Goal: Task Accomplishment & Management: Manage account settings

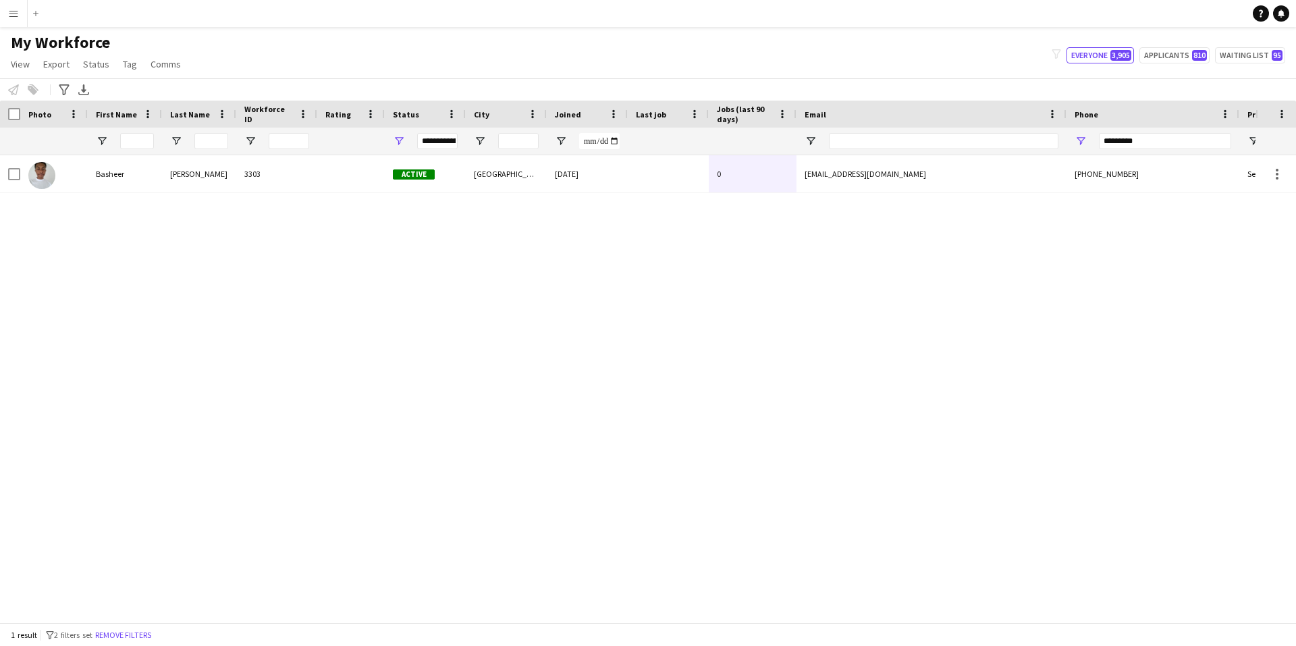
click at [18, 16] on app-icon "Menu" at bounding box center [13, 13] width 11 height 11
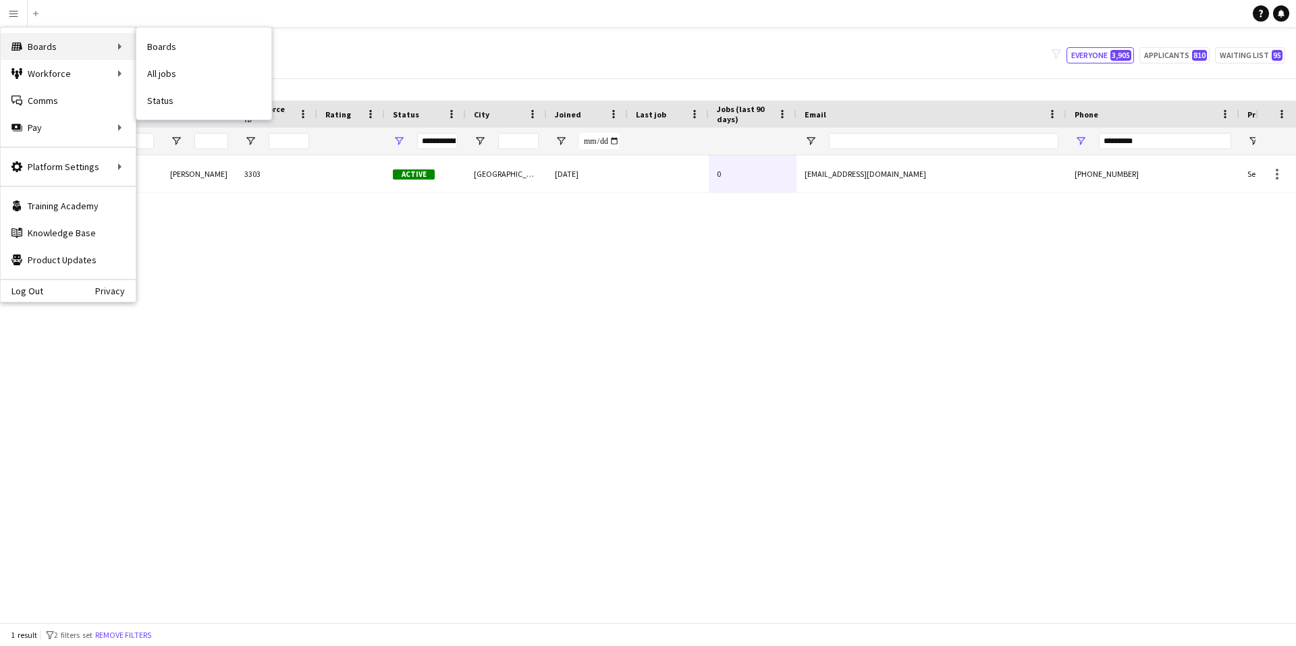
click at [55, 47] on div "Boards Boards" at bounding box center [68, 46] width 135 height 27
click at [88, 46] on div "Boards Boards" at bounding box center [68, 46] width 135 height 27
click at [176, 45] on link "Boards" at bounding box center [203, 46] width 135 height 27
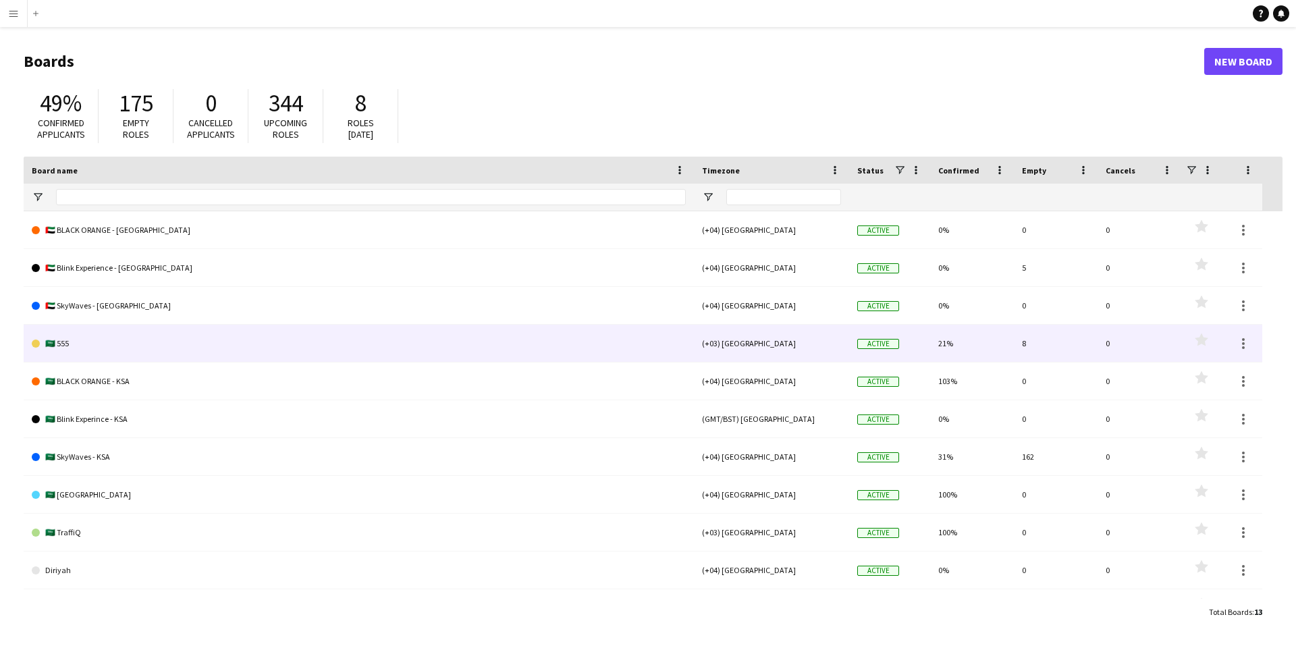
click at [76, 341] on link "🇸🇦 555" at bounding box center [359, 344] width 654 height 38
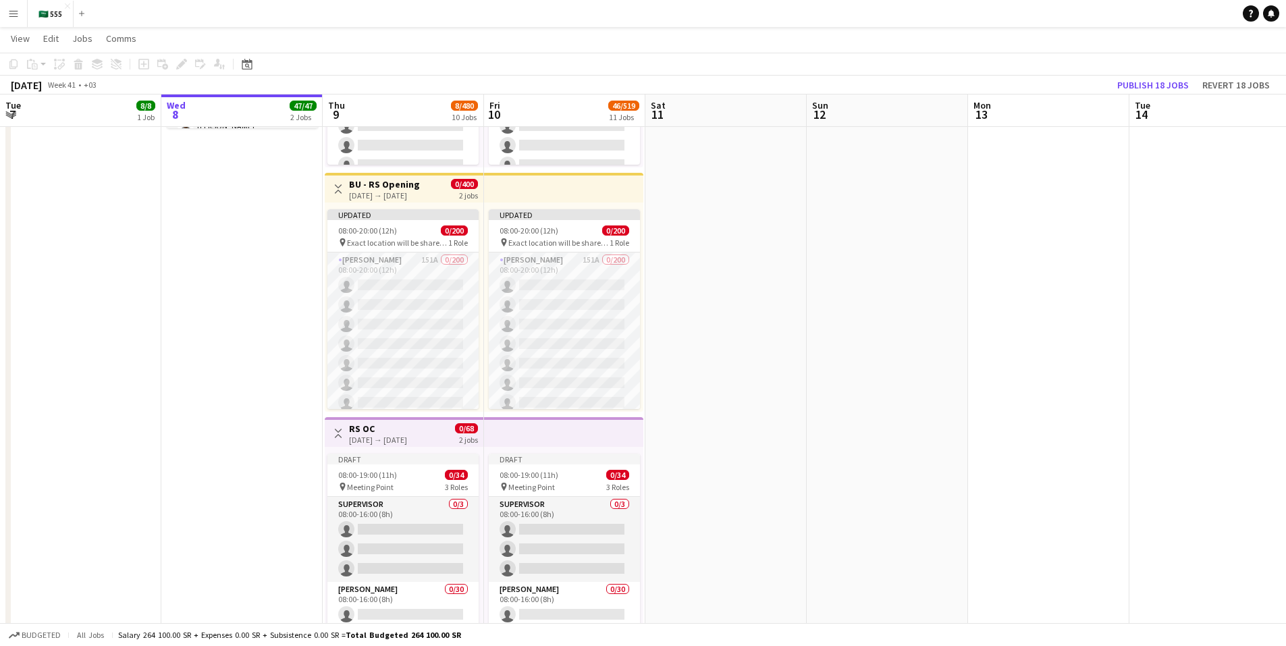
scroll to position [270, 0]
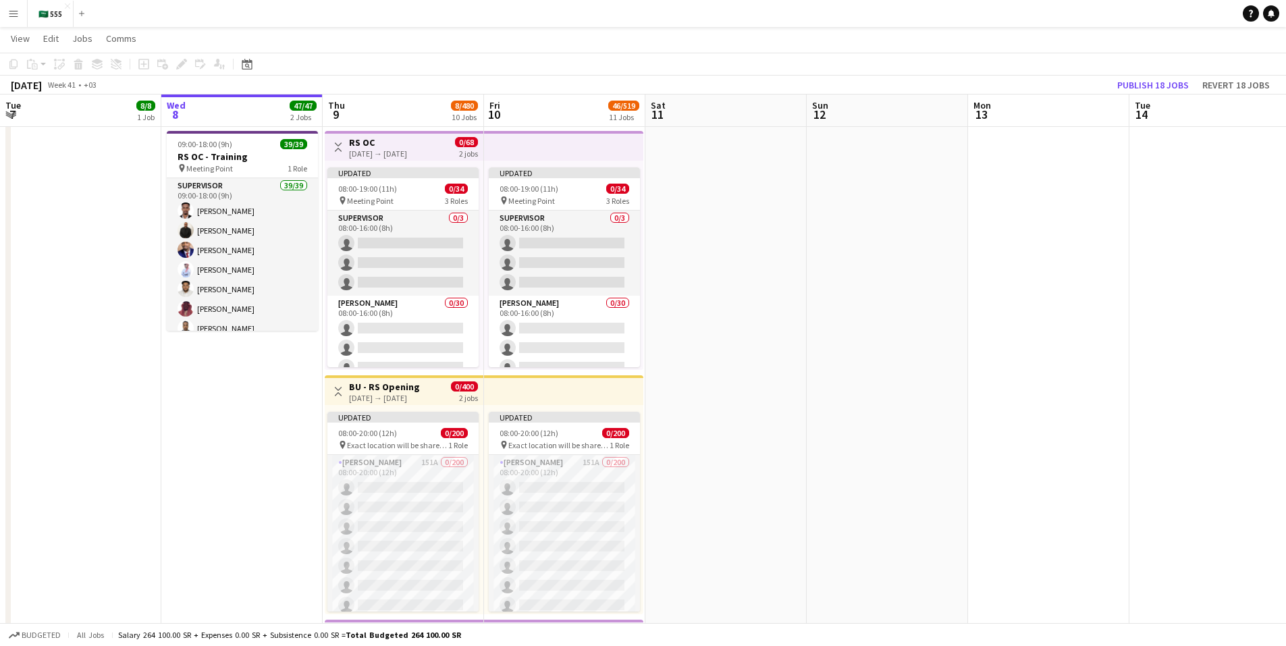
click at [599, 401] on app-top-bar at bounding box center [563, 390] width 159 height 30
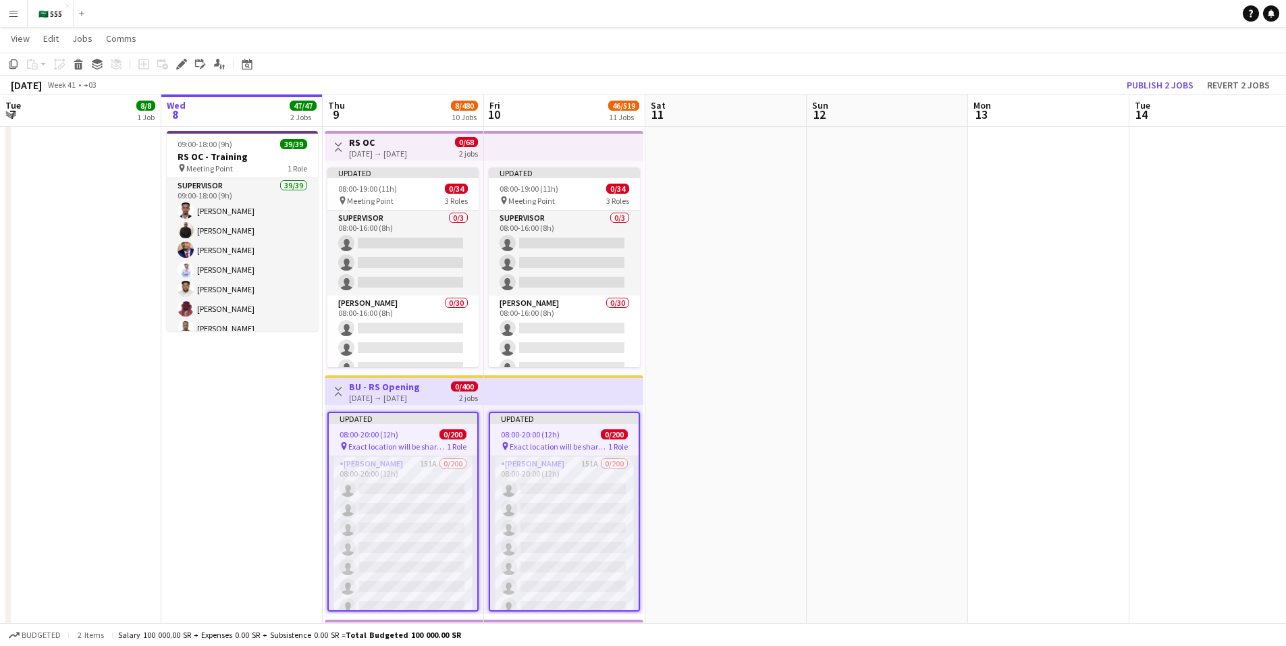
click at [607, 391] on app-top-bar at bounding box center [563, 390] width 159 height 30
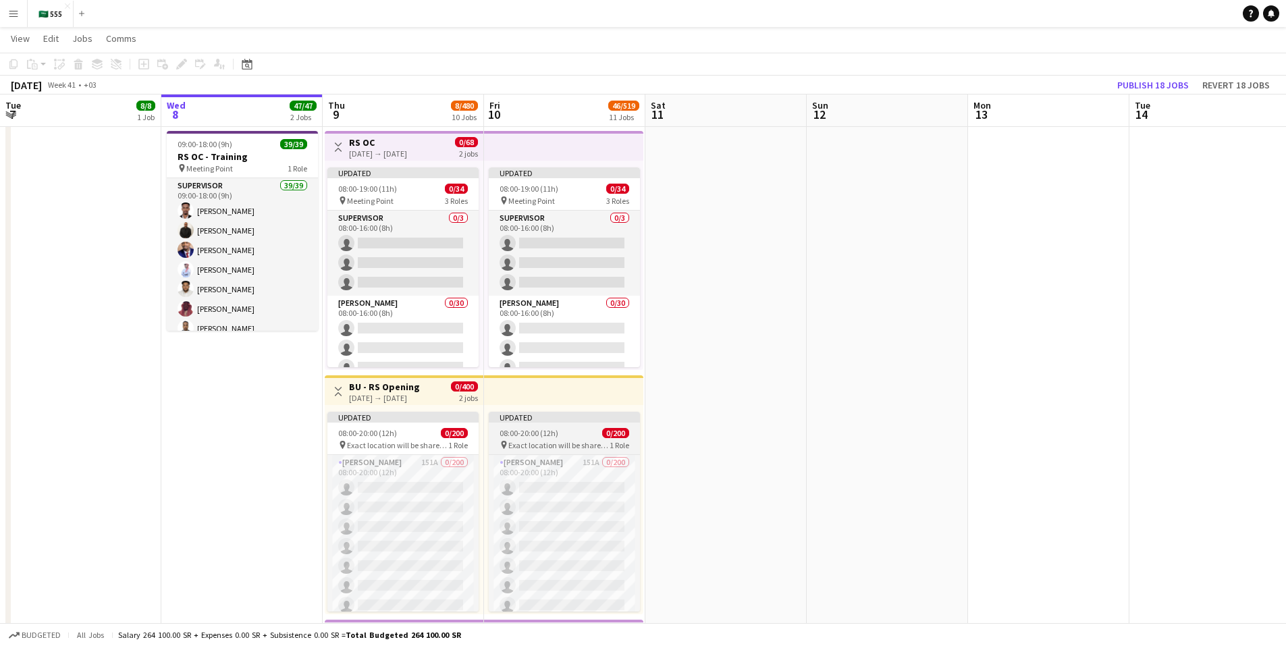
click at [572, 436] on div "08:00-20:00 (12h) 0/200" at bounding box center [564, 433] width 151 height 10
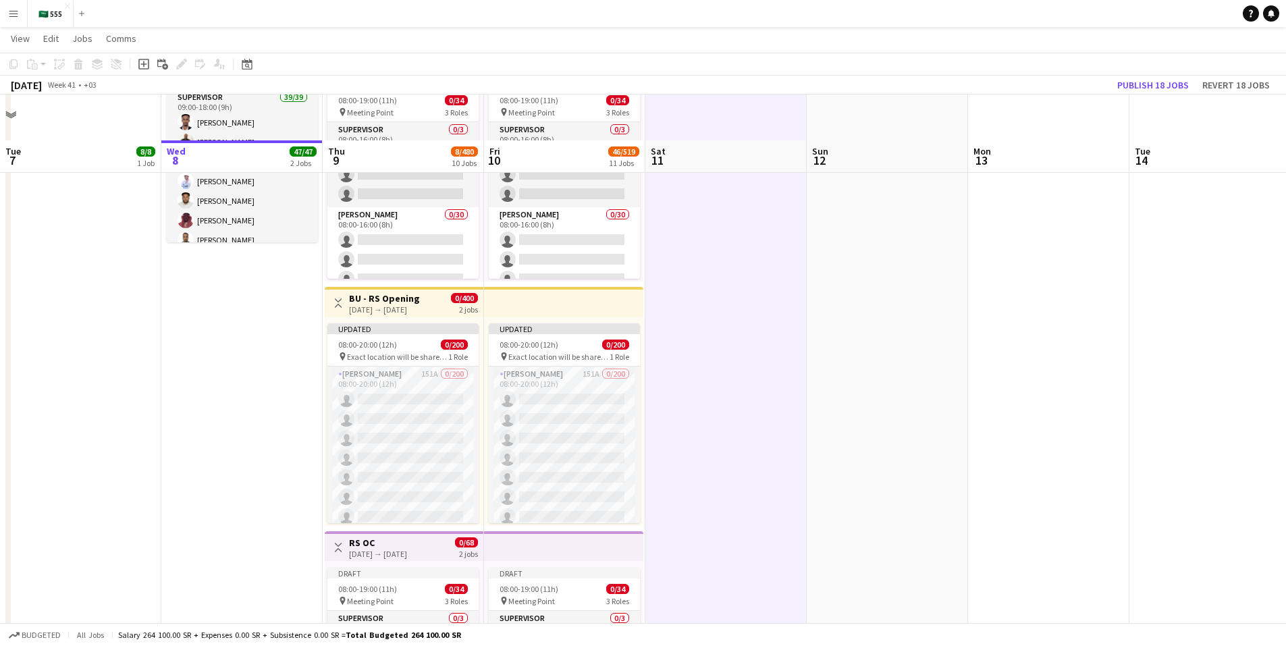
scroll to position [472, 0]
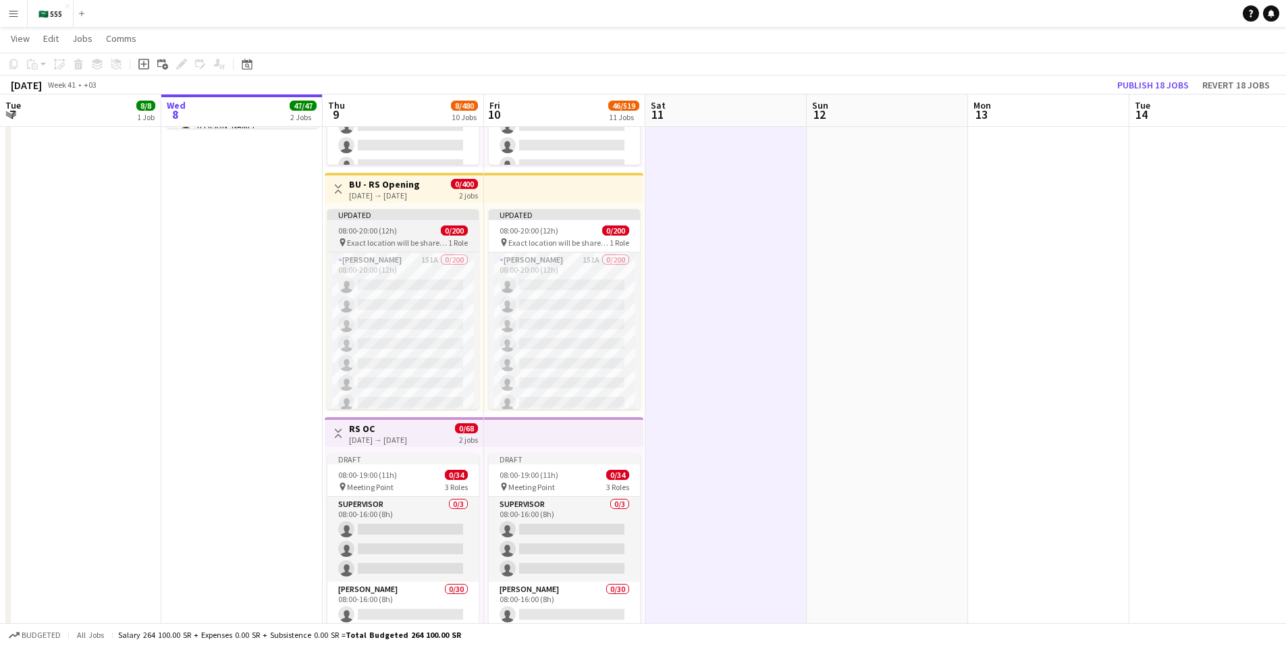
click at [414, 227] on div "08:00-20:00 (12h) 0/200" at bounding box center [402, 230] width 151 height 10
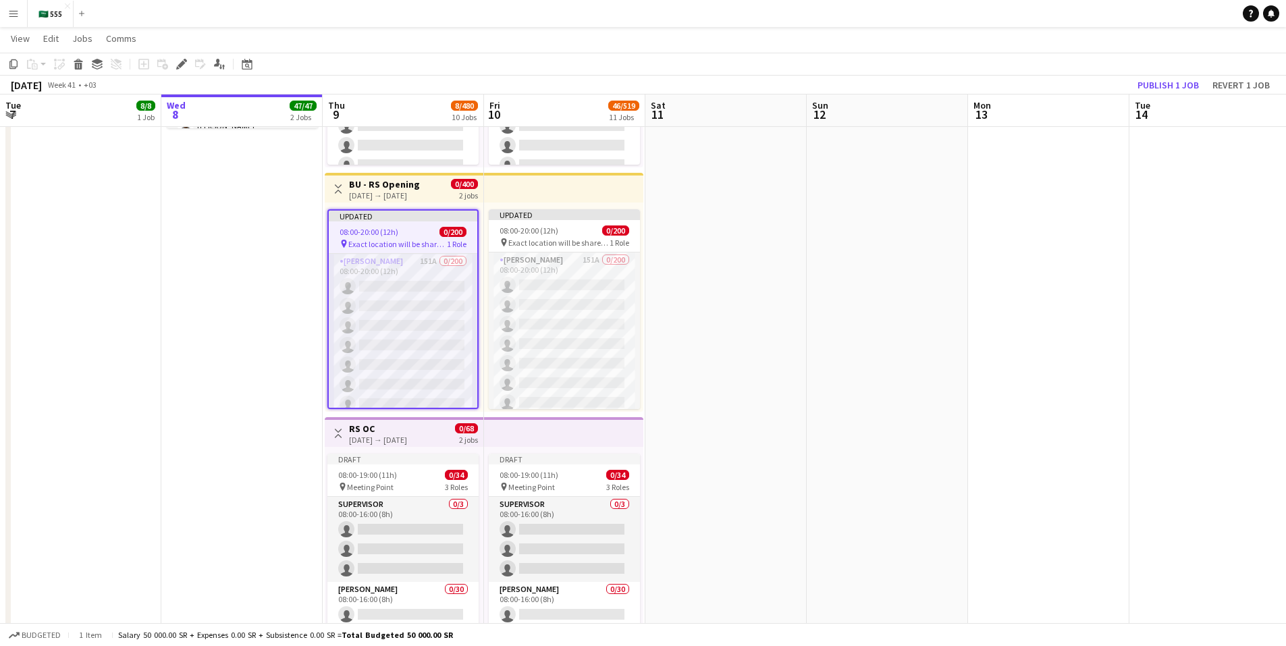
click at [414, 227] on div "08:00-20:00 (12h) 0/200" at bounding box center [403, 232] width 148 height 10
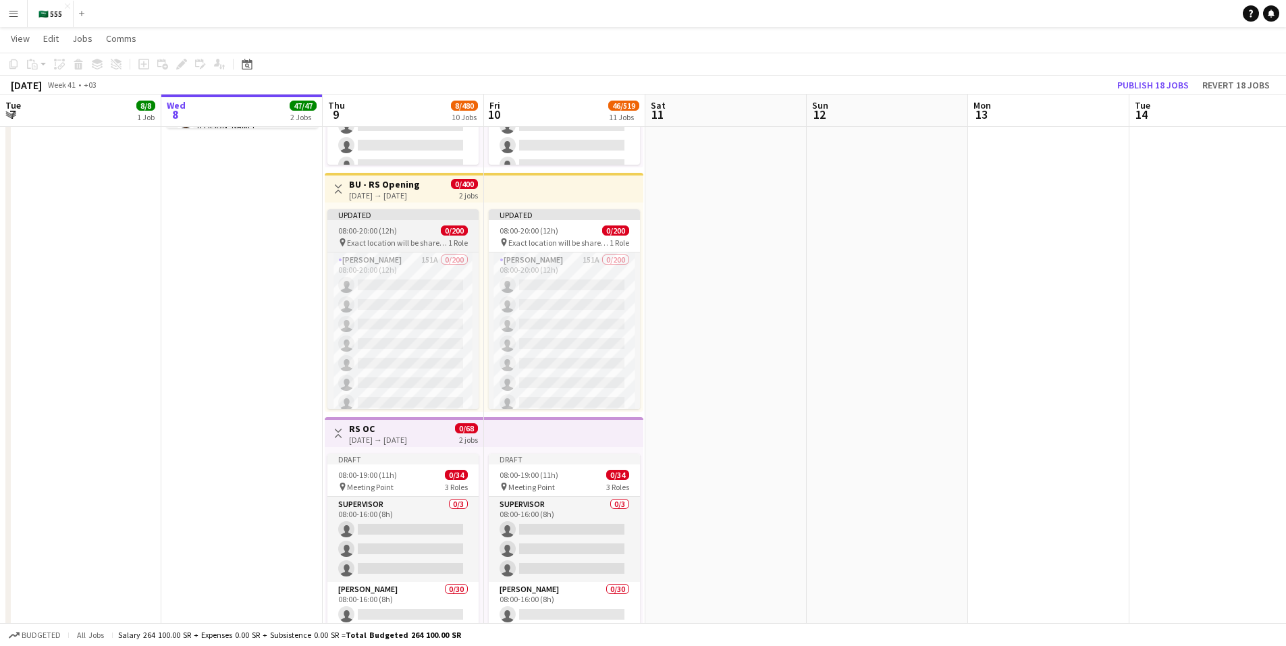
click at [414, 227] on div "08:00-20:00 (12h) 0/200" at bounding box center [402, 230] width 151 height 10
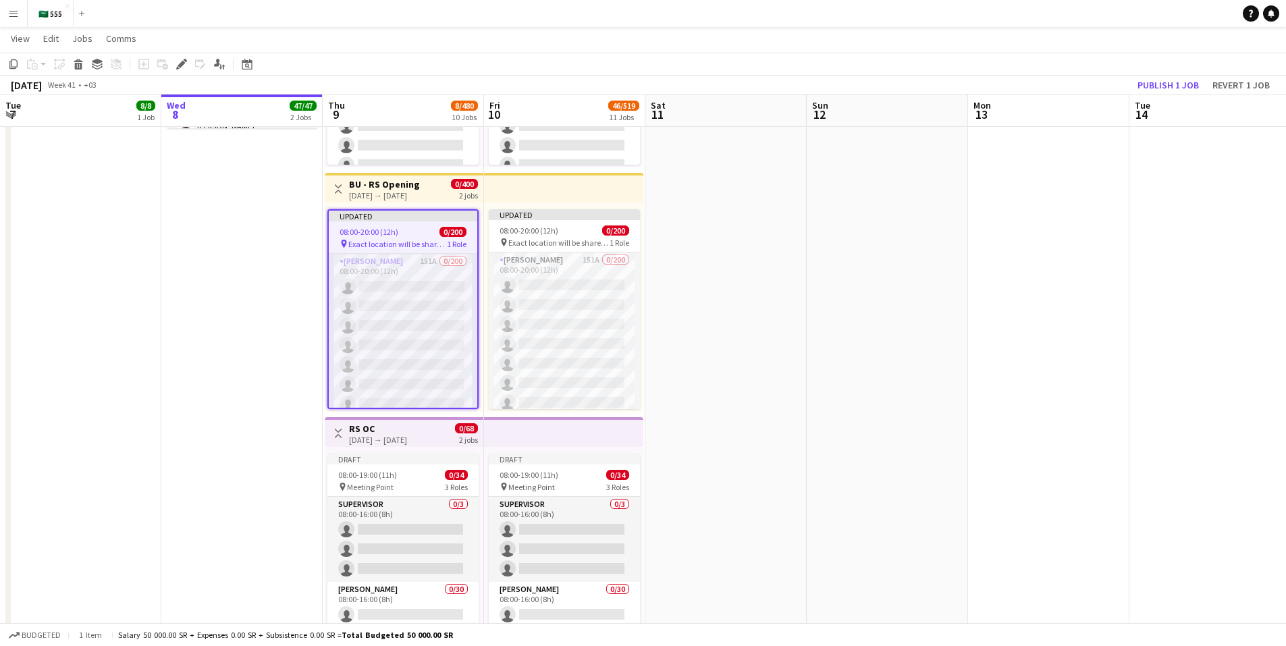
click at [420, 191] on div "[DATE] → [DATE]" at bounding box center [384, 195] width 71 height 10
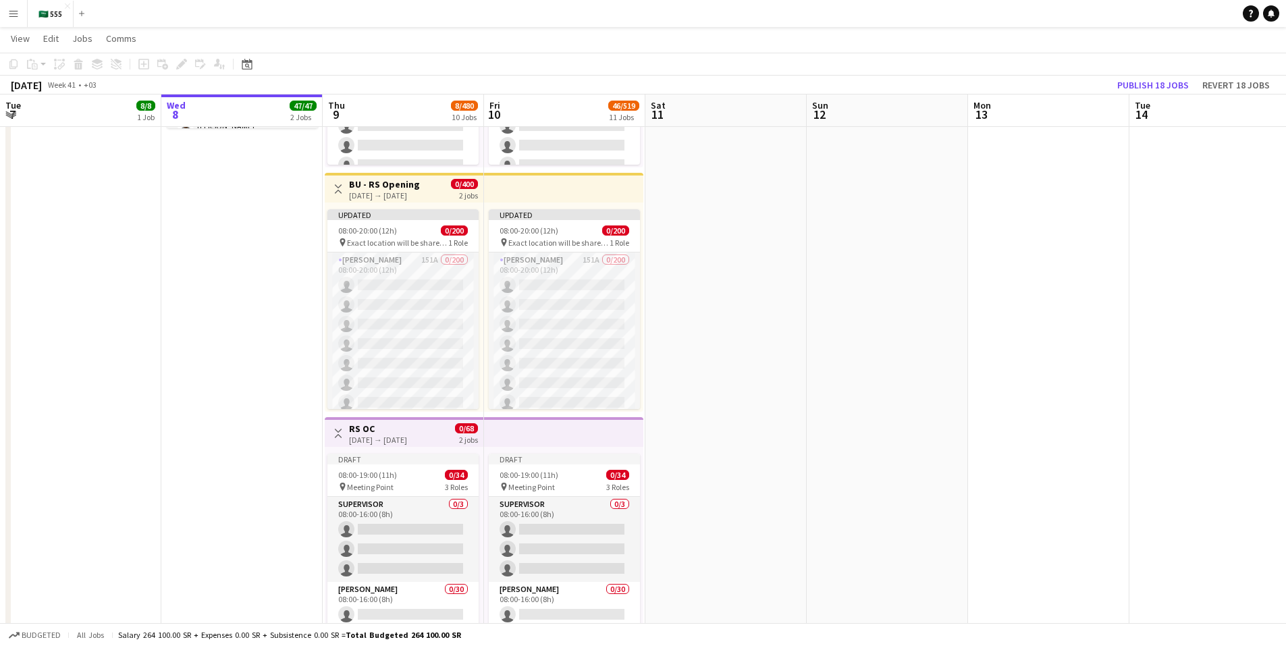
click at [420, 191] on div "[DATE] → [DATE]" at bounding box center [384, 195] width 71 height 10
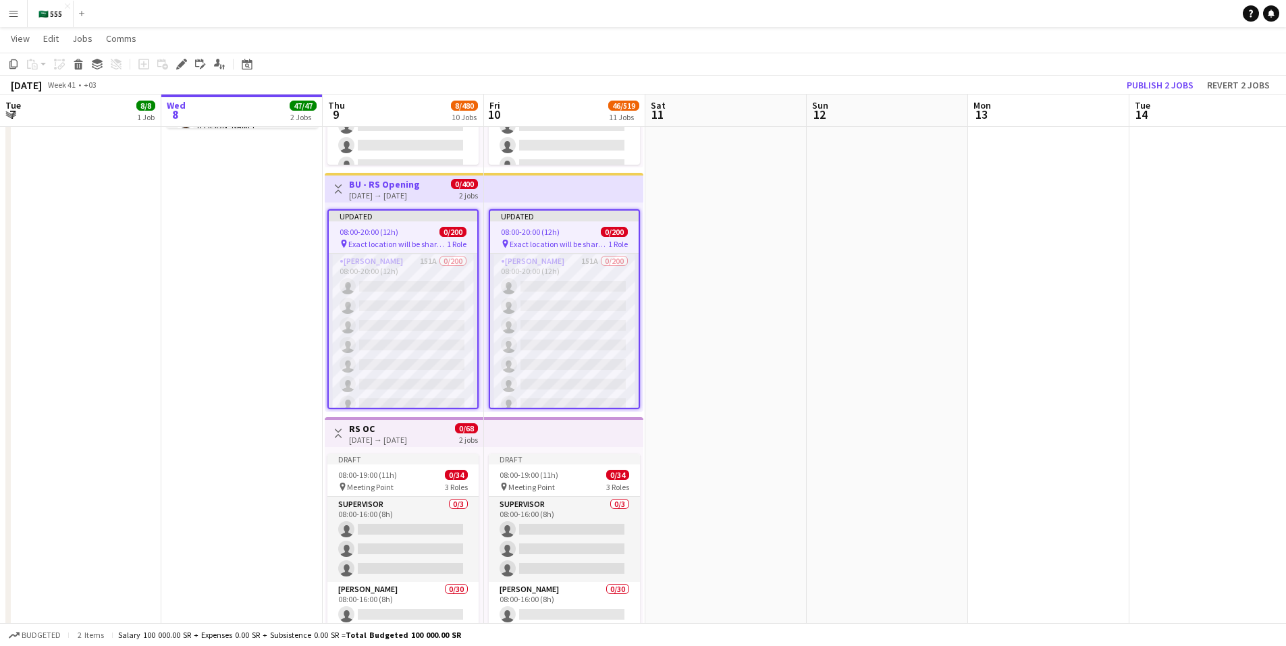
click at [420, 191] on div "[DATE] → [DATE]" at bounding box center [384, 195] width 71 height 10
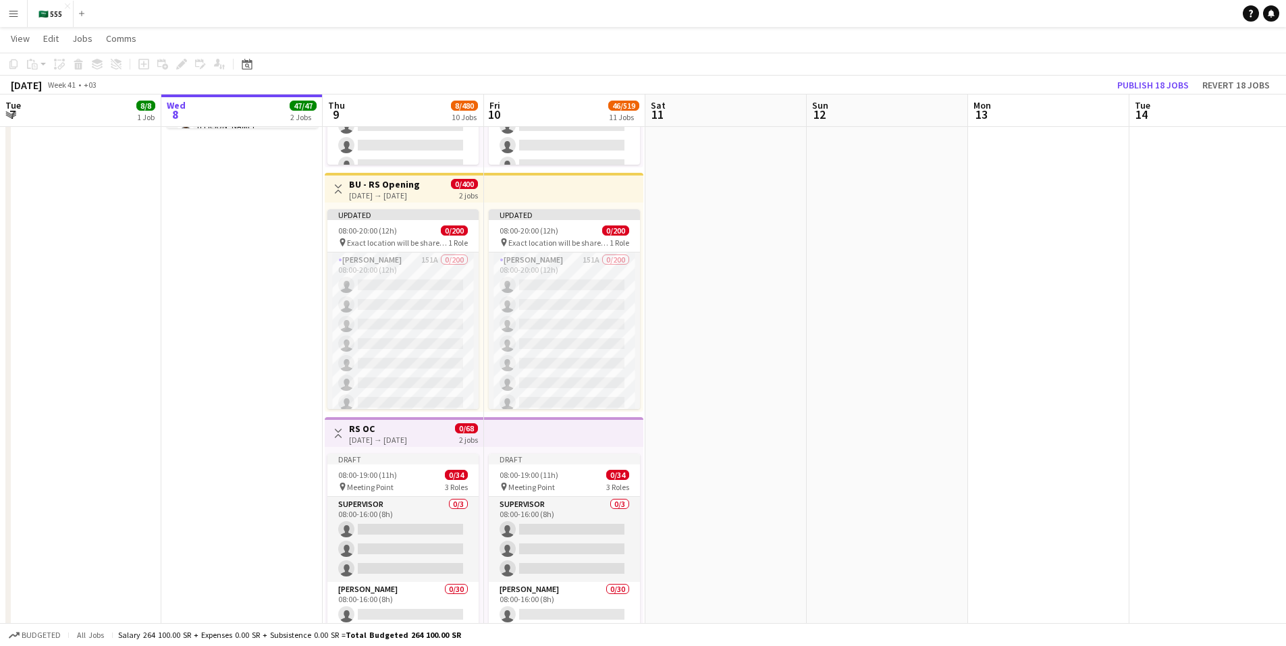
drag, startPoint x: 421, startPoint y: 191, endPoint x: 398, endPoint y: 194, distance: 23.1
click at [398, 194] on div "[DATE] → [DATE]" at bounding box center [384, 195] width 71 height 10
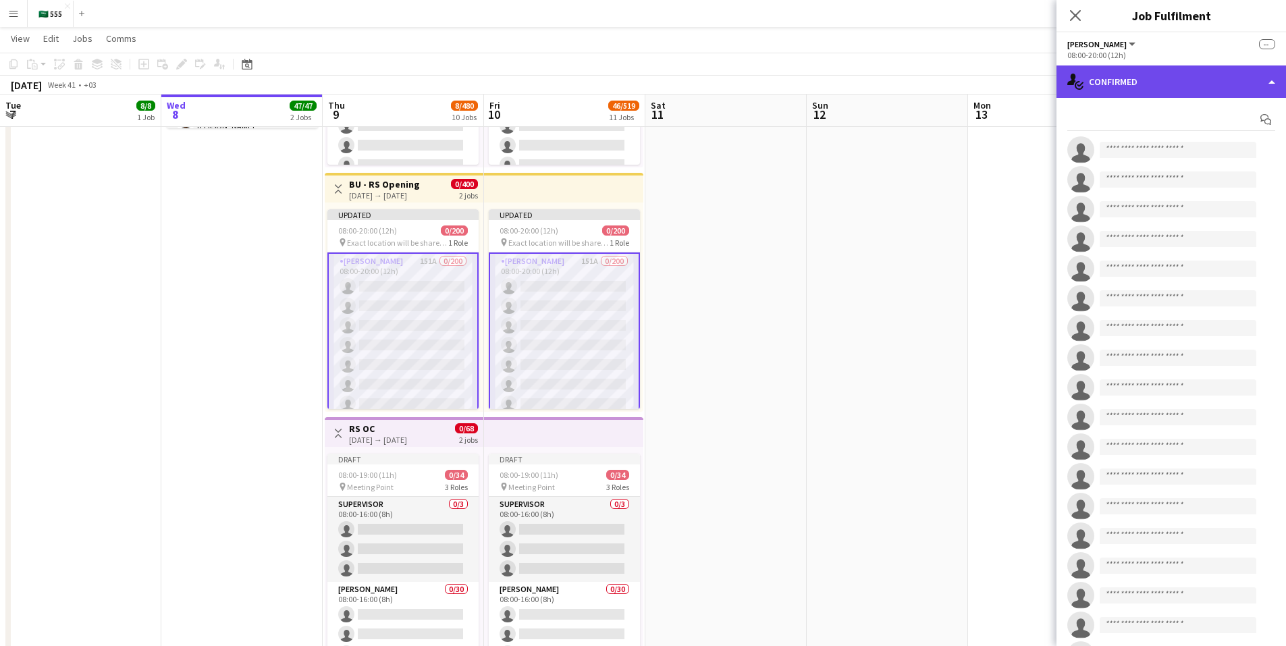
click at [1191, 86] on div "single-neutral-actions-check-2 Confirmed" at bounding box center [1170, 81] width 229 height 32
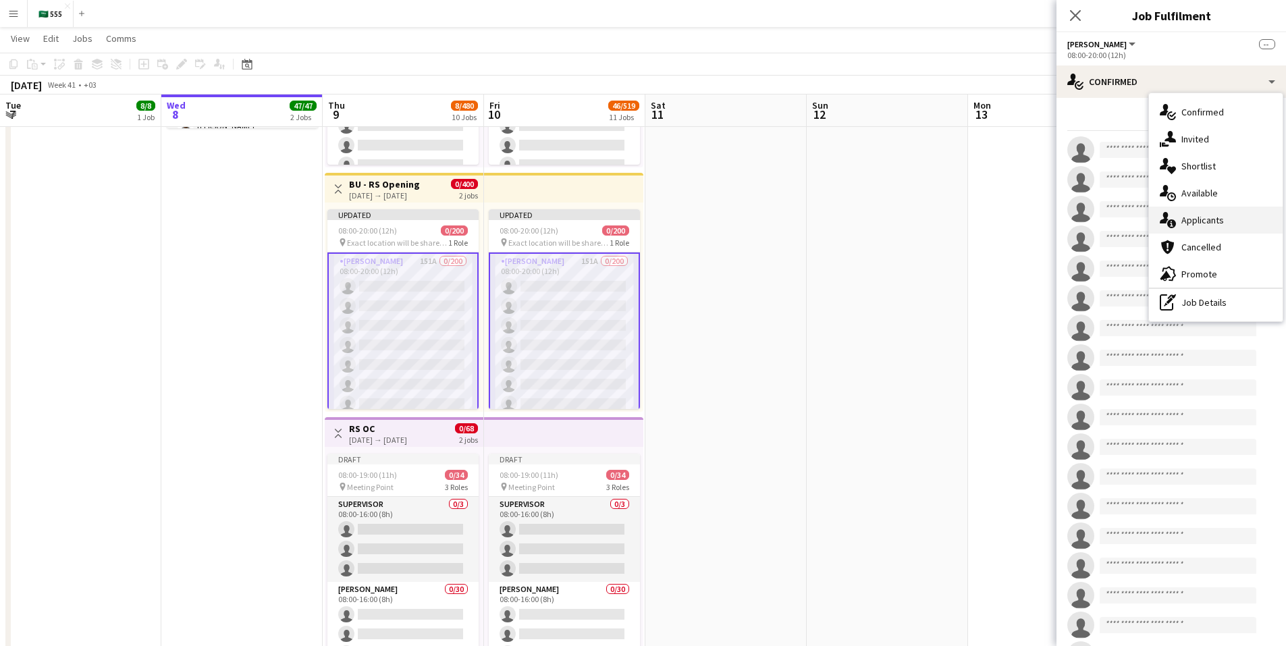
click at [1221, 220] on span "Applicants" at bounding box center [1202, 220] width 43 height 12
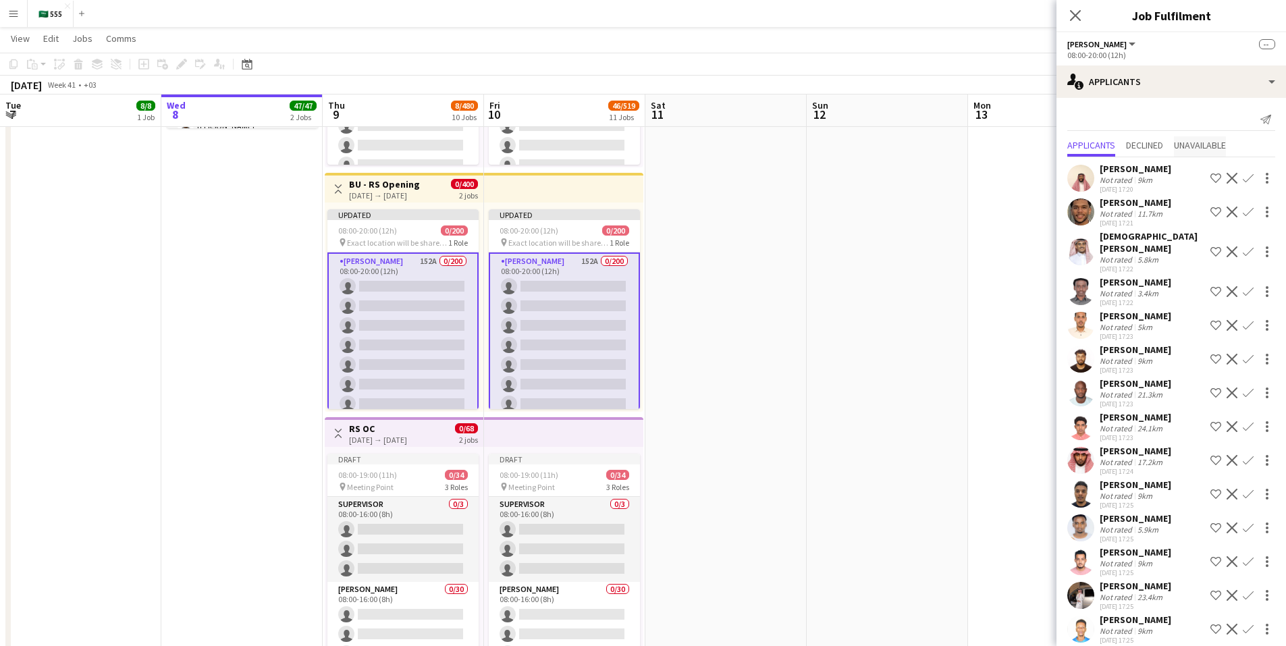
click at [1195, 147] on span "Unavailable" at bounding box center [1200, 144] width 52 height 9
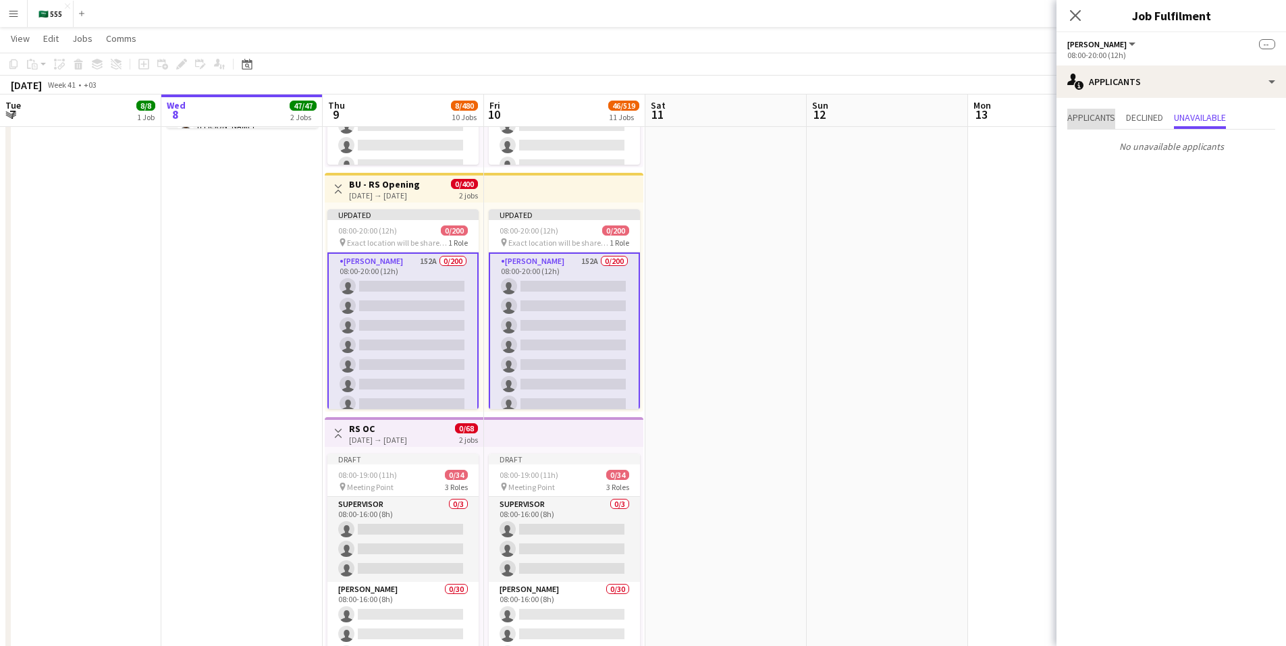
click at [1096, 117] on span "Applicants" at bounding box center [1091, 117] width 48 height 9
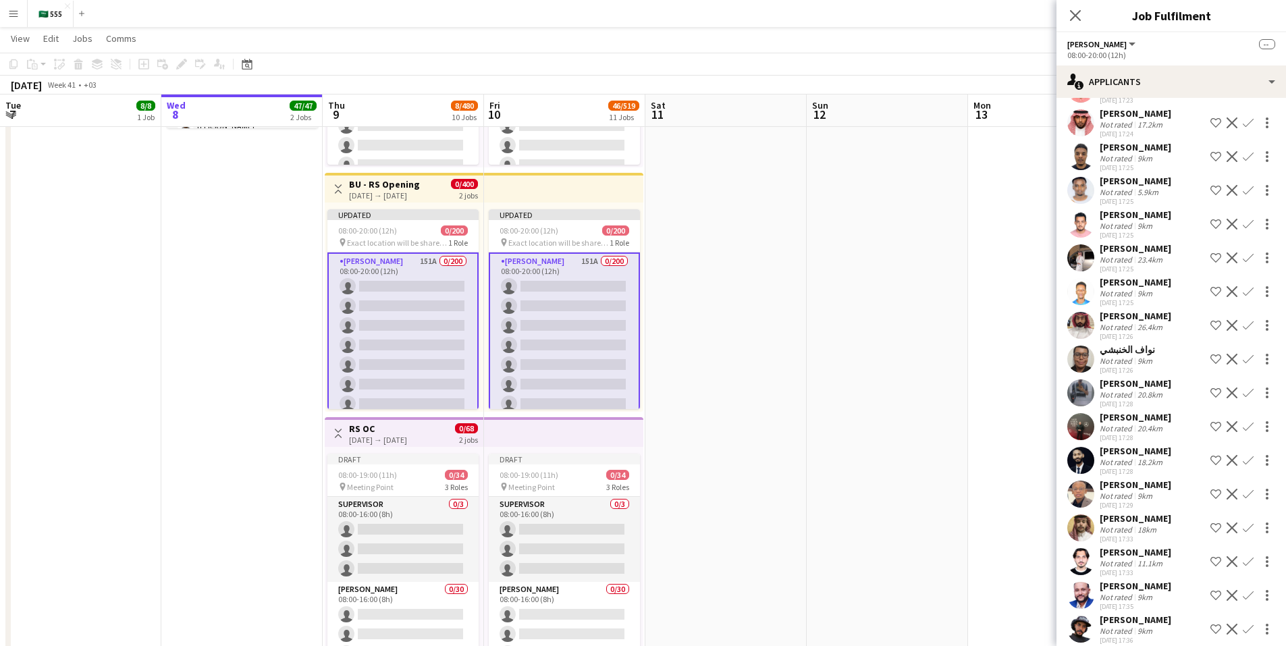
scroll to position [0, 0]
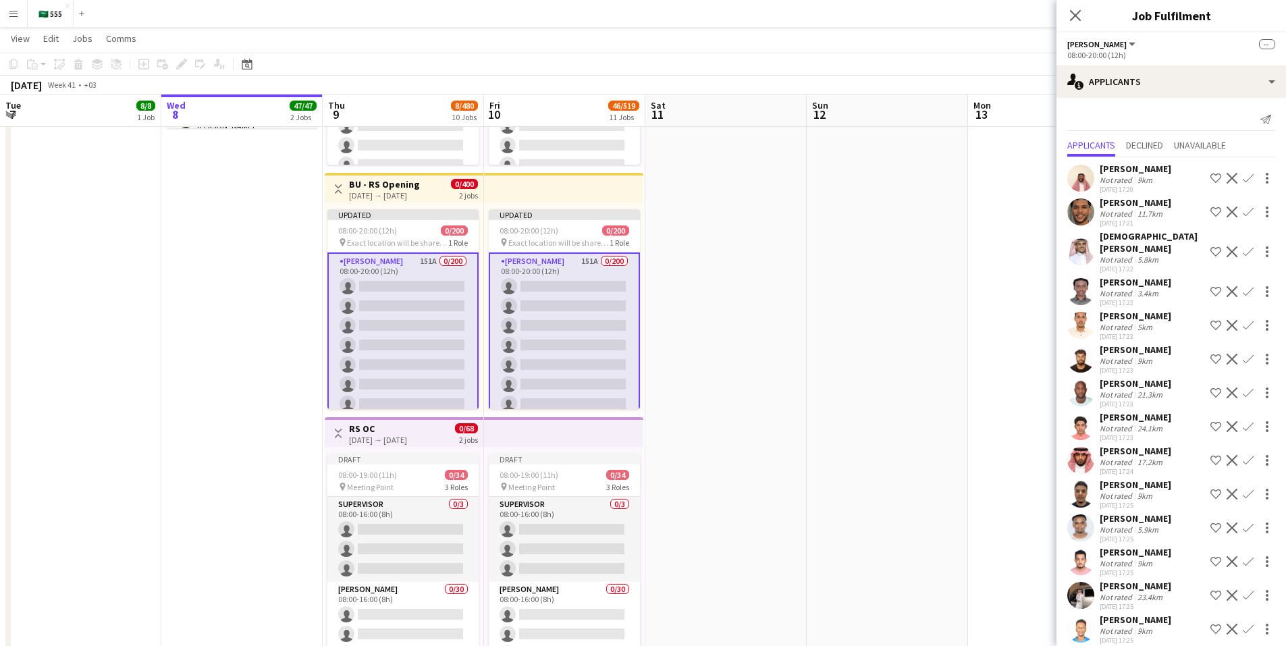
click at [1098, 44] on button "[PERSON_NAME]" at bounding box center [1102, 44] width 70 height 10
click at [1266, 42] on span "--" at bounding box center [1267, 44] width 16 height 10
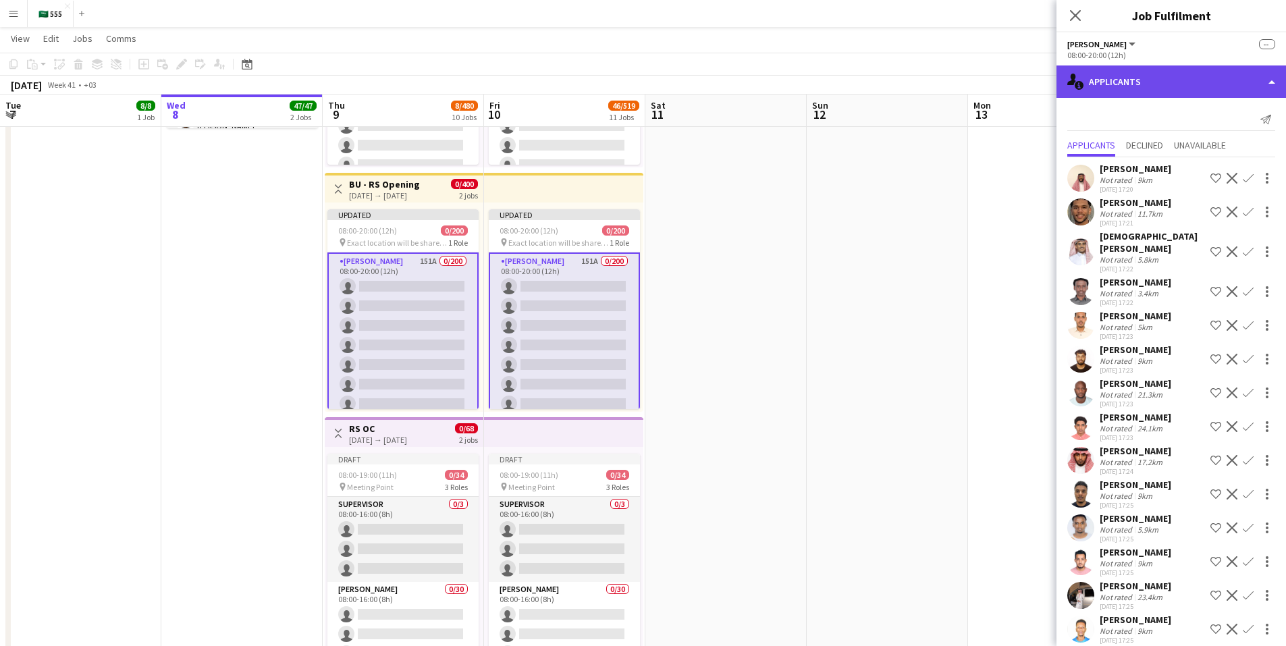
click at [1270, 82] on div "single-neutral-actions-information Applicants" at bounding box center [1170, 81] width 229 height 32
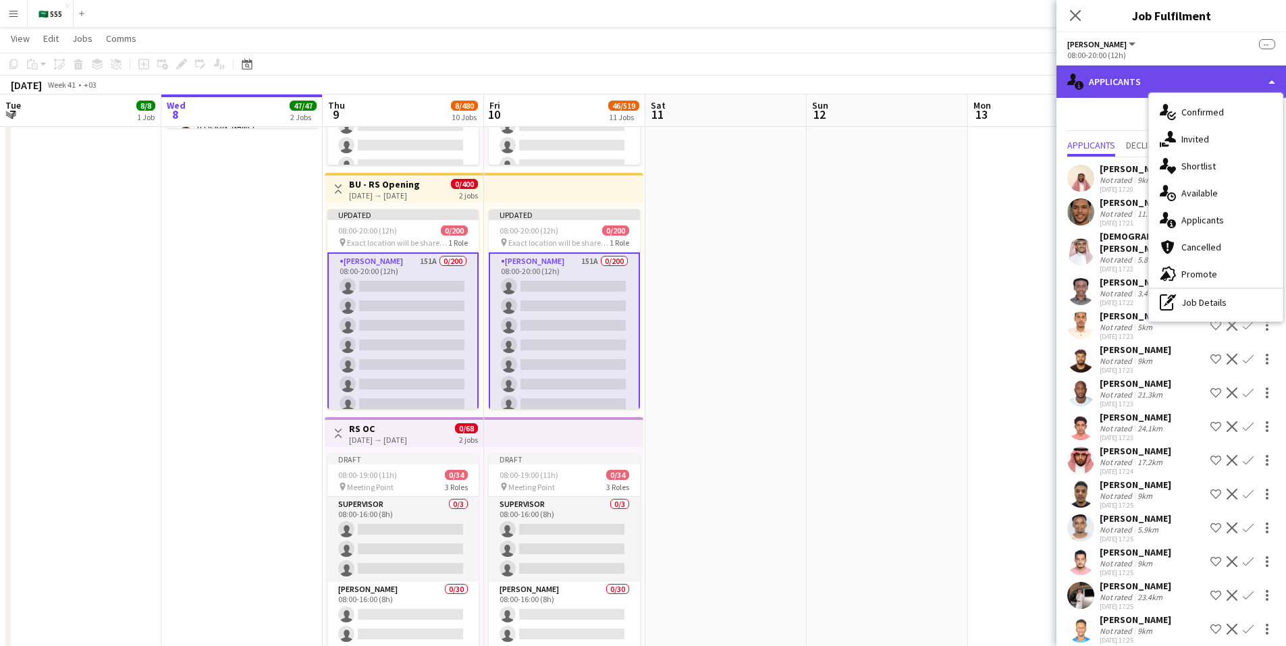
click at [1270, 82] on div "single-neutral-actions-information Applicants" at bounding box center [1170, 81] width 229 height 32
click at [1181, 82] on div "single-neutral-actions-information Applicants" at bounding box center [1170, 81] width 229 height 32
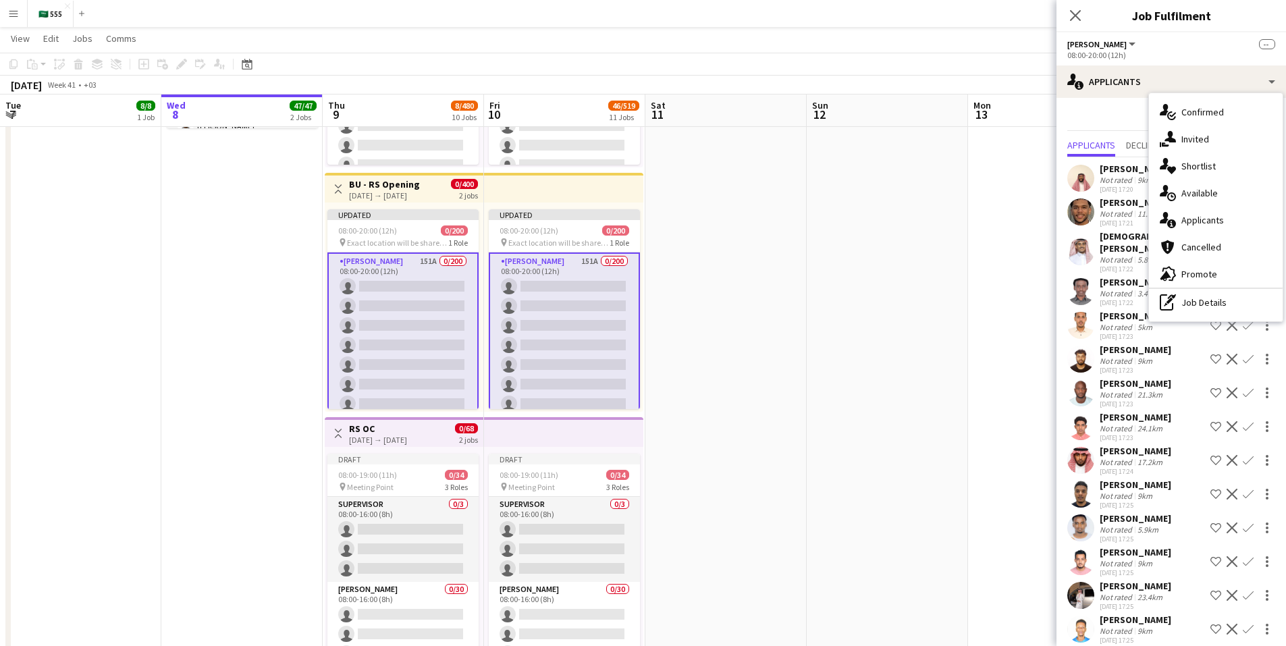
click at [1087, 116] on div "Send notification" at bounding box center [1171, 120] width 208 height 22
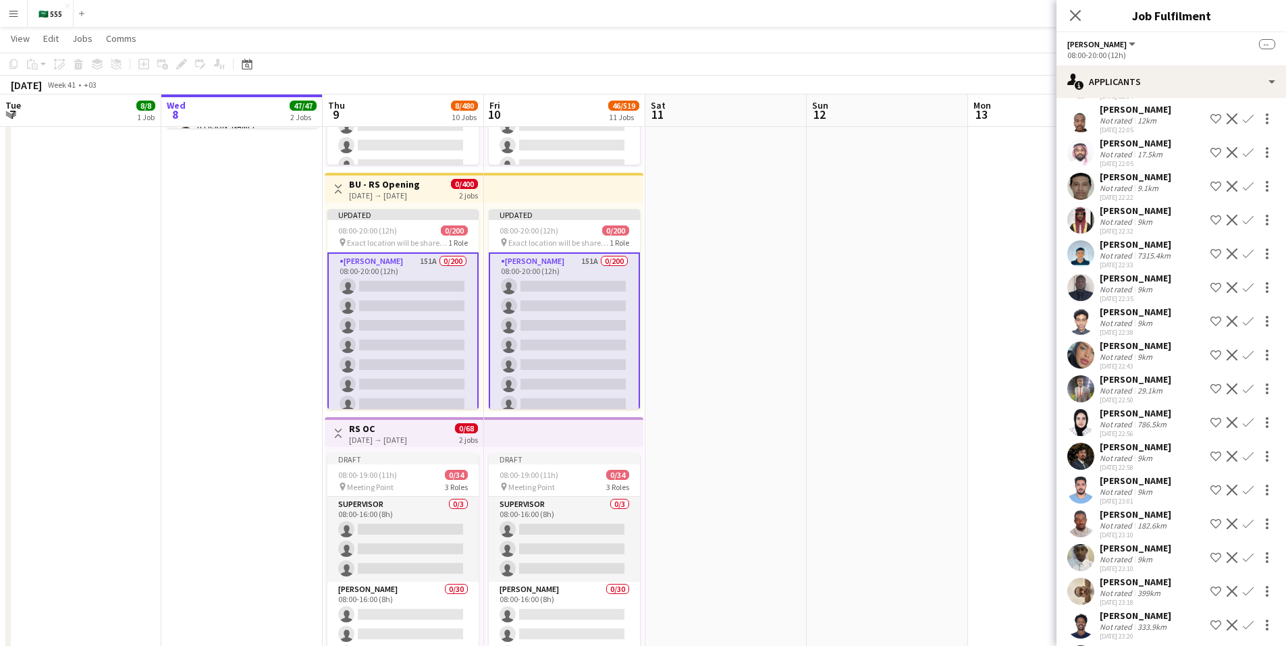
scroll to position [4733, 0]
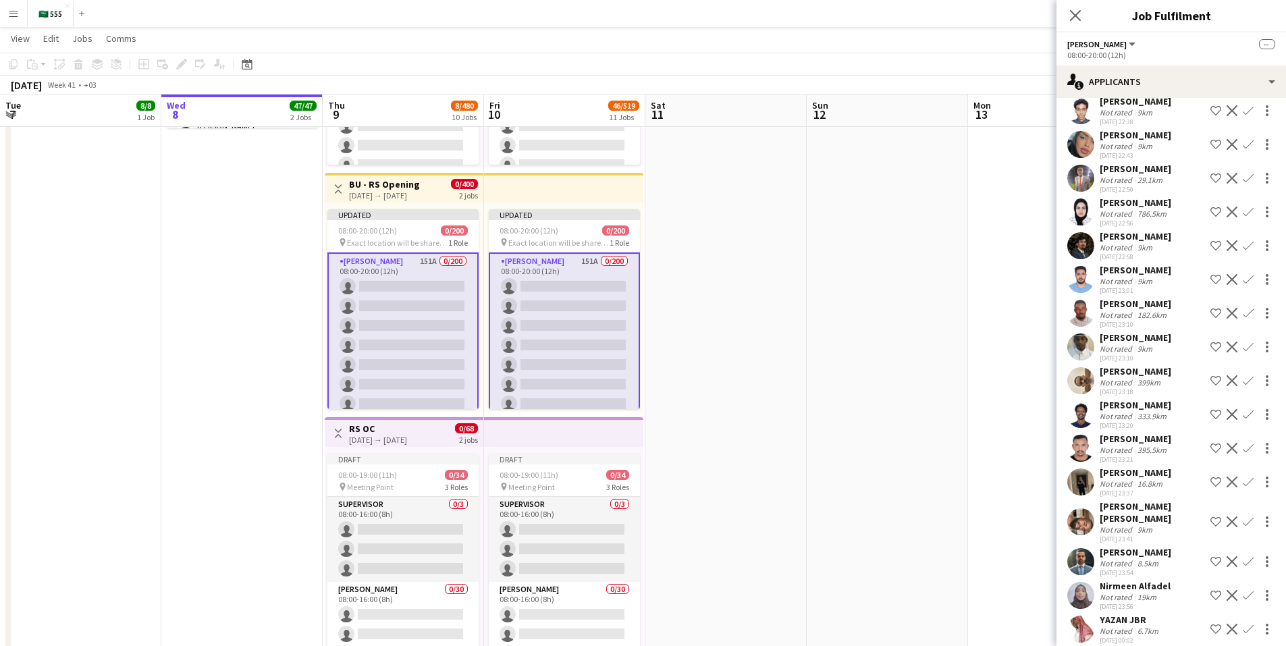
click at [1125, 614] on div "YAZAN JBR" at bounding box center [1130, 620] width 61 height 12
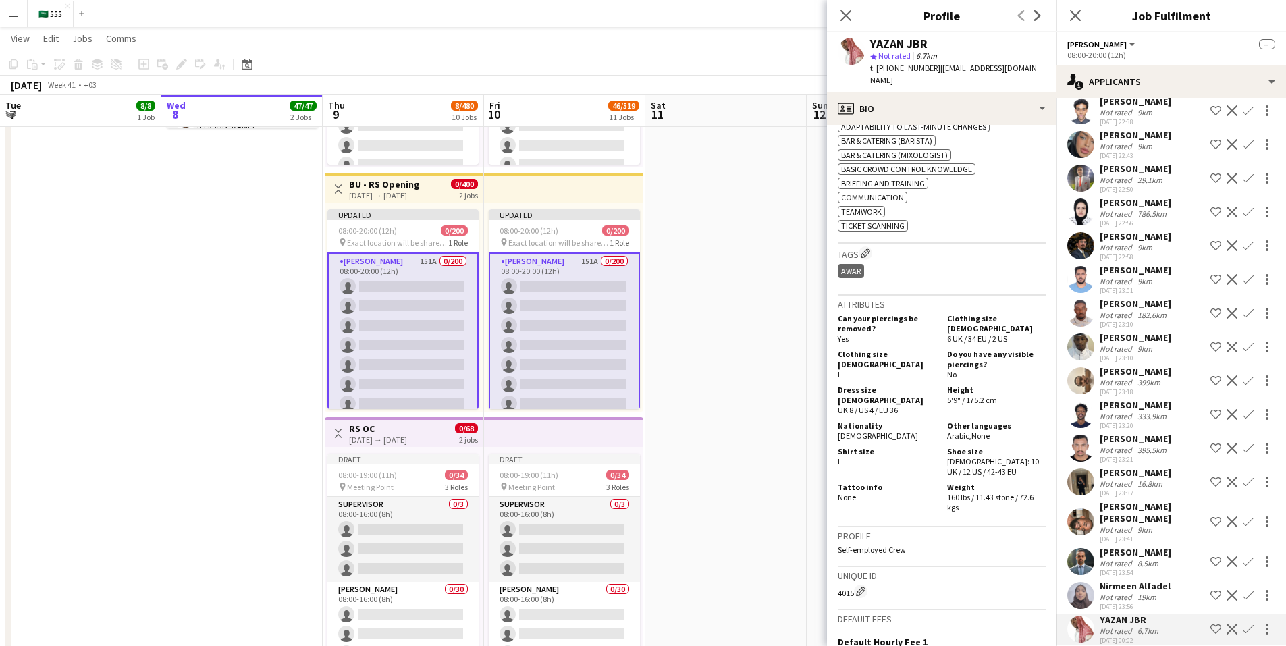
scroll to position [469, 0]
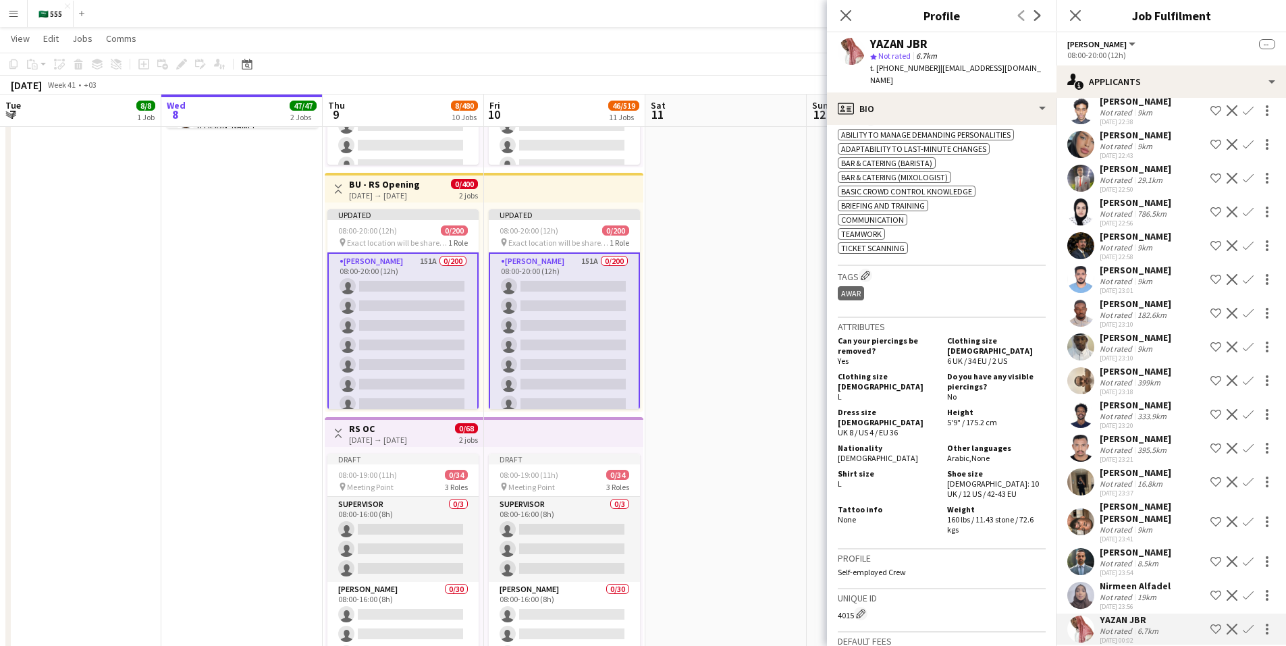
click at [1125, 580] on div "Nirmeen Alfadel" at bounding box center [1135, 586] width 71 height 12
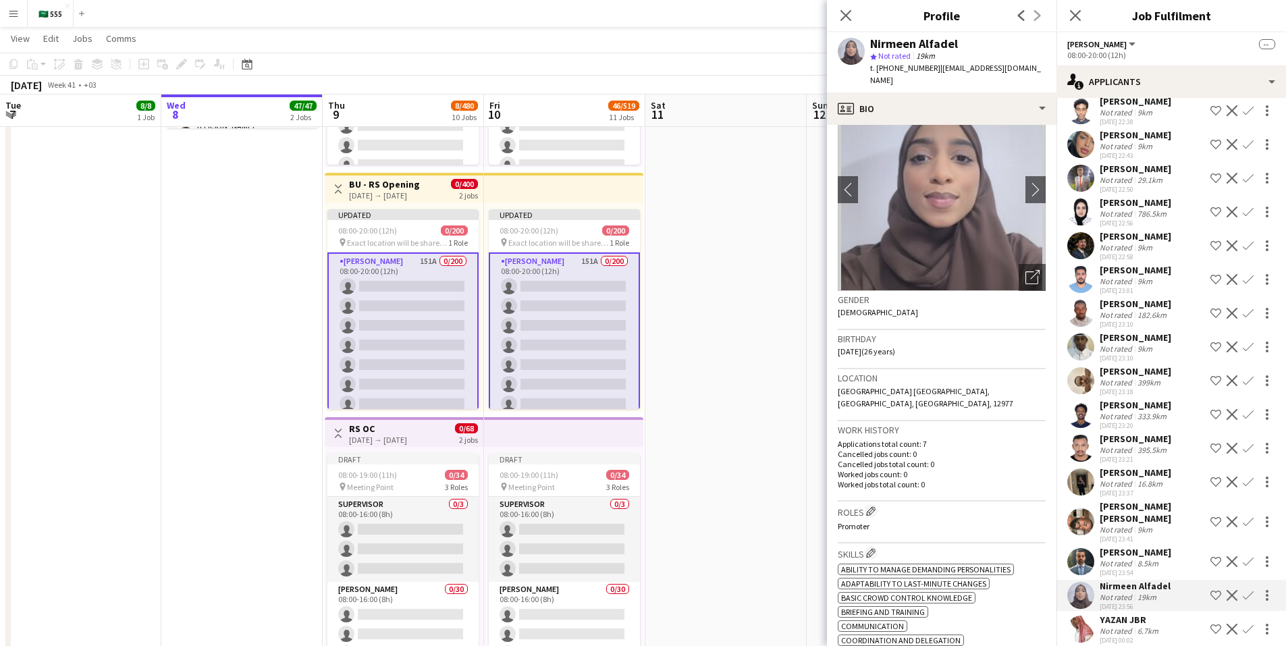
scroll to position [26, 0]
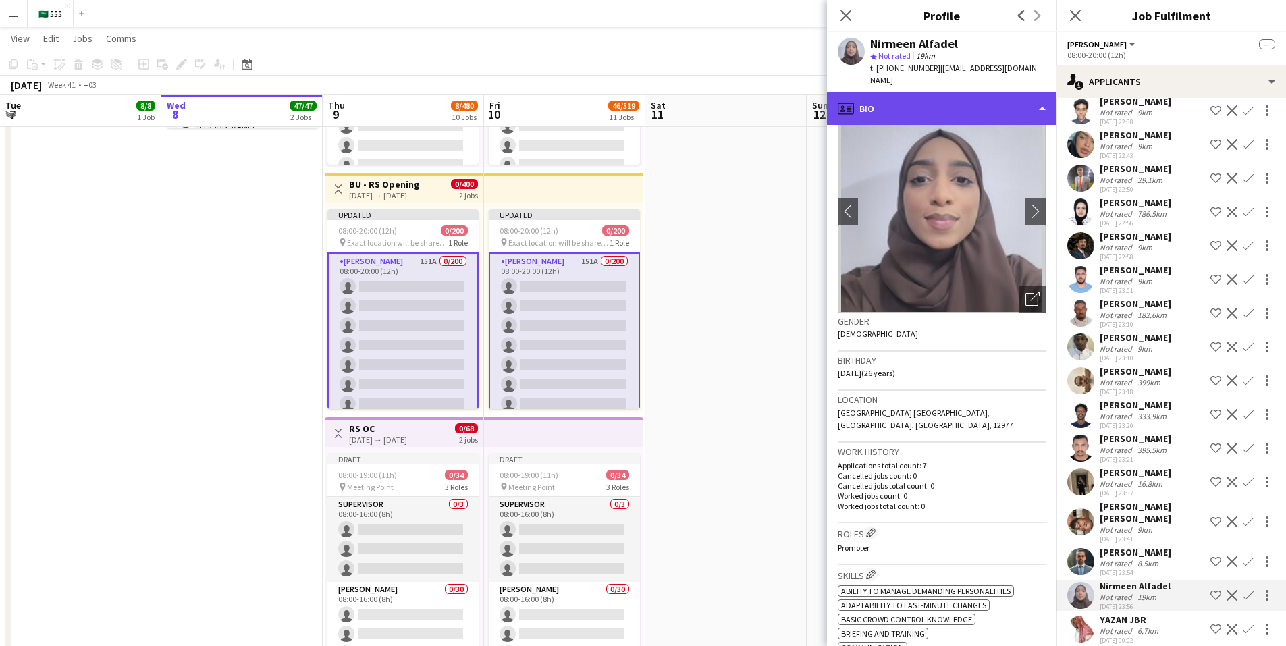
click at [971, 92] on div "profile Bio" at bounding box center [941, 108] width 229 height 32
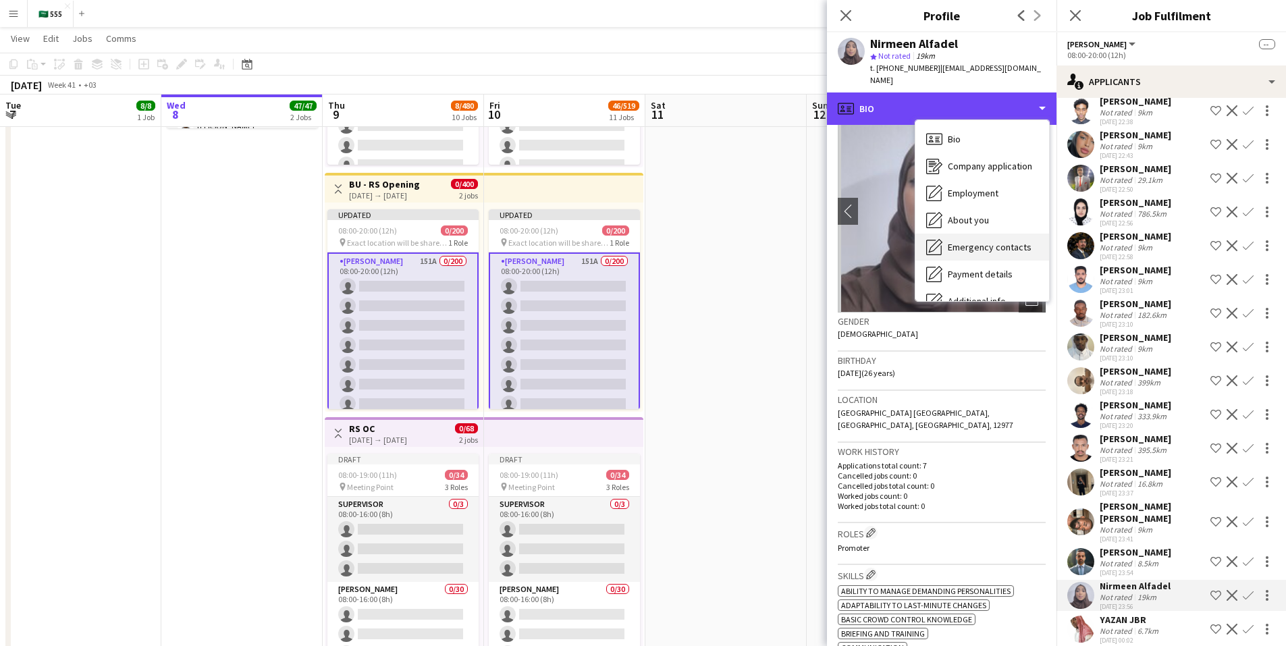
scroll to position [73, 0]
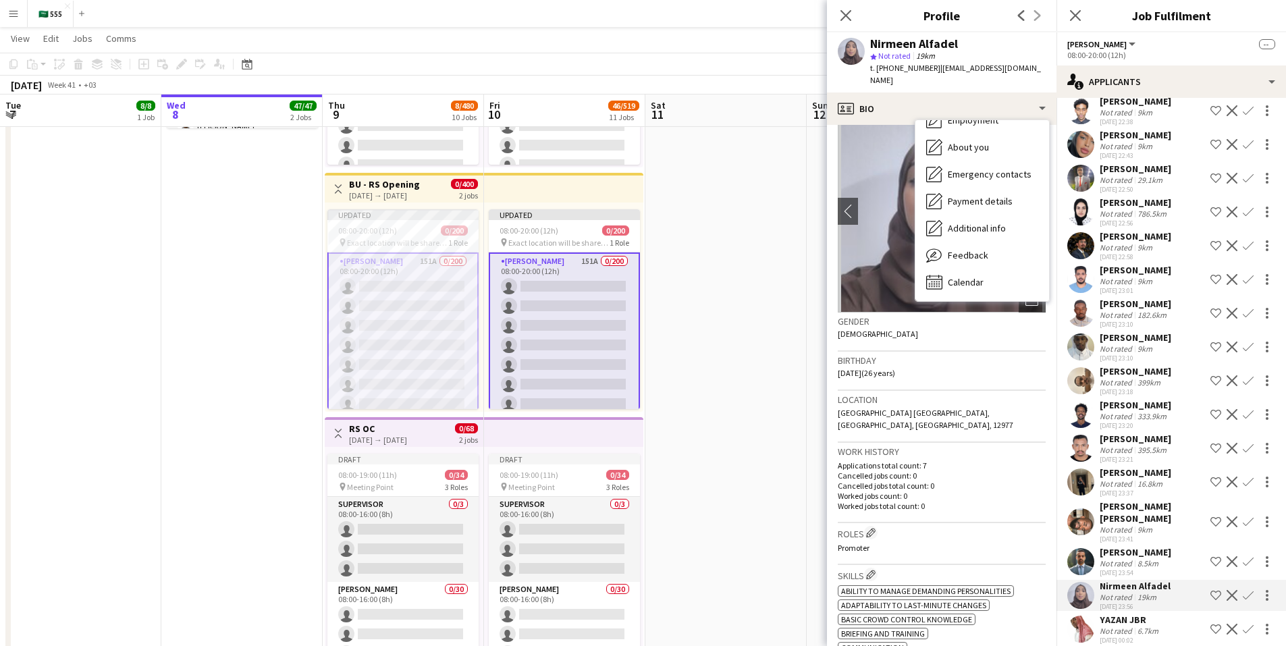
click at [989, 41] on div "Nirmeen Alfadel" at bounding box center [957, 44] width 175 height 12
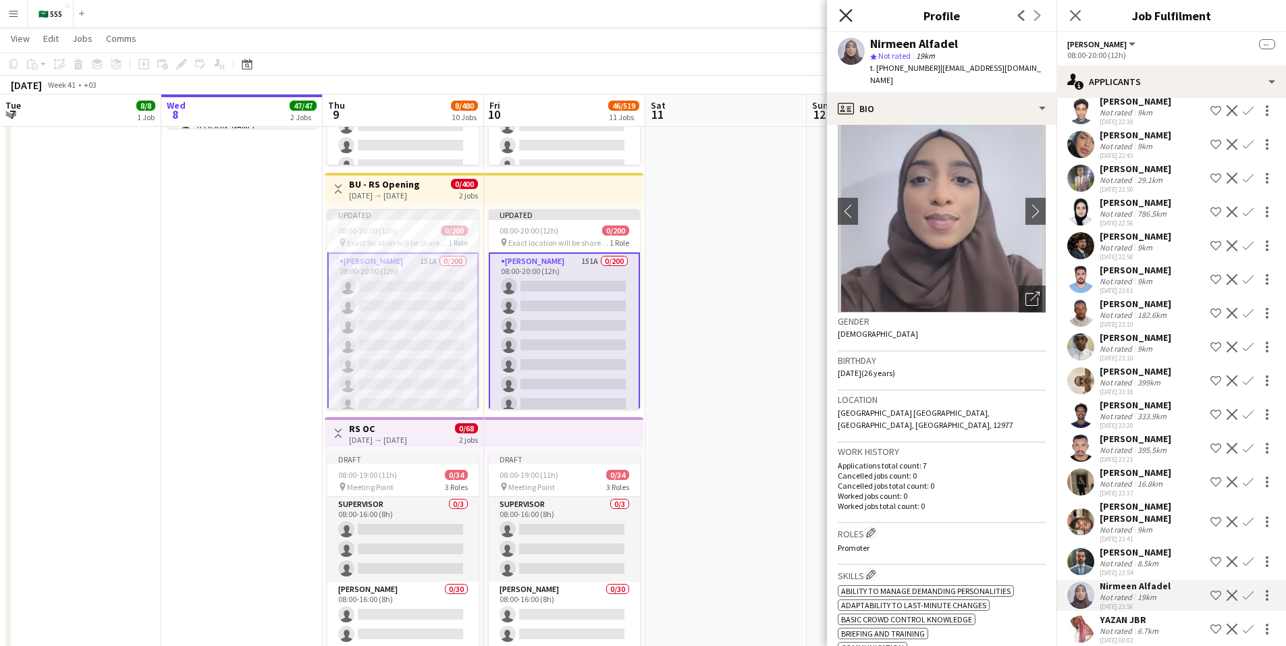
click at [849, 13] on icon "Close pop-in" at bounding box center [845, 15] width 13 height 13
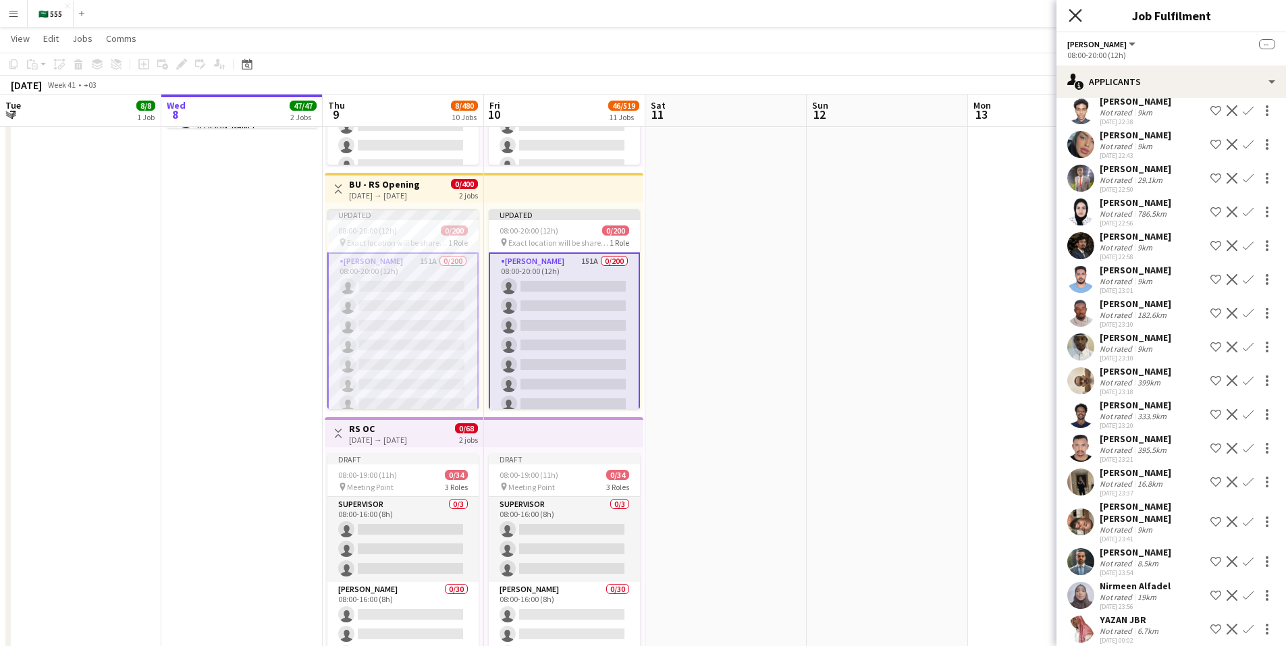
click at [1071, 14] on icon "Close pop-in" at bounding box center [1075, 15] width 13 height 13
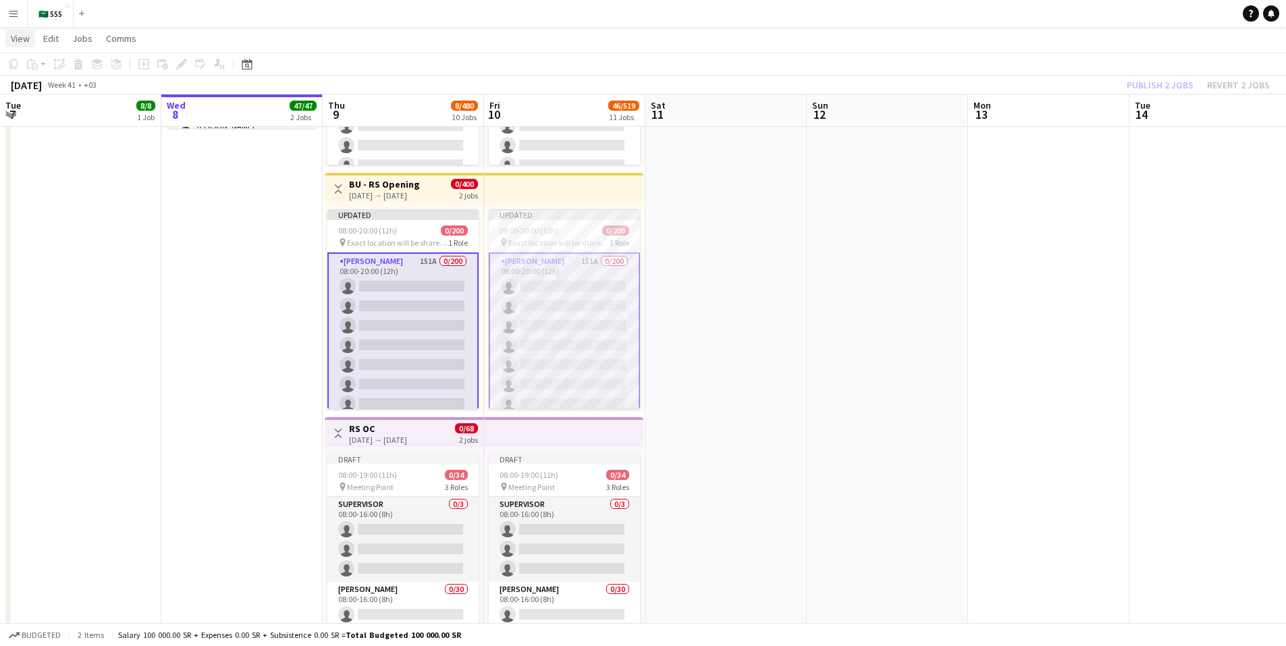
click at [22, 39] on span "View" at bounding box center [20, 38] width 19 height 12
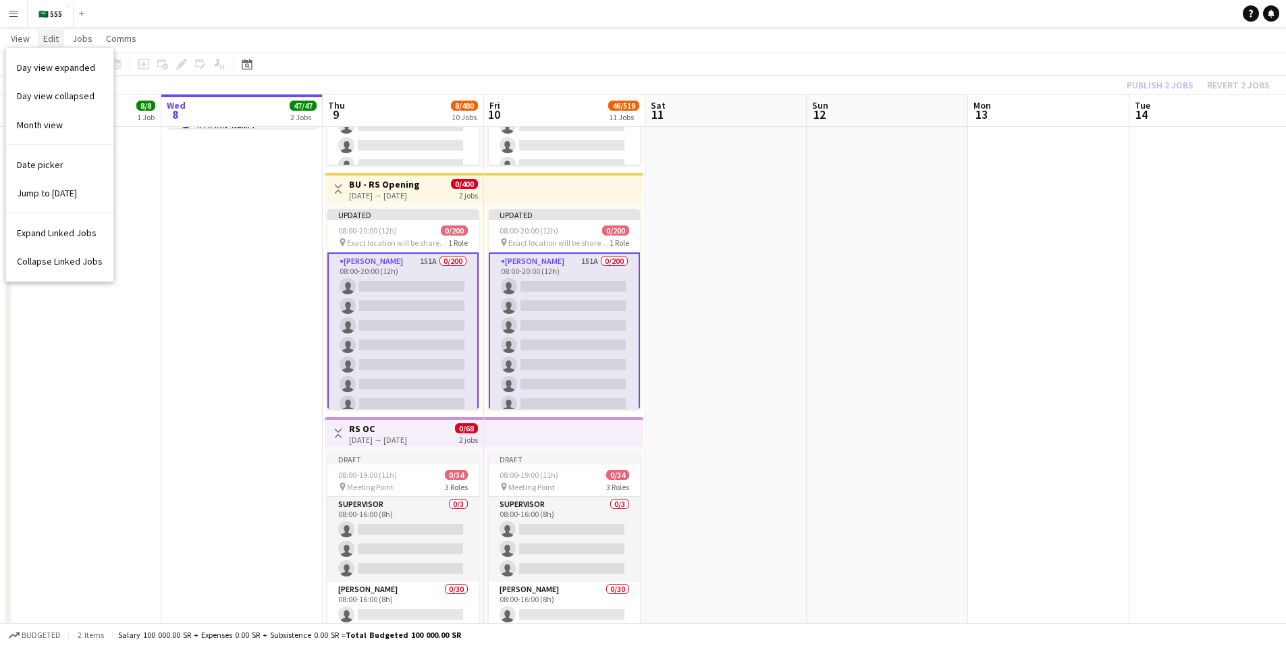
click at [54, 34] on span "Edit" at bounding box center [51, 38] width 16 height 12
click at [84, 35] on span "Jobs" at bounding box center [82, 38] width 20 height 12
click at [117, 35] on span "Comms" at bounding box center [121, 38] width 30 height 12
click at [20, 38] on span "View" at bounding box center [20, 38] width 19 height 12
click at [11, 11] on app-icon "Menu" at bounding box center [13, 13] width 11 height 11
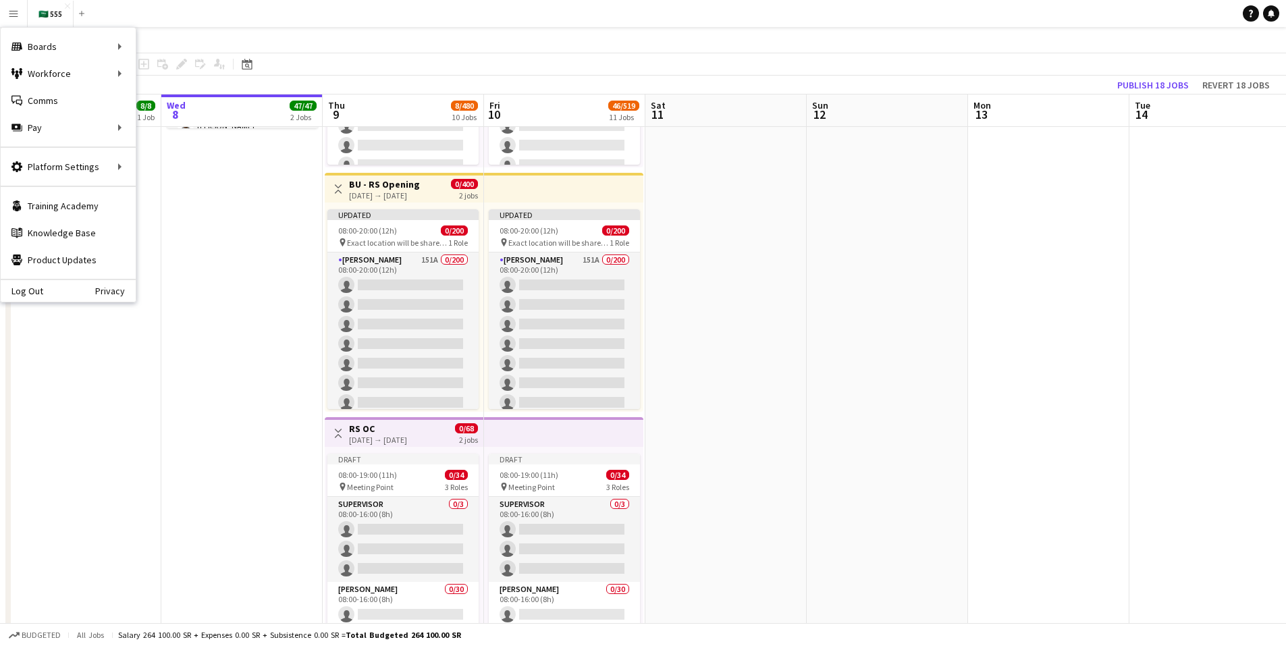
click at [931, 28] on app-page-menu "View Day view expanded Day view collapsed Month view Date picker Jump to [DATE]…" at bounding box center [643, 40] width 1286 height 26
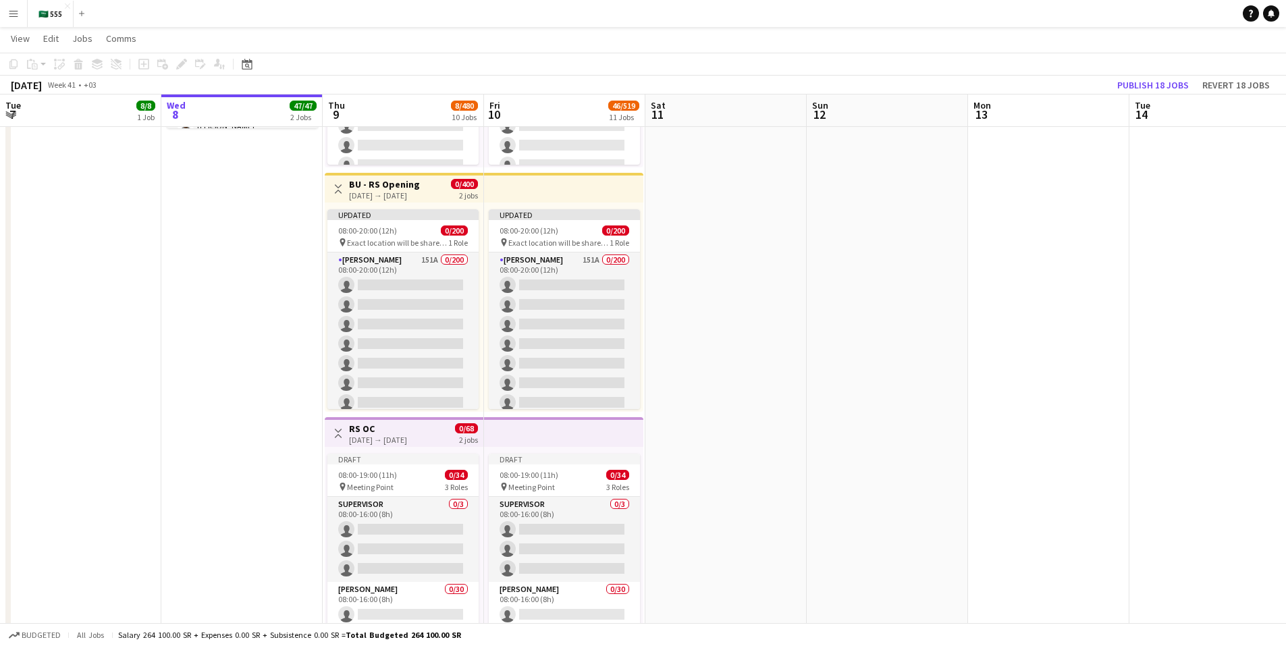
drag, startPoint x: 591, startPoint y: 185, endPoint x: 583, endPoint y: 185, distance: 8.1
click at [583, 185] on app-top-bar at bounding box center [563, 188] width 159 height 30
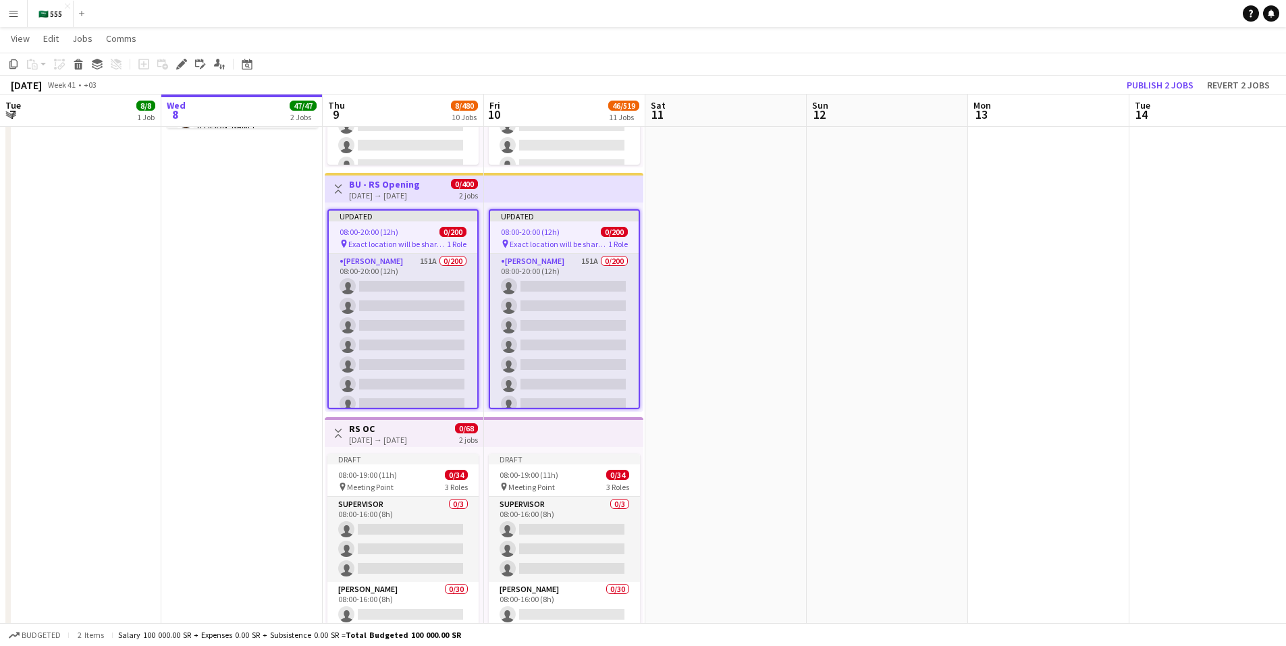
drag, startPoint x: 353, startPoint y: 187, endPoint x: 619, endPoint y: 186, distance: 266.0
click at [619, 185] on app-top-bar at bounding box center [563, 188] width 159 height 30
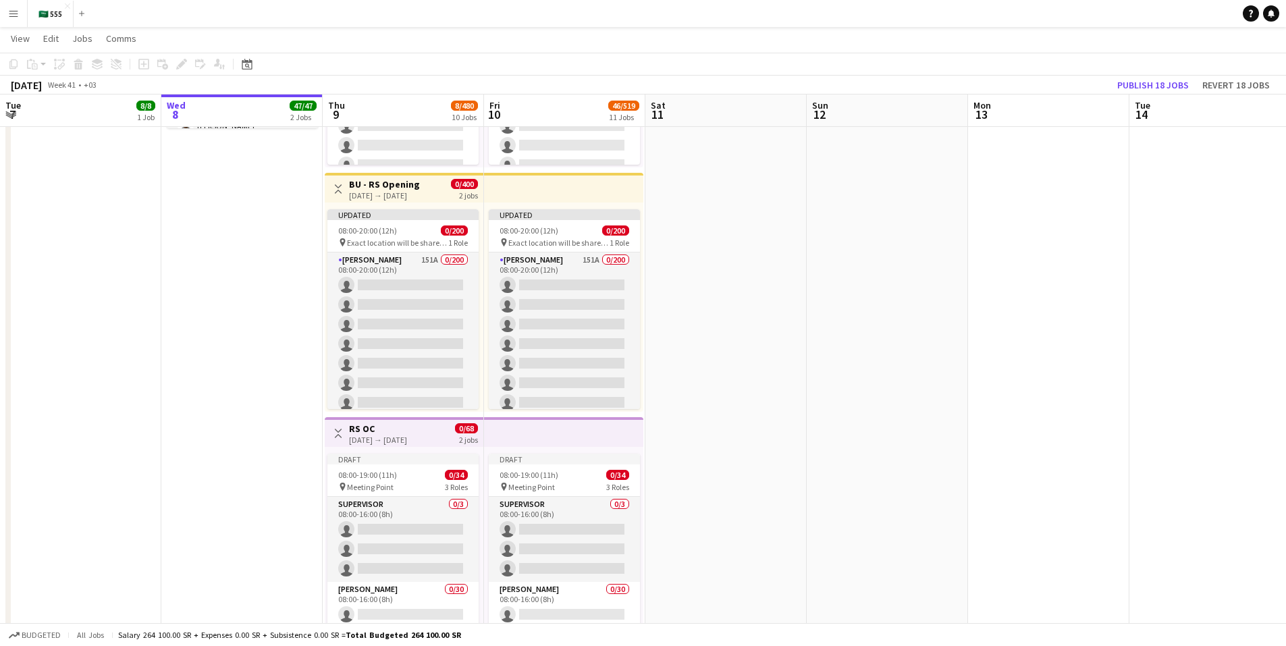
click at [618, 186] on app-top-bar at bounding box center [563, 188] width 159 height 30
click at [378, 188] on h3 "BU - RS Opening" at bounding box center [384, 184] width 71 height 12
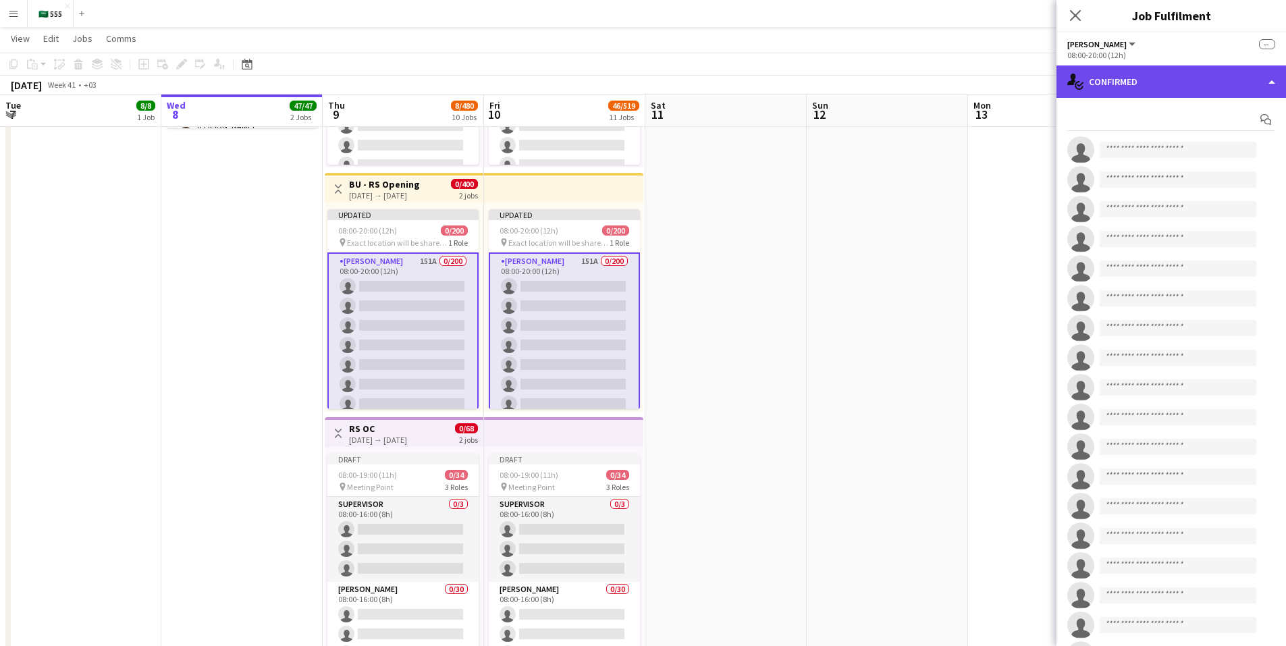
click at [1209, 82] on div "single-neutral-actions-check-2 Confirmed" at bounding box center [1170, 81] width 229 height 32
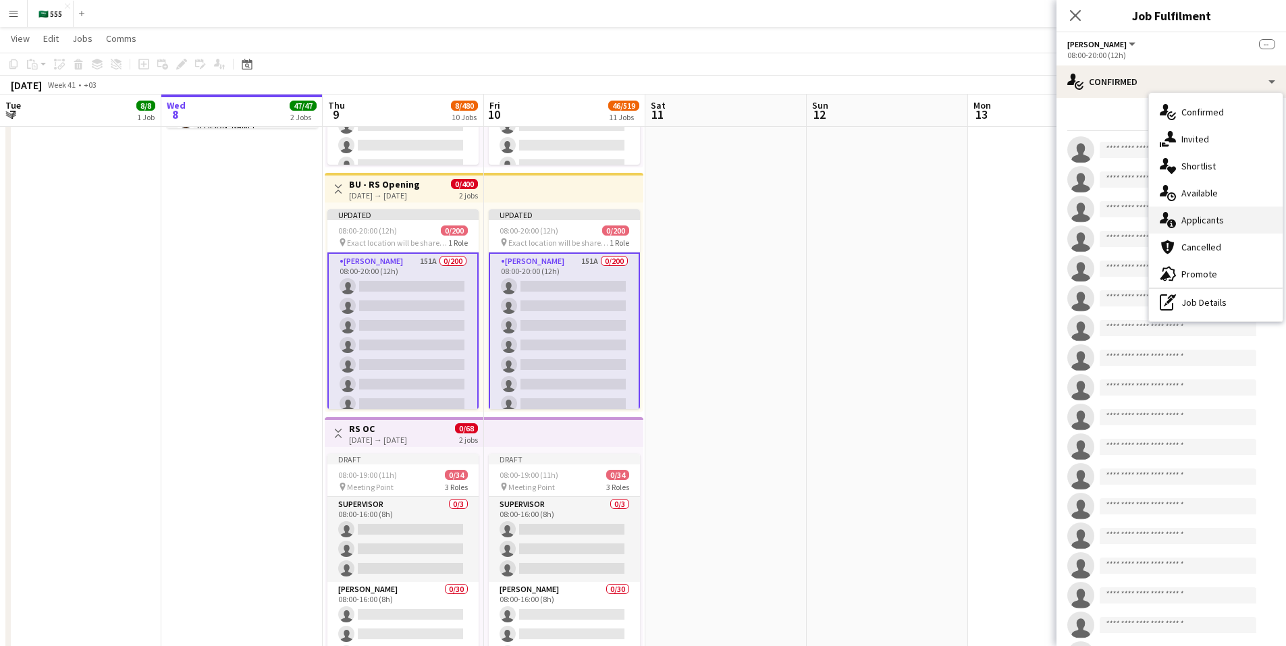
click at [1222, 218] on span "Applicants" at bounding box center [1202, 220] width 43 height 12
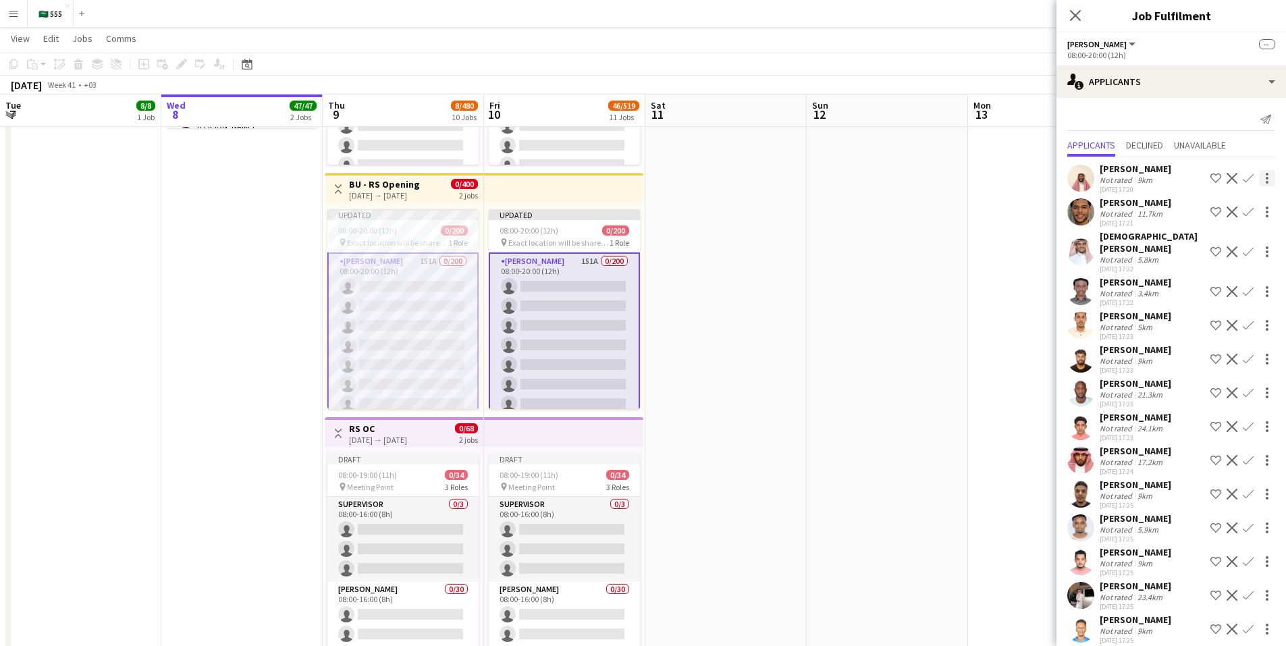
click at [1259, 179] on div at bounding box center [1267, 178] width 16 height 16
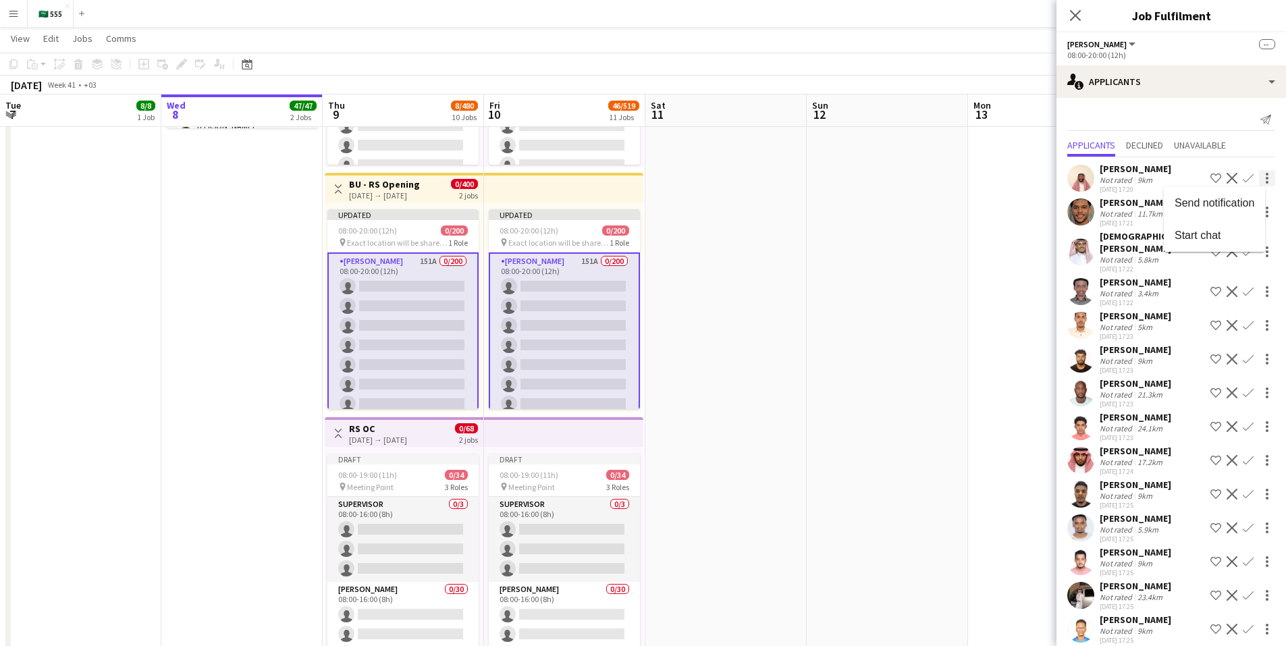
click at [1254, 179] on div at bounding box center [643, 323] width 1286 height 646
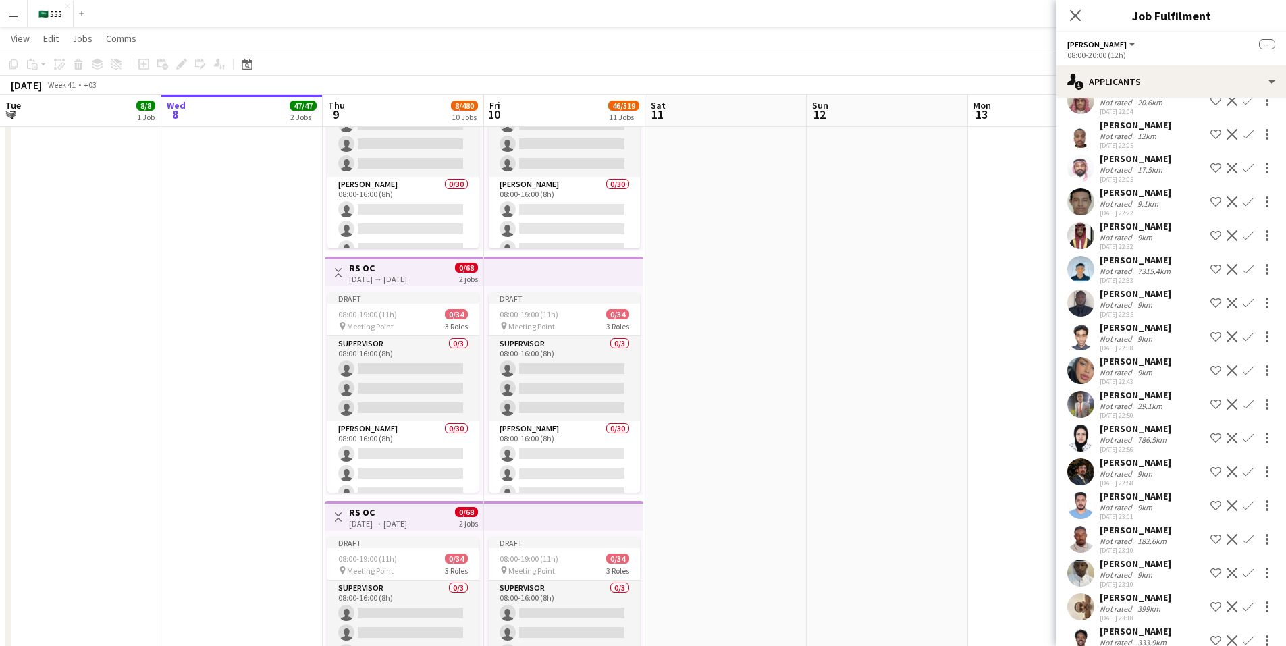
scroll to position [4531, 0]
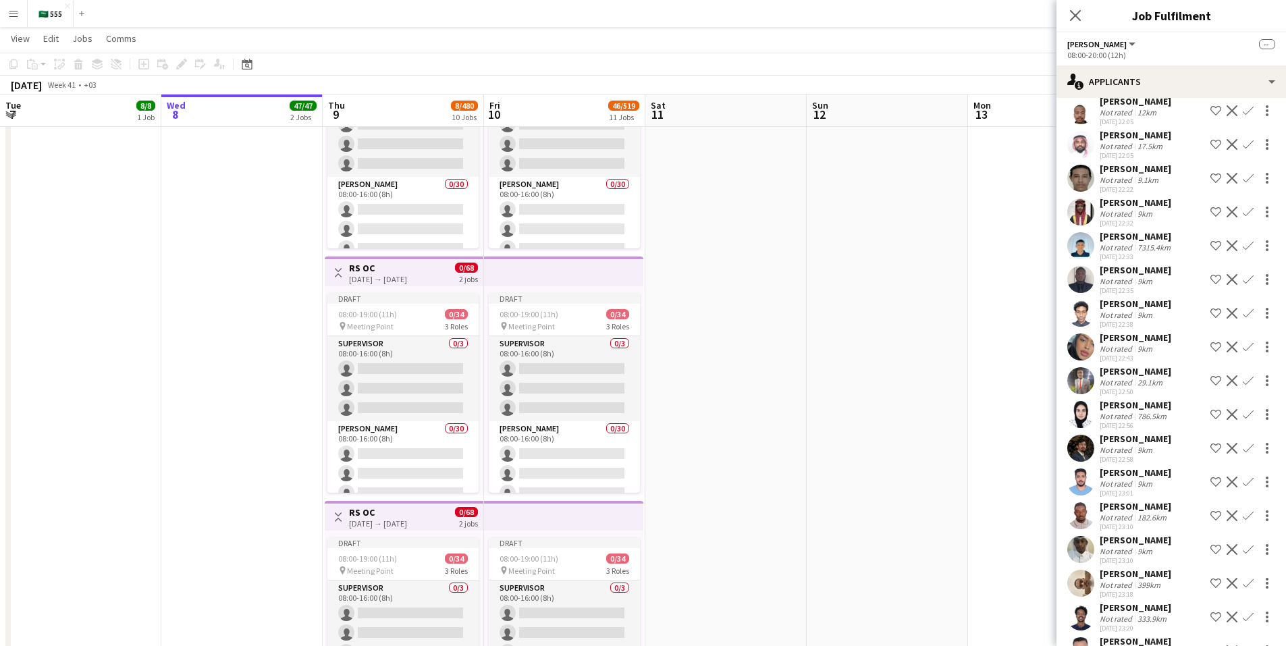
click at [1128, 365] on div "[PERSON_NAME]" at bounding box center [1136, 371] width 72 height 12
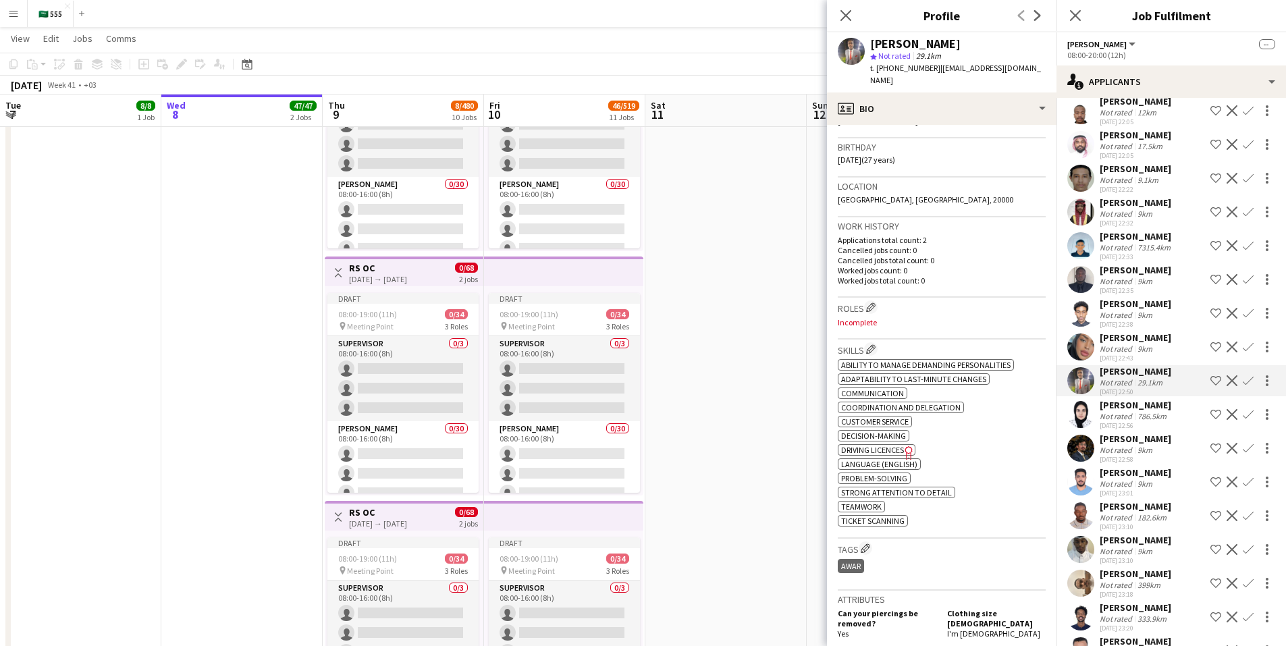
scroll to position [337, 0]
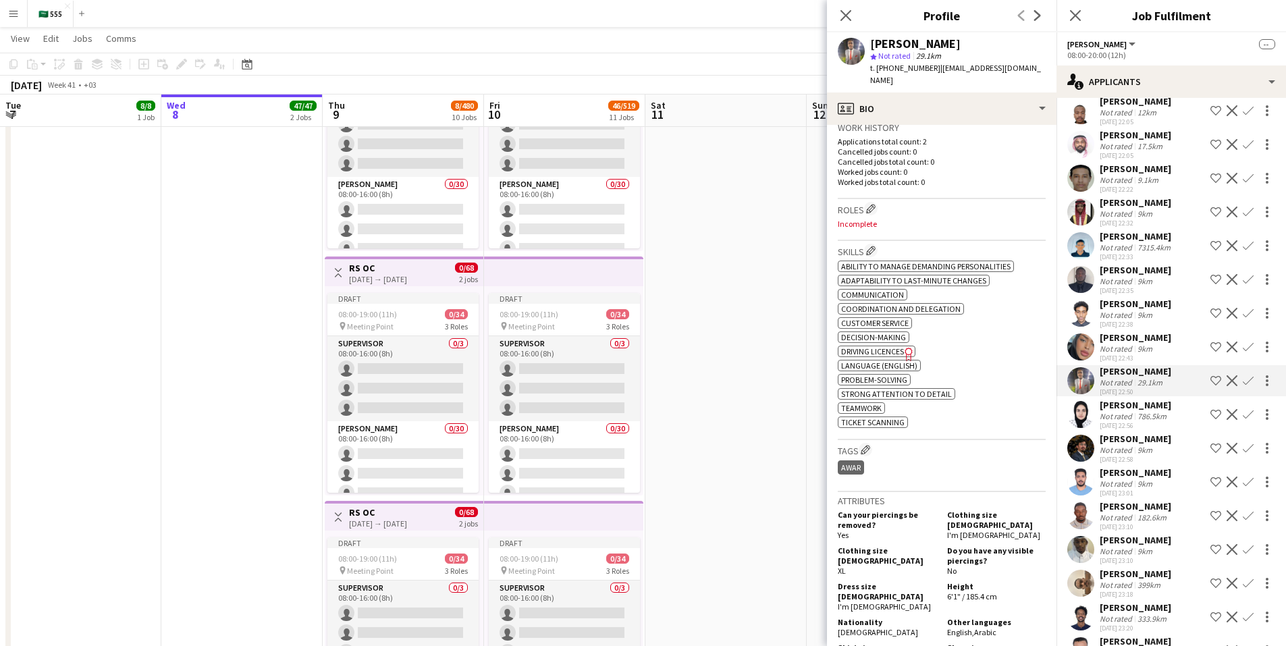
click at [1137, 298] on div "[PERSON_NAME]" at bounding box center [1136, 304] width 72 height 12
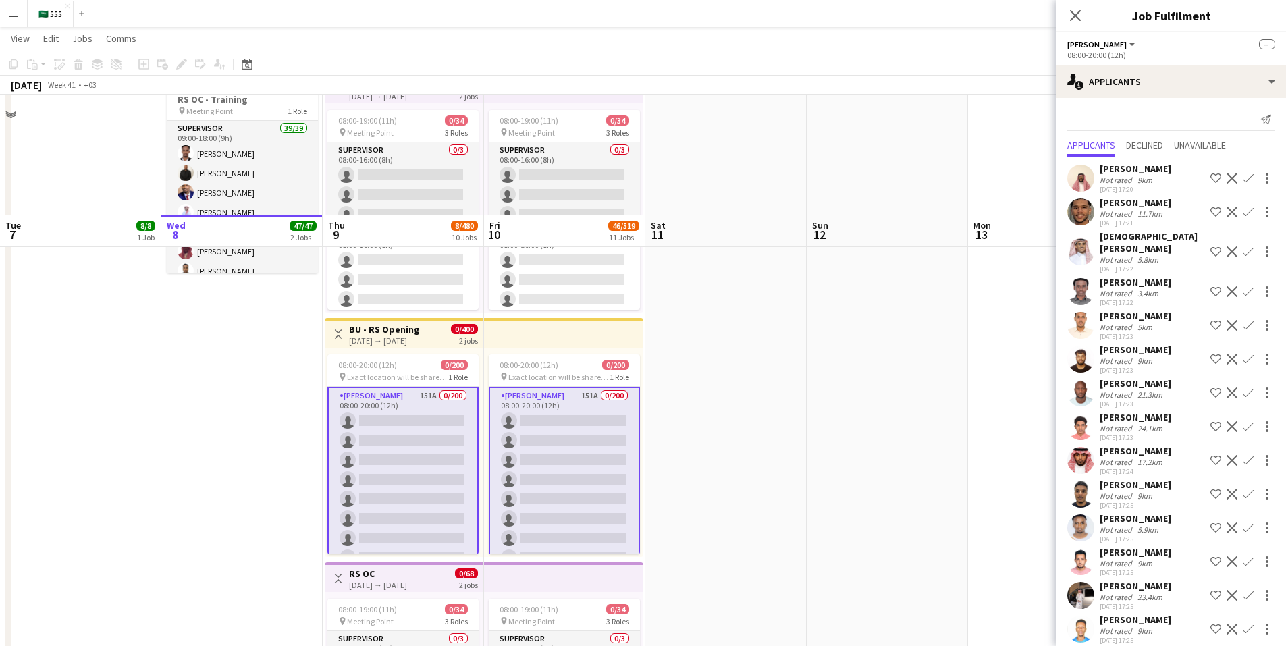
scroll to position [317, 0]
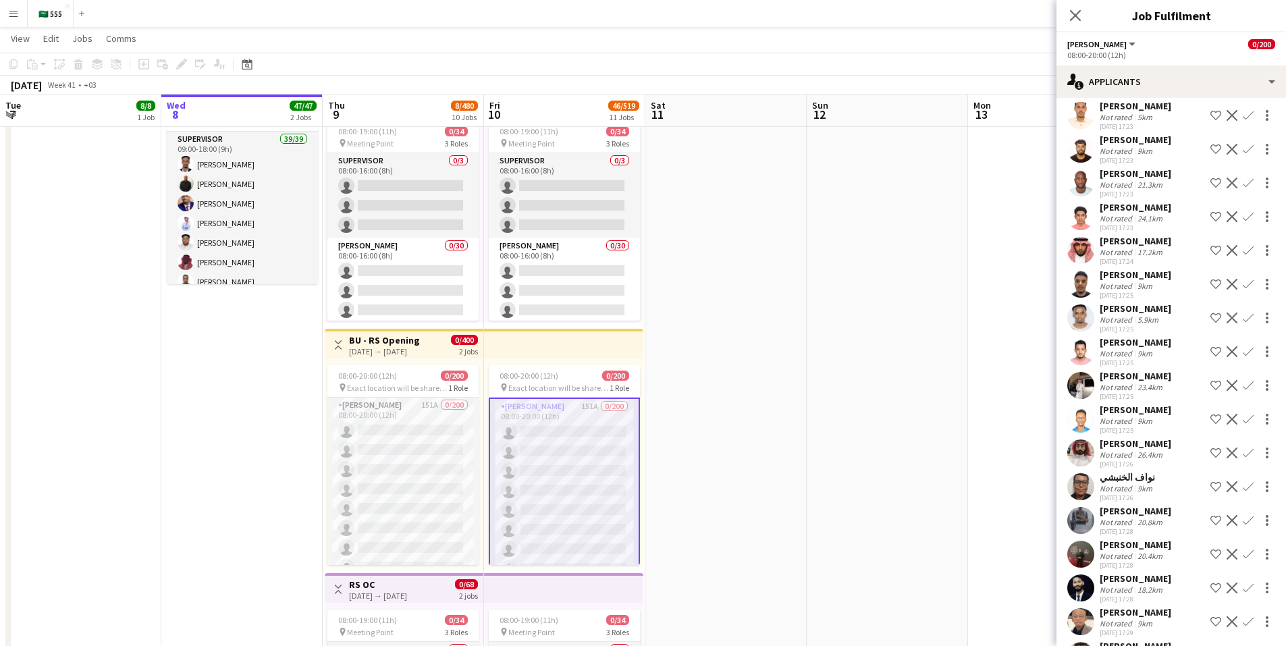
scroll to position [540, 0]
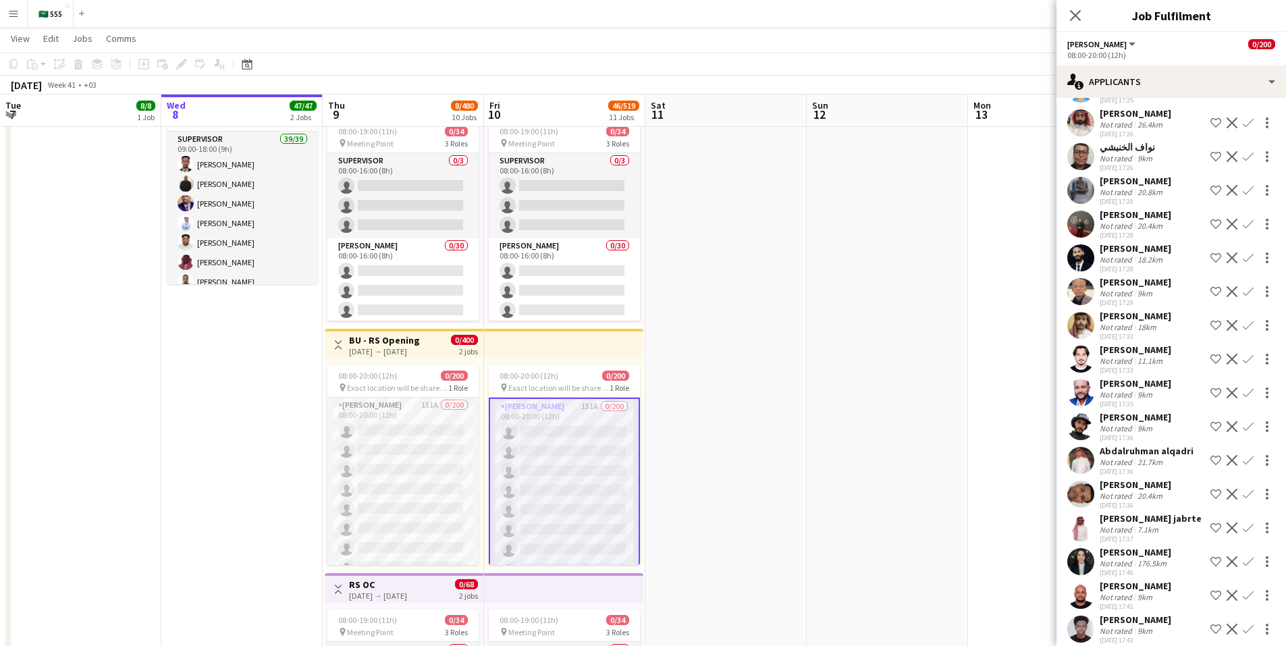
click at [1141, 350] on div "[PERSON_NAME]" at bounding box center [1136, 350] width 72 height 12
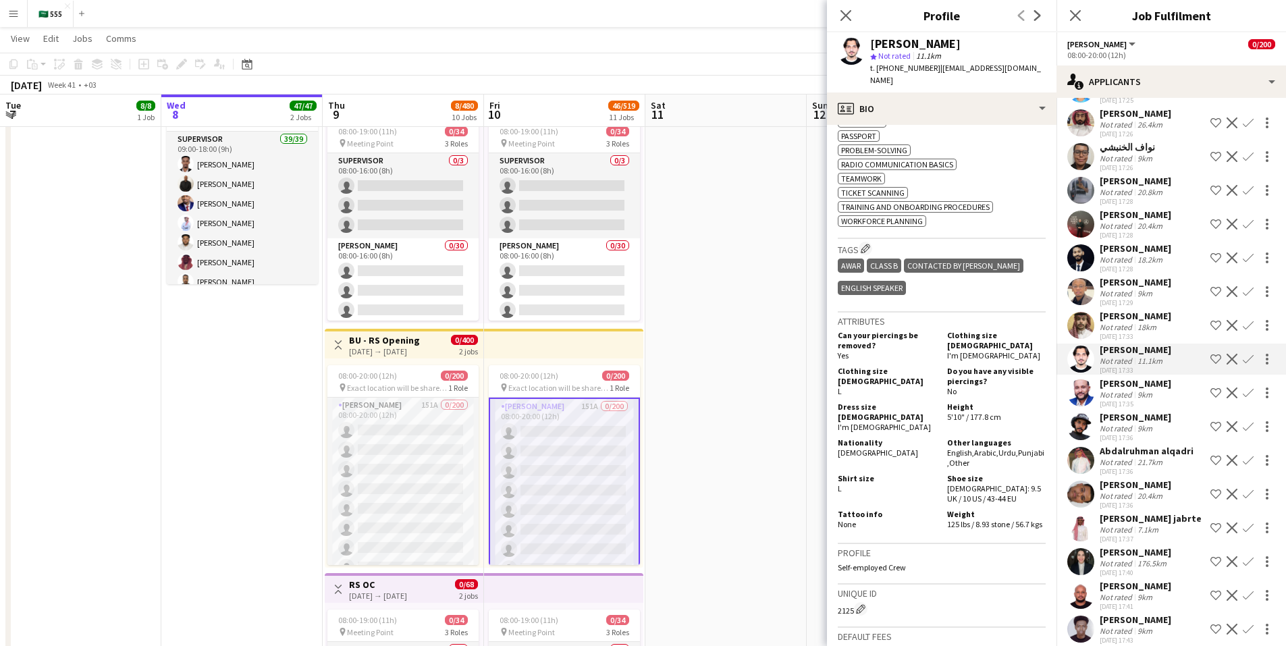
scroll to position [742, 0]
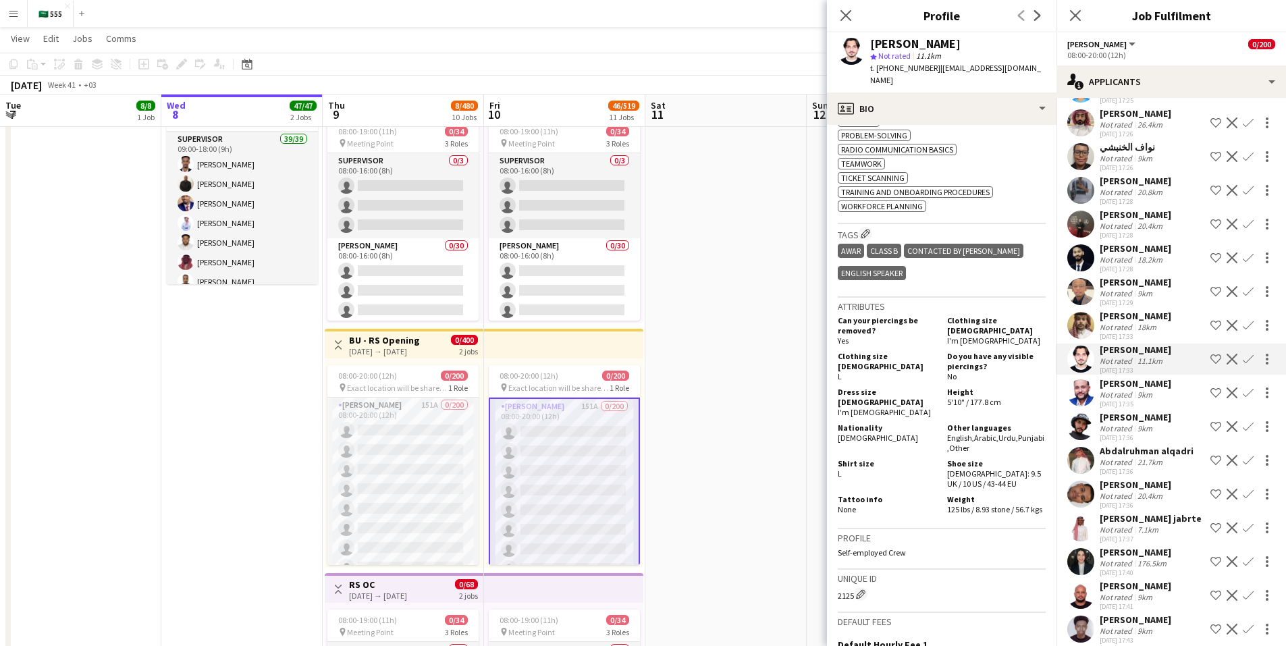
click at [1129, 524] on div "[PERSON_NAME] jabrte" at bounding box center [1151, 518] width 102 height 12
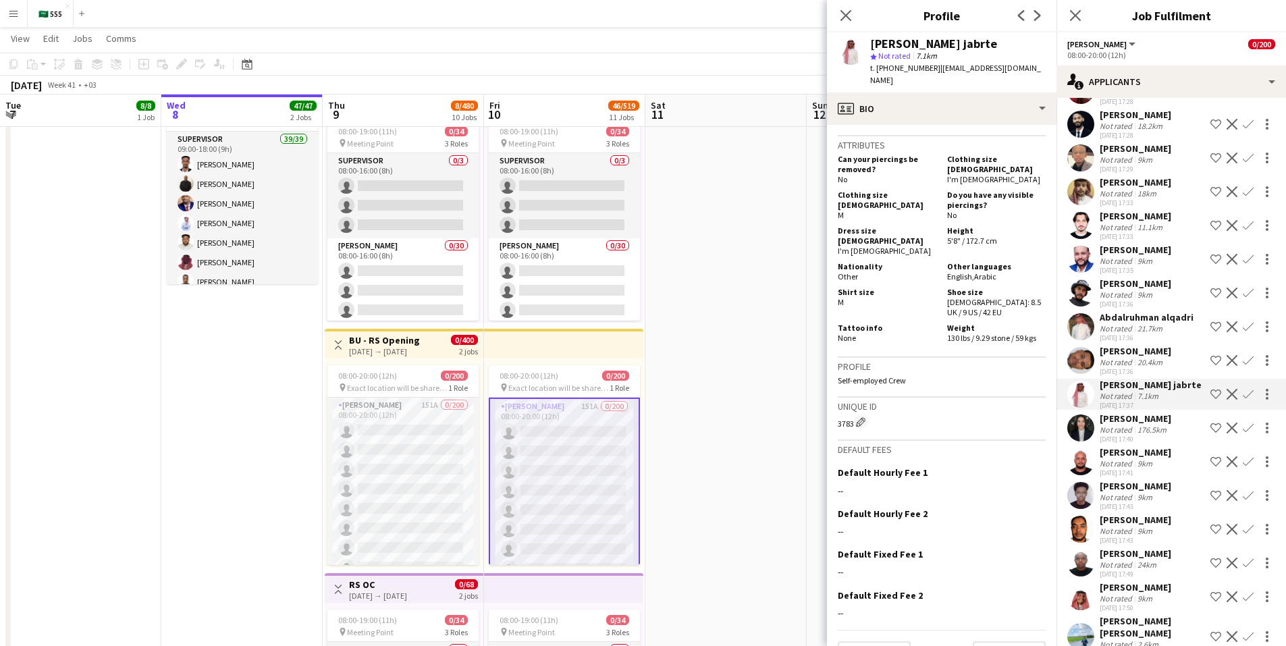
scroll to position [945, 0]
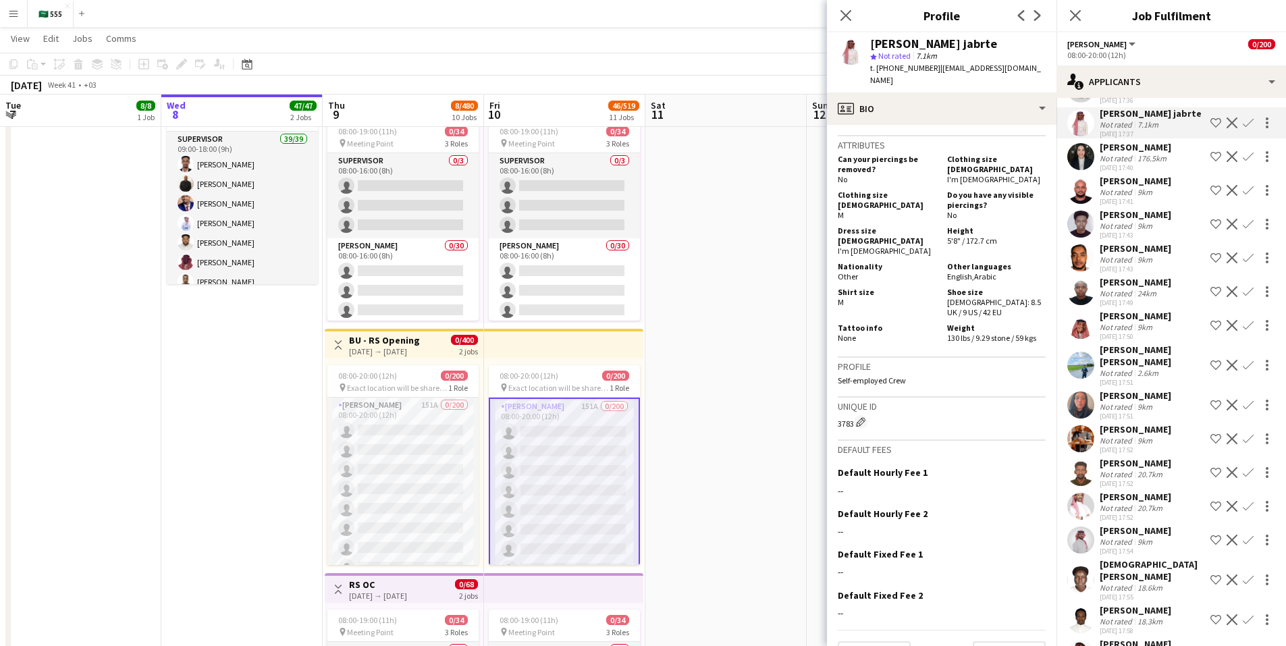
click at [1133, 484] on div "[DATE] 17:52" at bounding box center [1136, 483] width 72 height 9
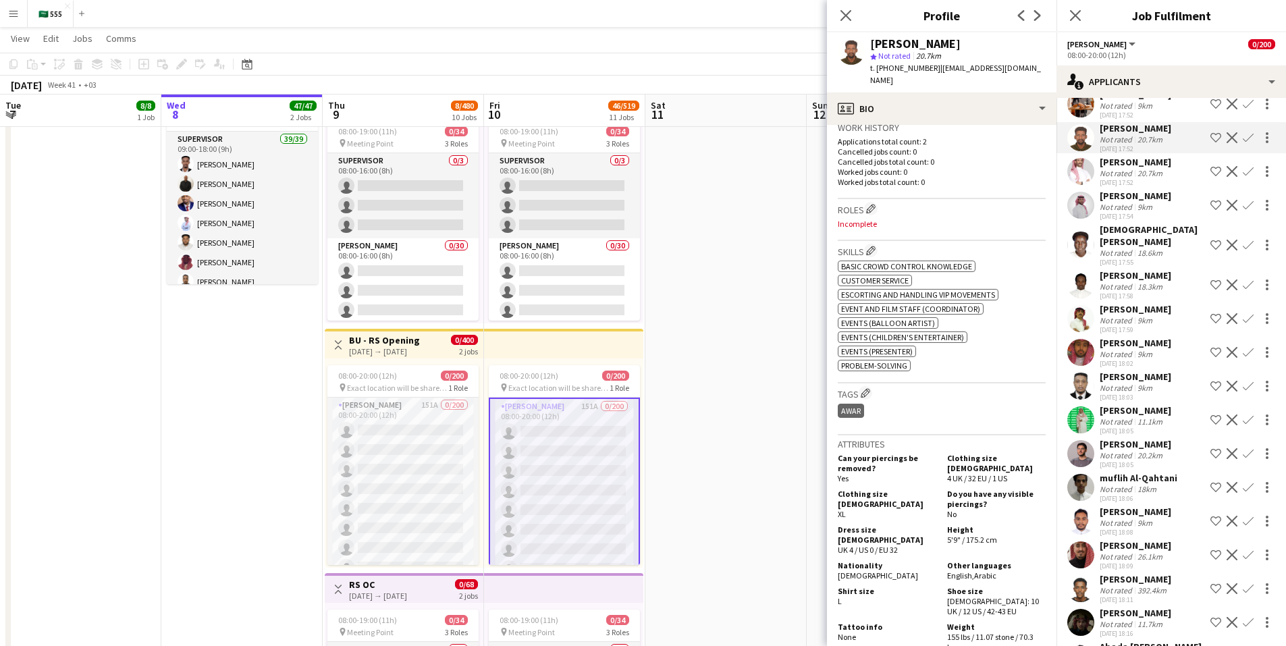
scroll to position [1282, 0]
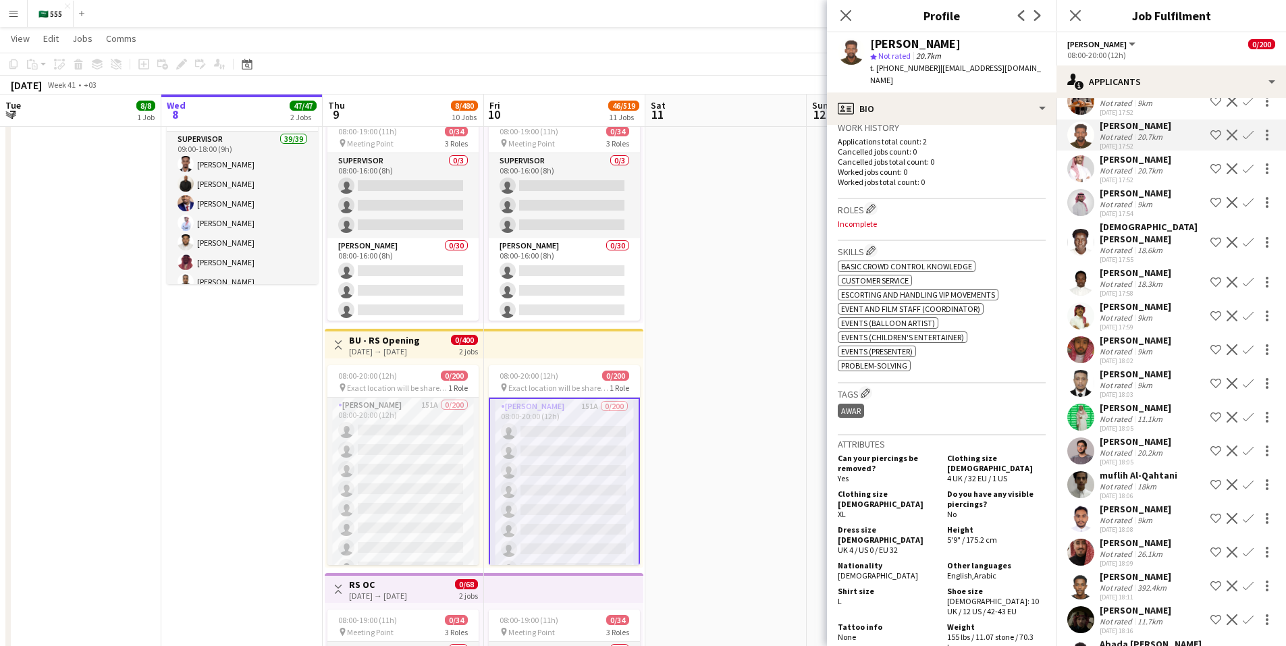
click at [1129, 549] on div "Not rated" at bounding box center [1117, 554] width 35 height 10
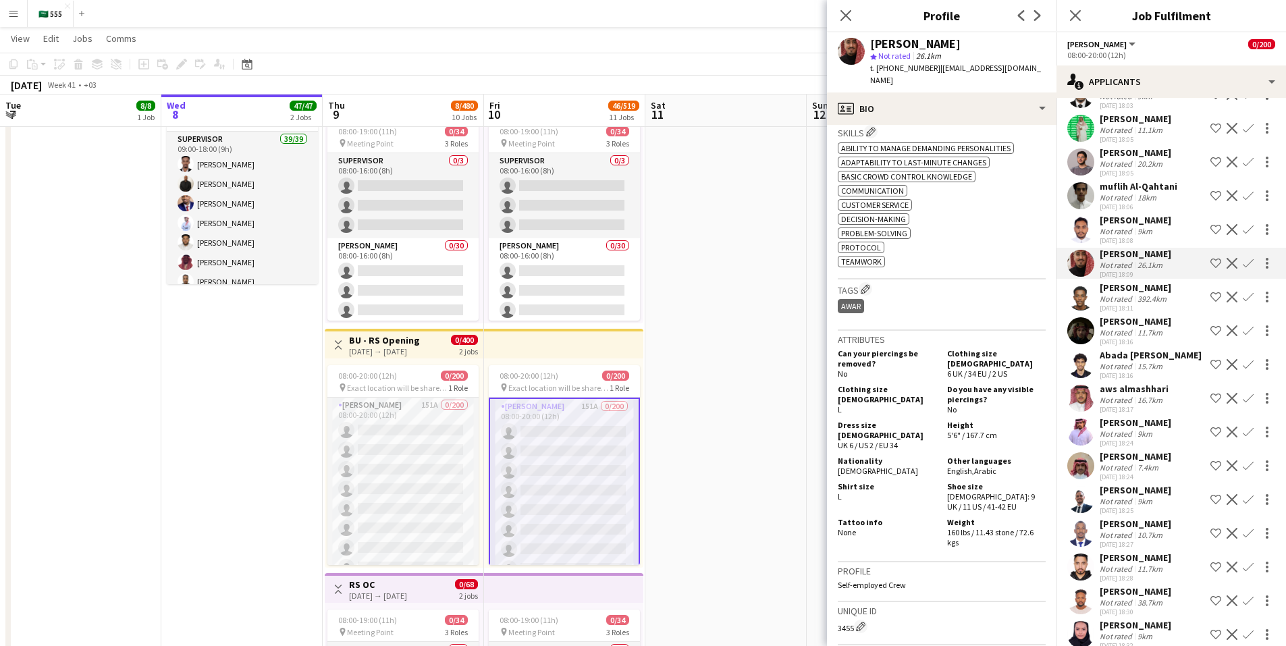
scroll to position [1620, 0]
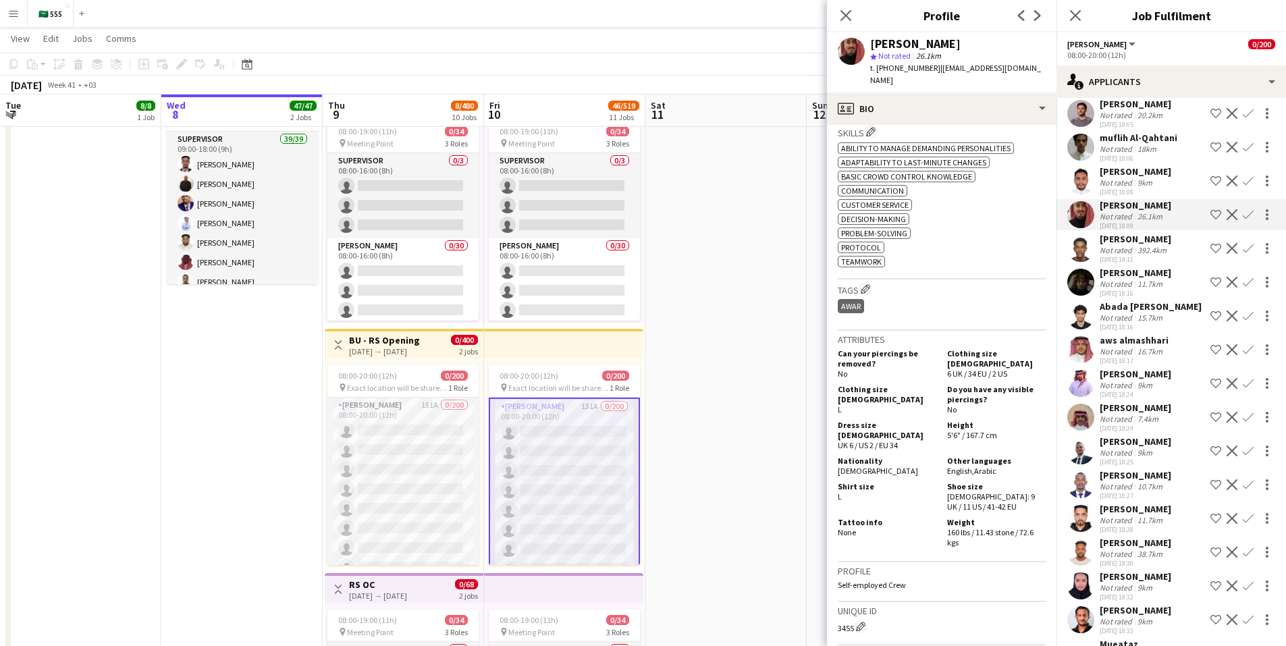
click at [1130, 469] on div "[PERSON_NAME]" at bounding box center [1136, 475] width 72 height 12
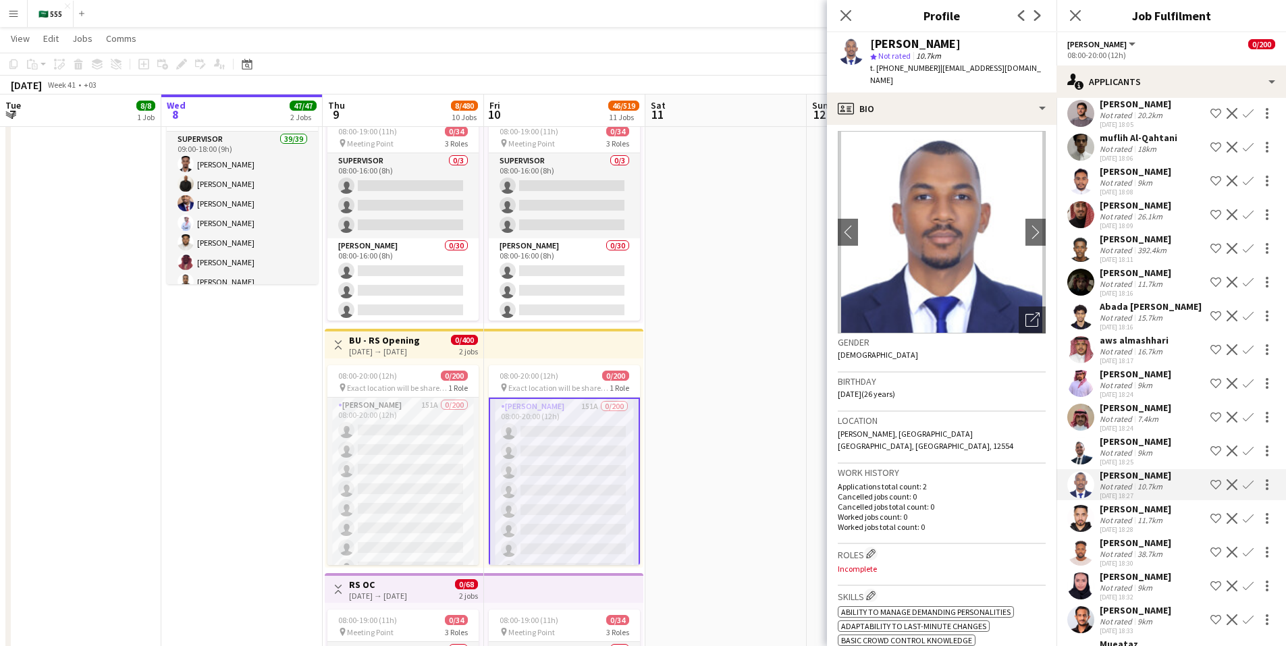
scroll to position [0, 0]
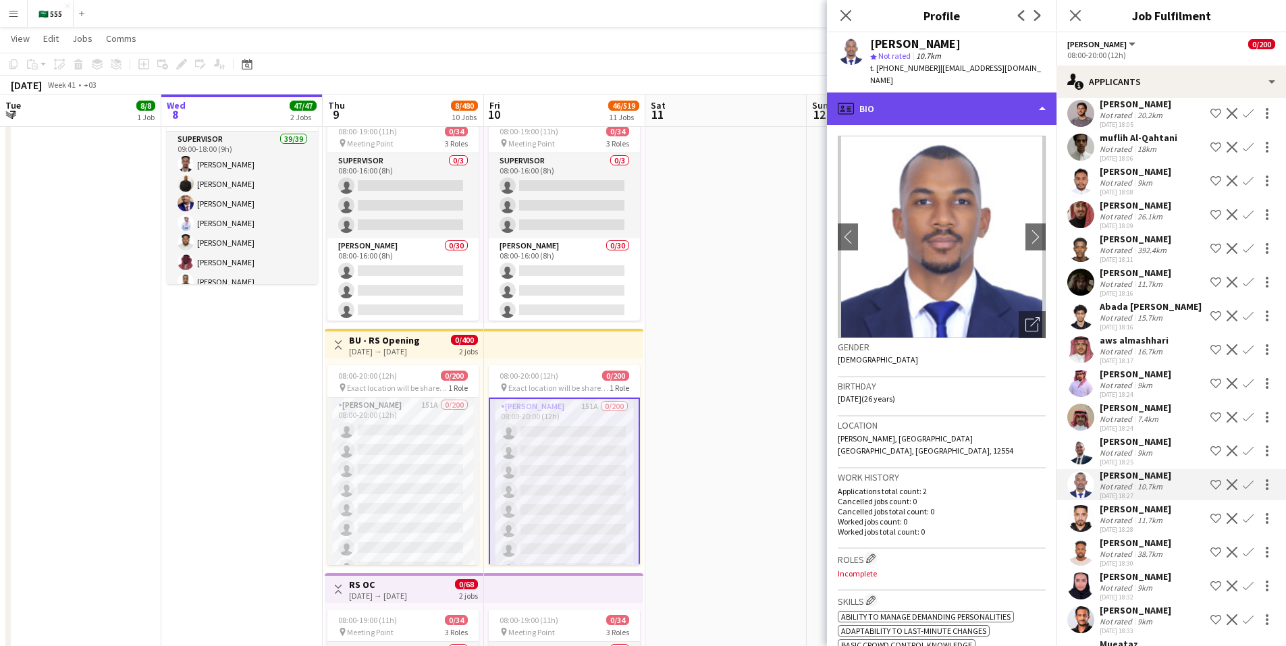
click at [913, 93] on div "profile Bio" at bounding box center [941, 108] width 229 height 32
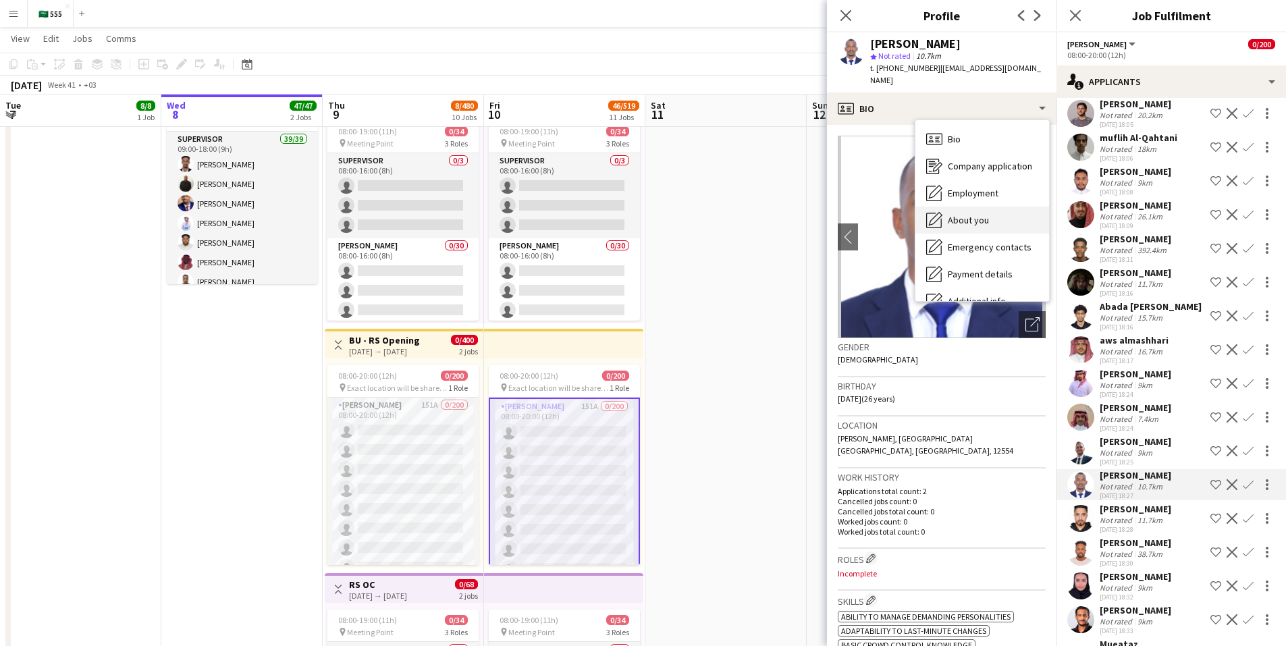
click at [977, 214] on span "About you" at bounding box center [968, 220] width 41 height 12
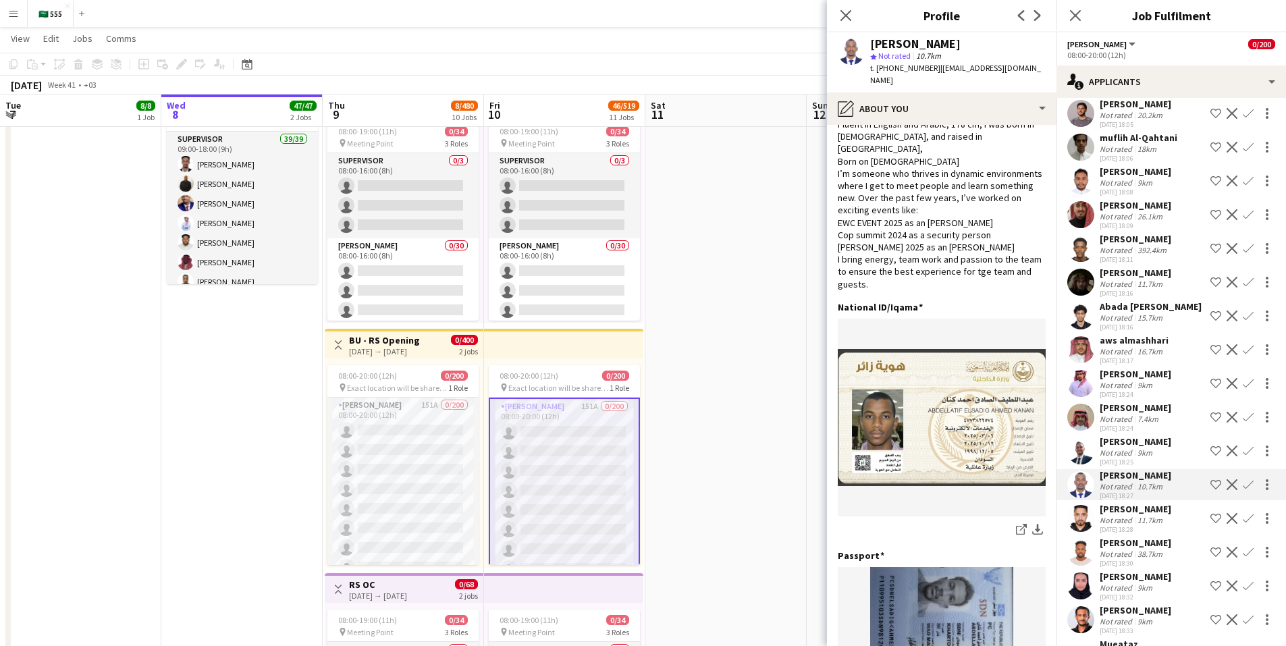
scroll to position [67, 0]
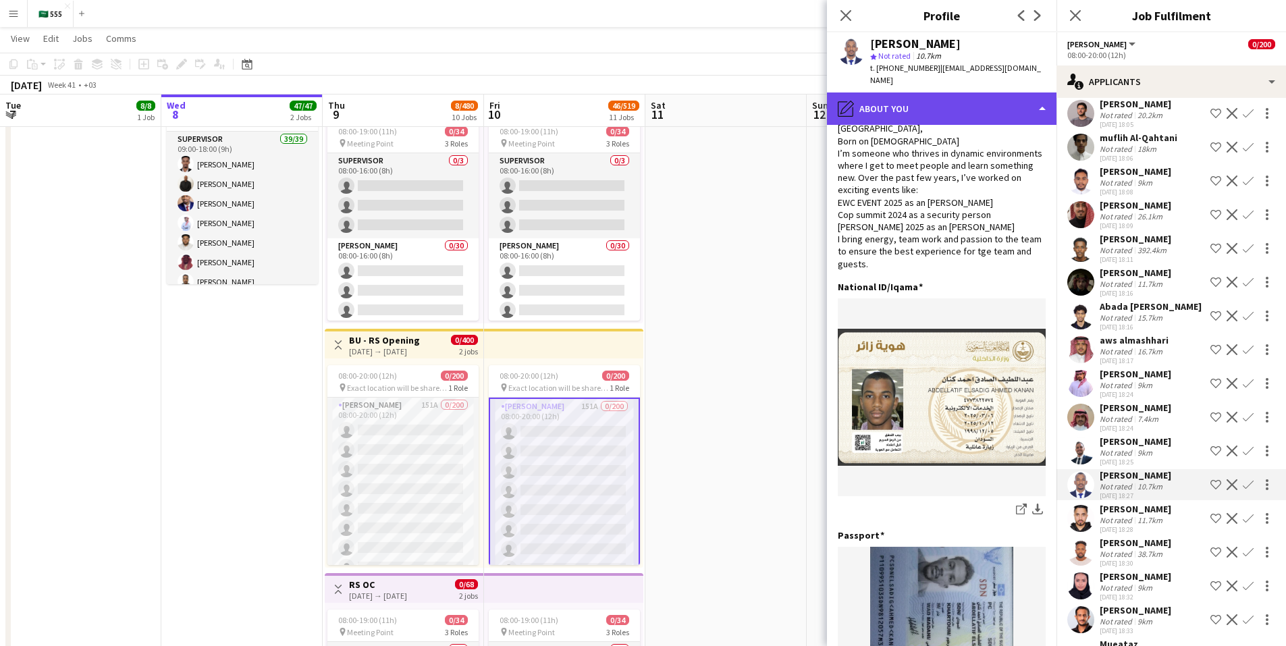
click at [996, 97] on div "pencil4 About you" at bounding box center [941, 108] width 229 height 32
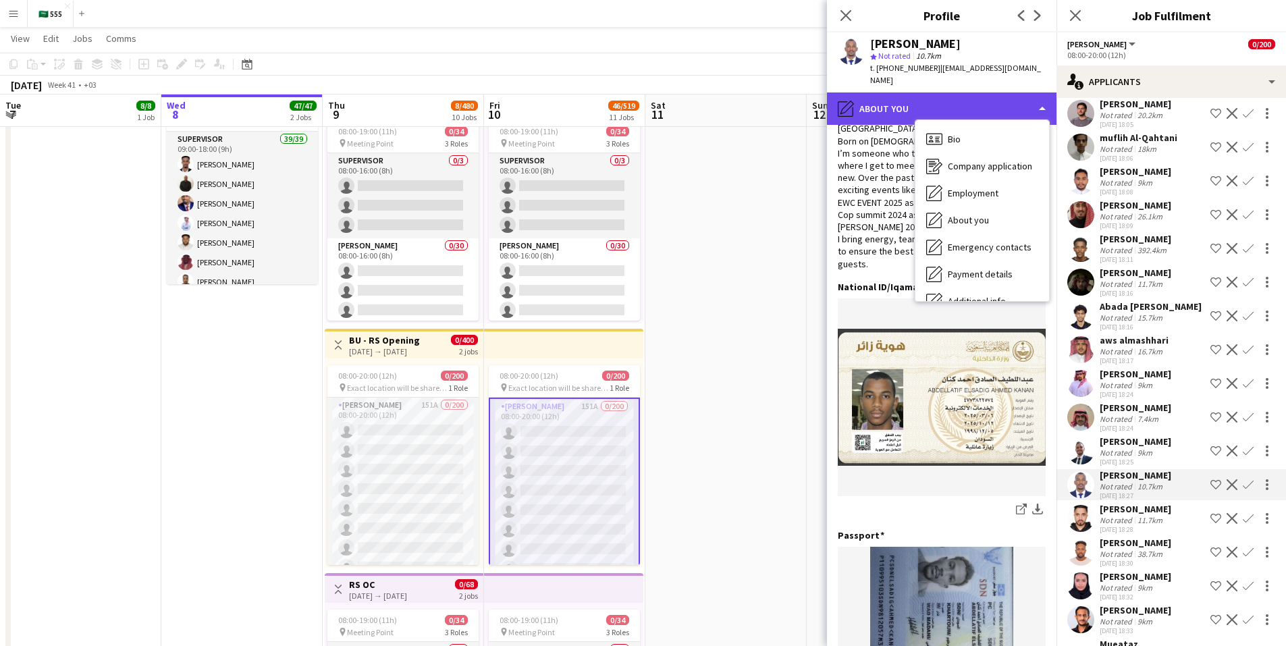
click at [996, 97] on div "pencil4 About you" at bounding box center [941, 108] width 229 height 32
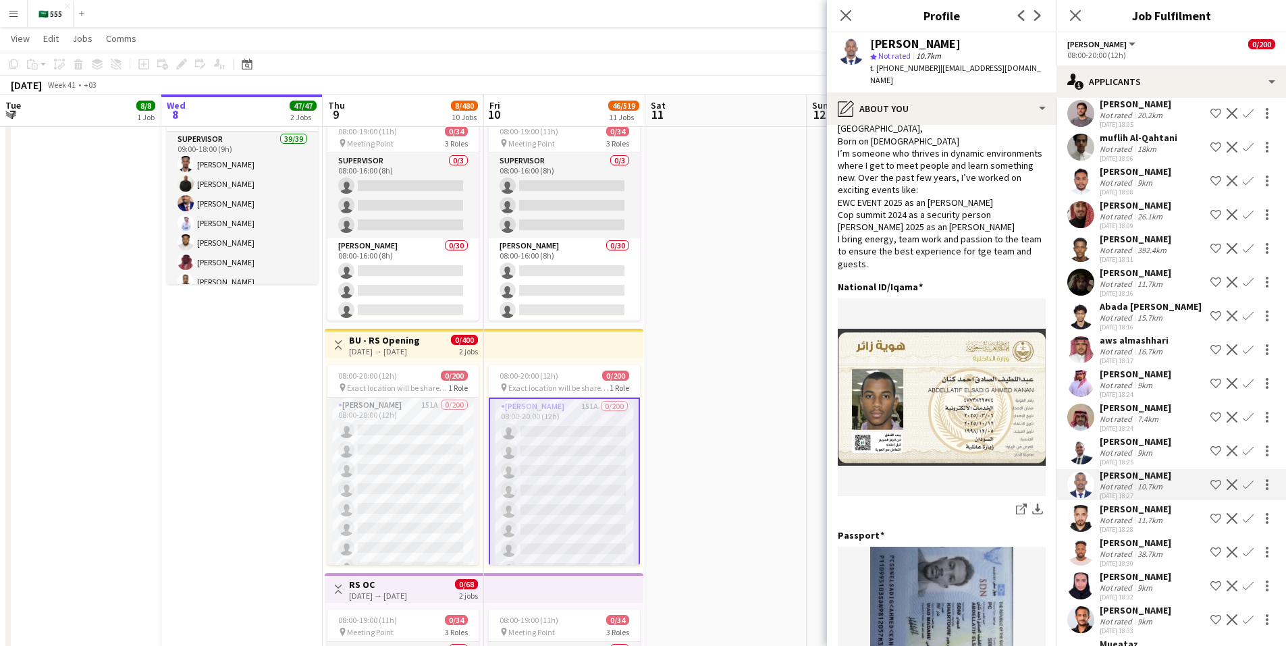
click at [1137, 469] on div "[PERSON_NAME]" at bounding box center [1136, 475] width 72 height 12
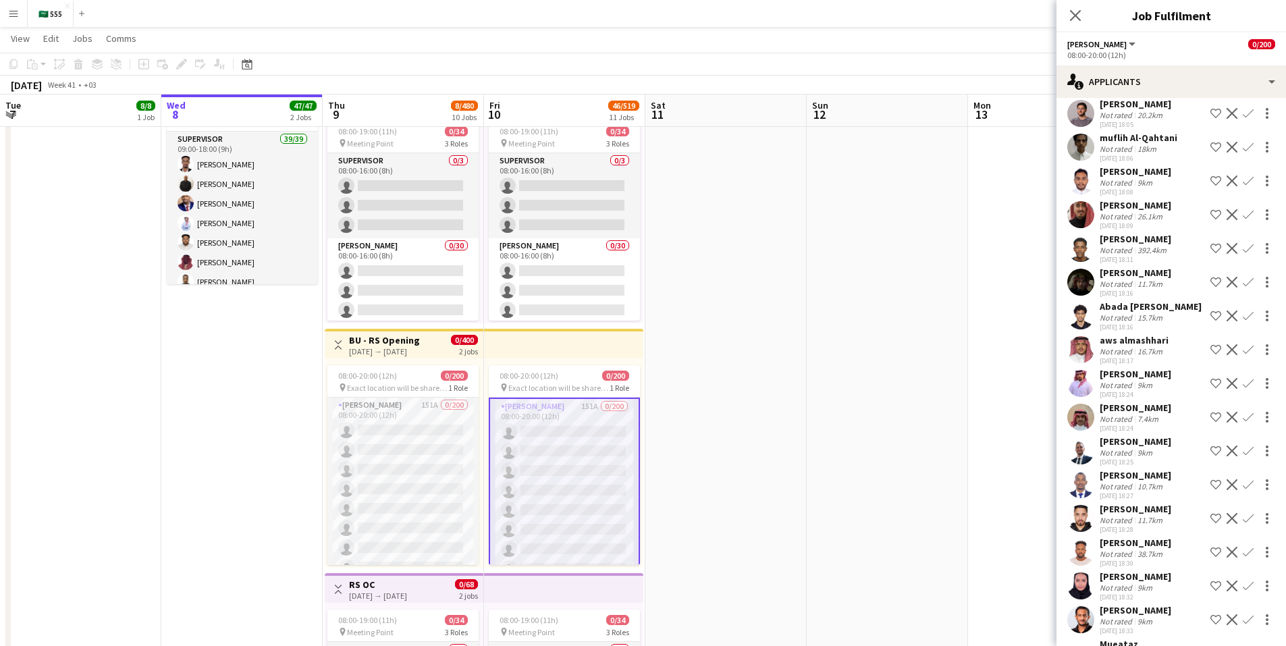
click at [1137, 469] on div "[PERSON_NAME]" at bounding box center [1136, 475] width 72 height 12
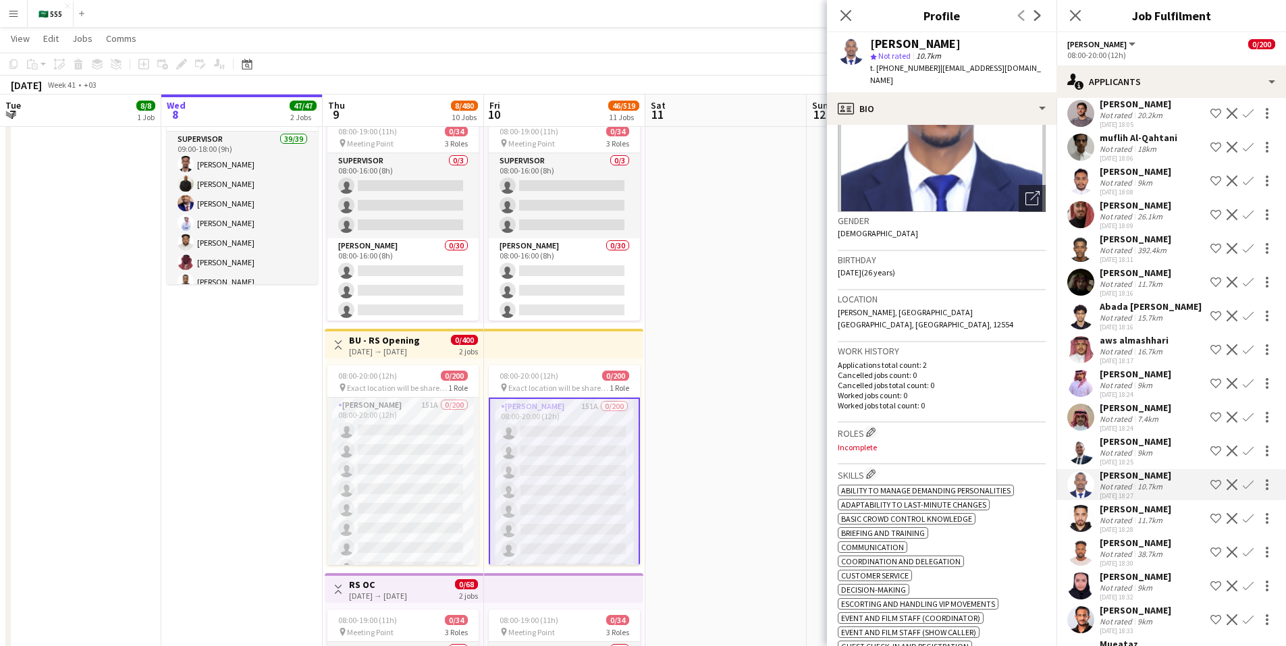
scroll to position [202, 0]
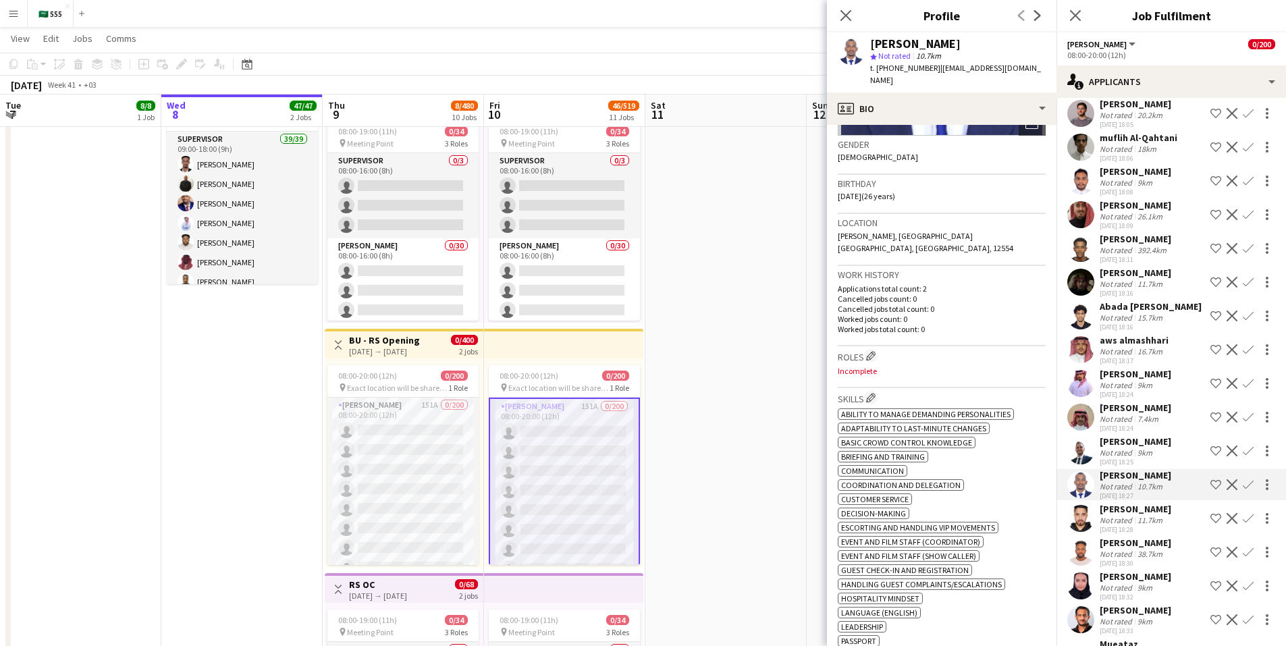
click at [1119, 380] on div "Not rated" at bounding box center [1117, 385] width 35 height 10
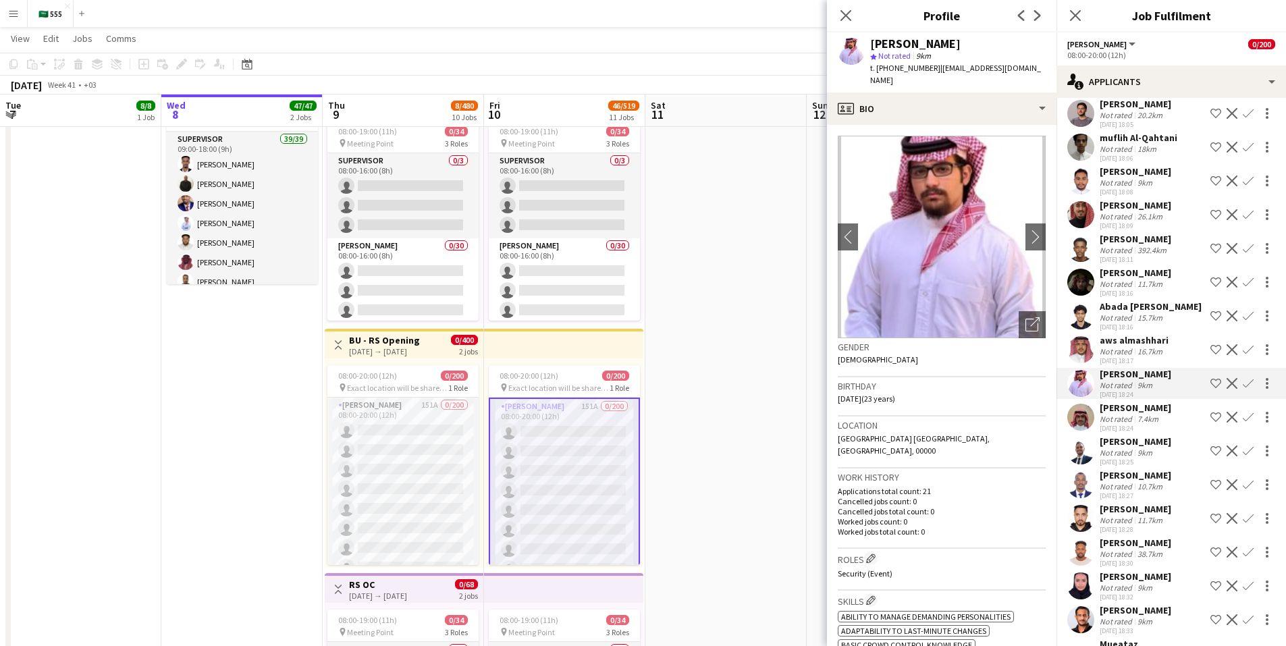
click at [1120, 414] on div "Not rated" at bounding box center [1117, 419] width 35 height 10
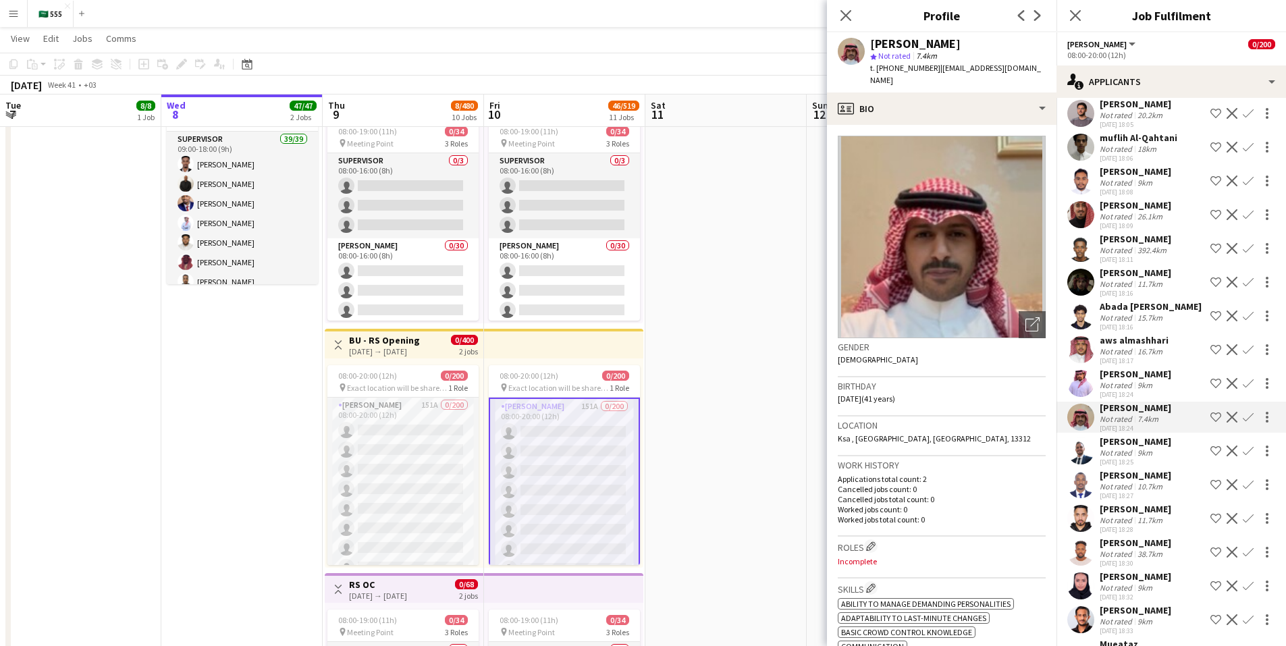
click at [1119, 458] on div "[DATE] 18:25" at bounding box center [1136, 462] width 72 height 9
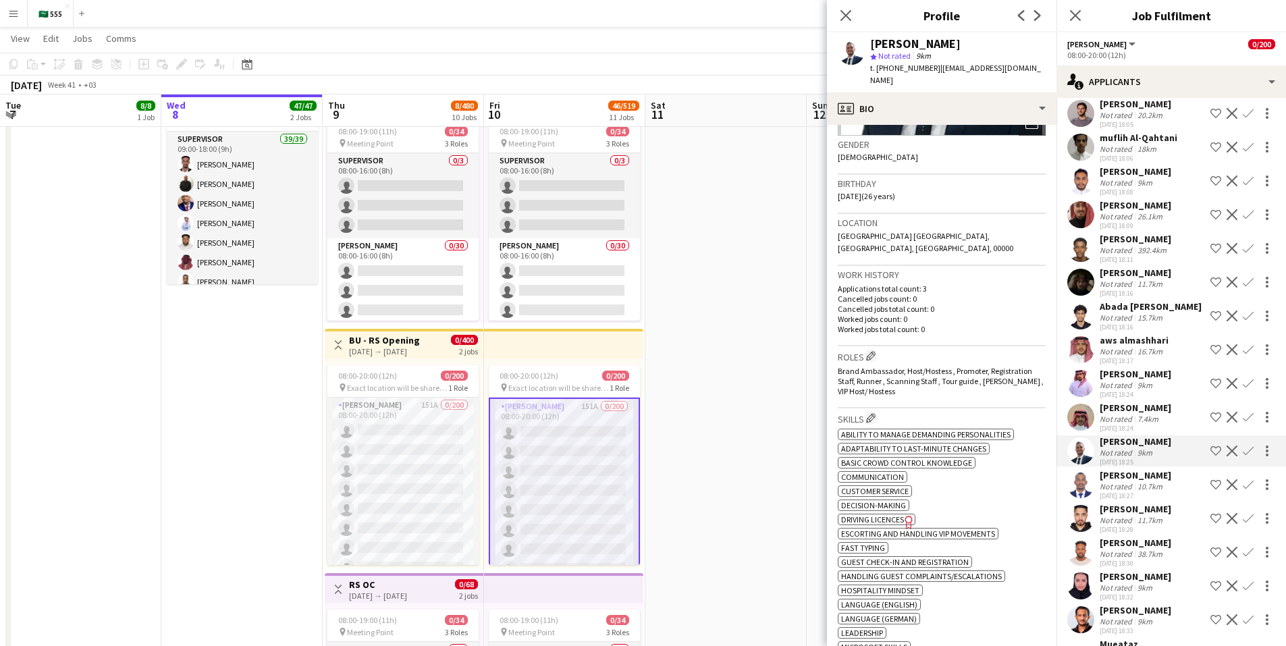
click at [1128, 469] on div "[PERSON_NAME]" at bounding box center [1136, 475] width 72 height 12
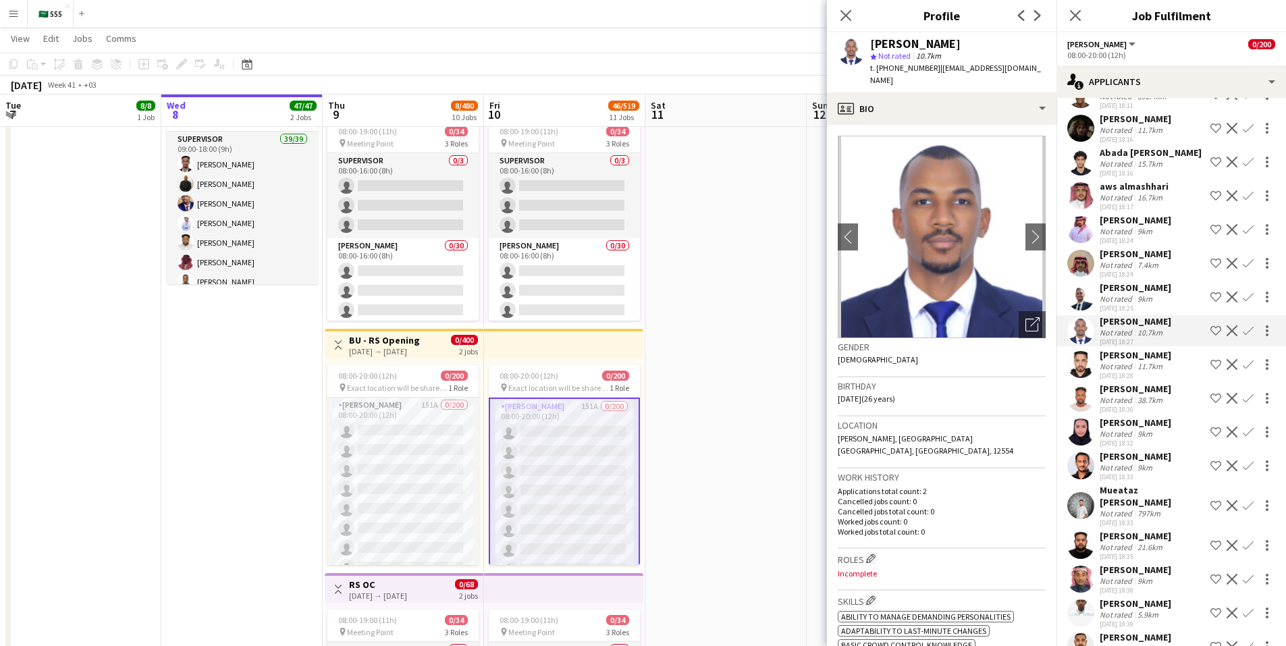
scroll to position [1755, 0]
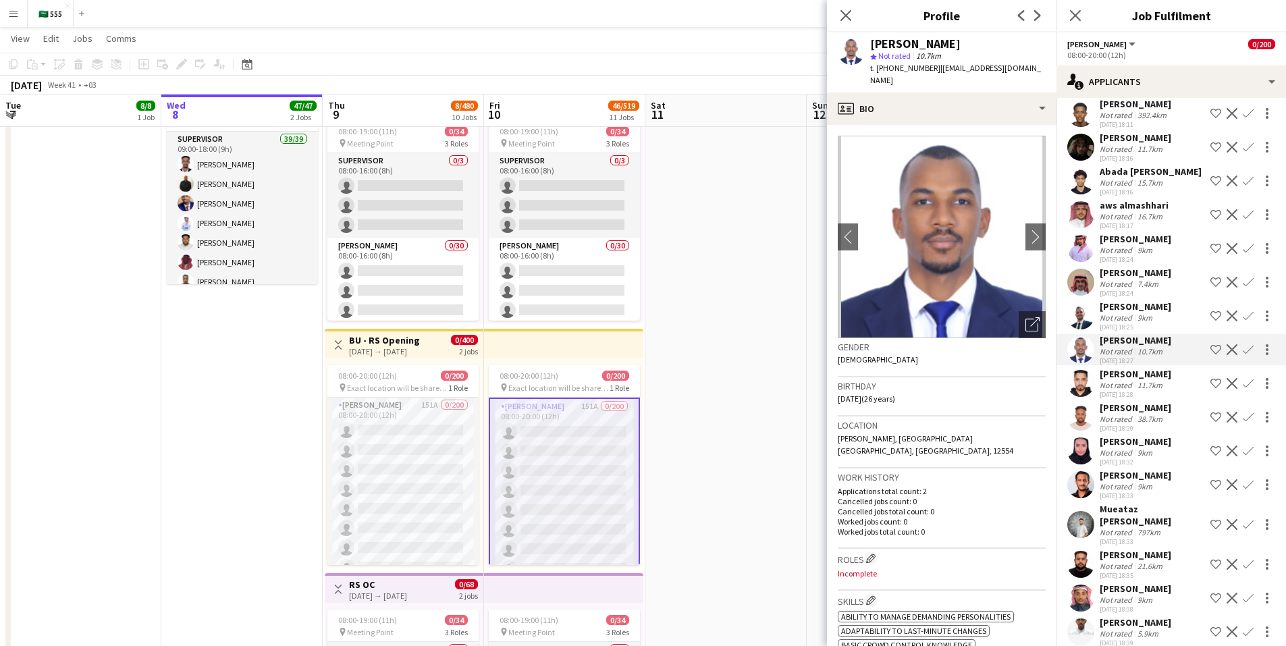
click at [1129, 402] on div "[PERSON_NAME]" at bounding box center [1136, 408] width 72 height 12
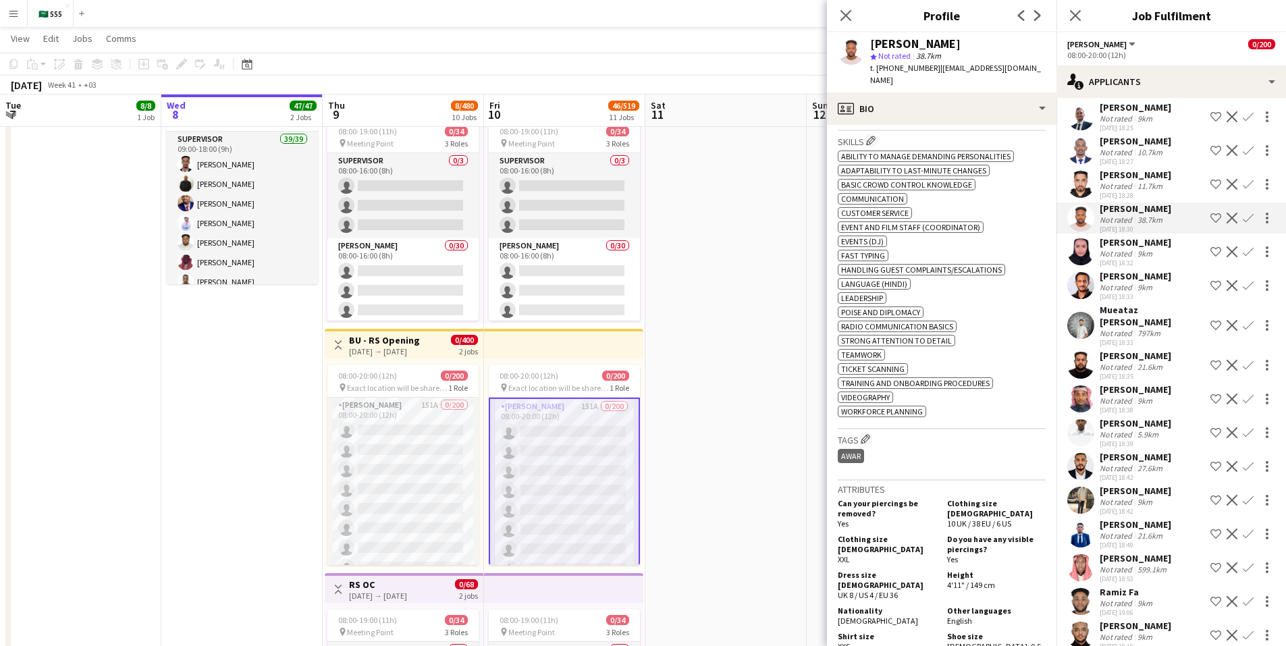
scroll to position [1957, 0]
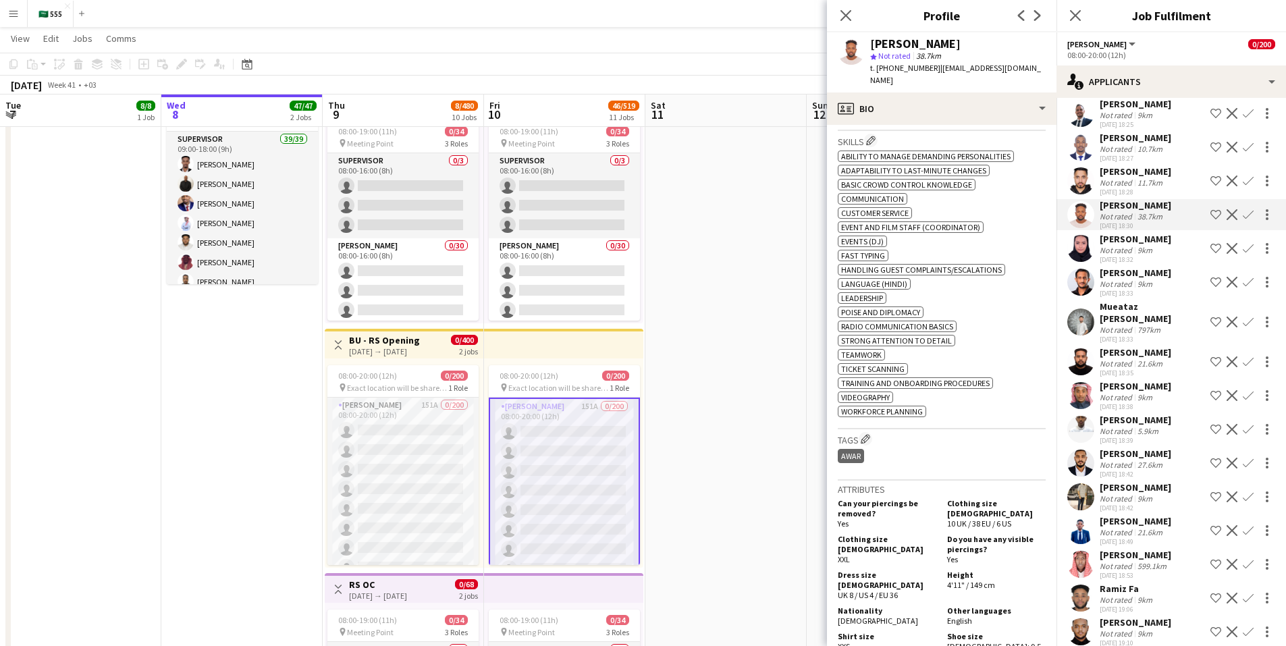
click at [1122, 493] on div "Not rated" at bounding box center [1117, 498] width 35 height 10
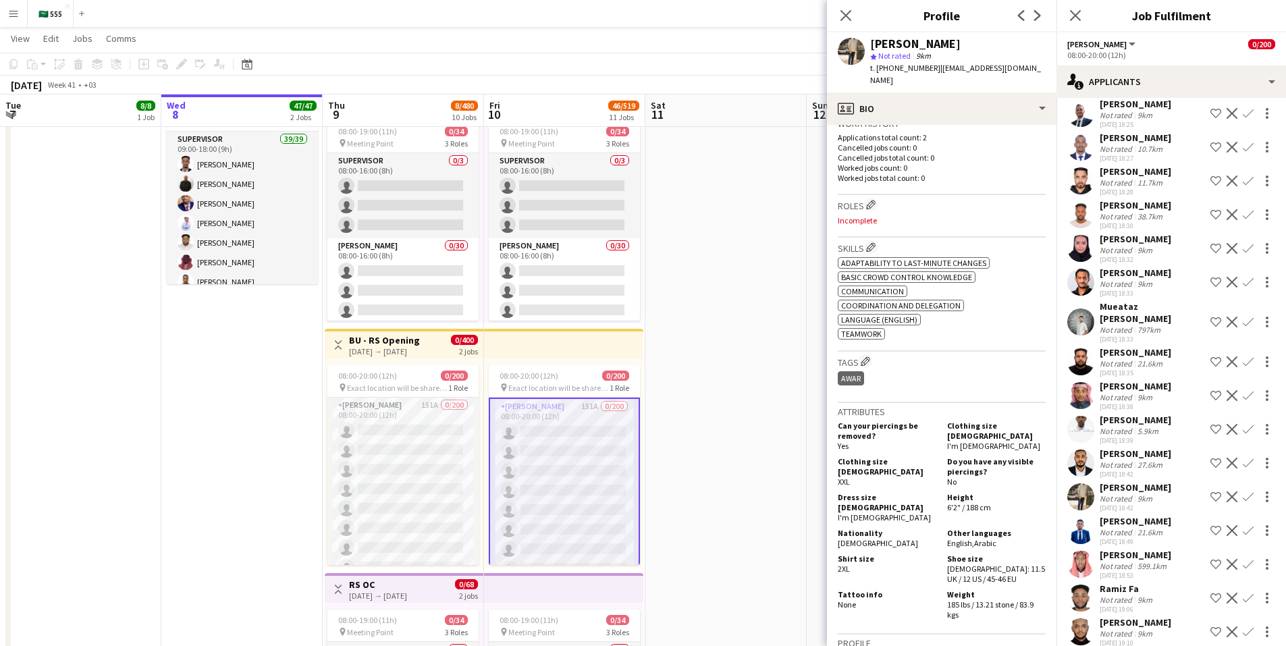
scroll to position [405, 0]
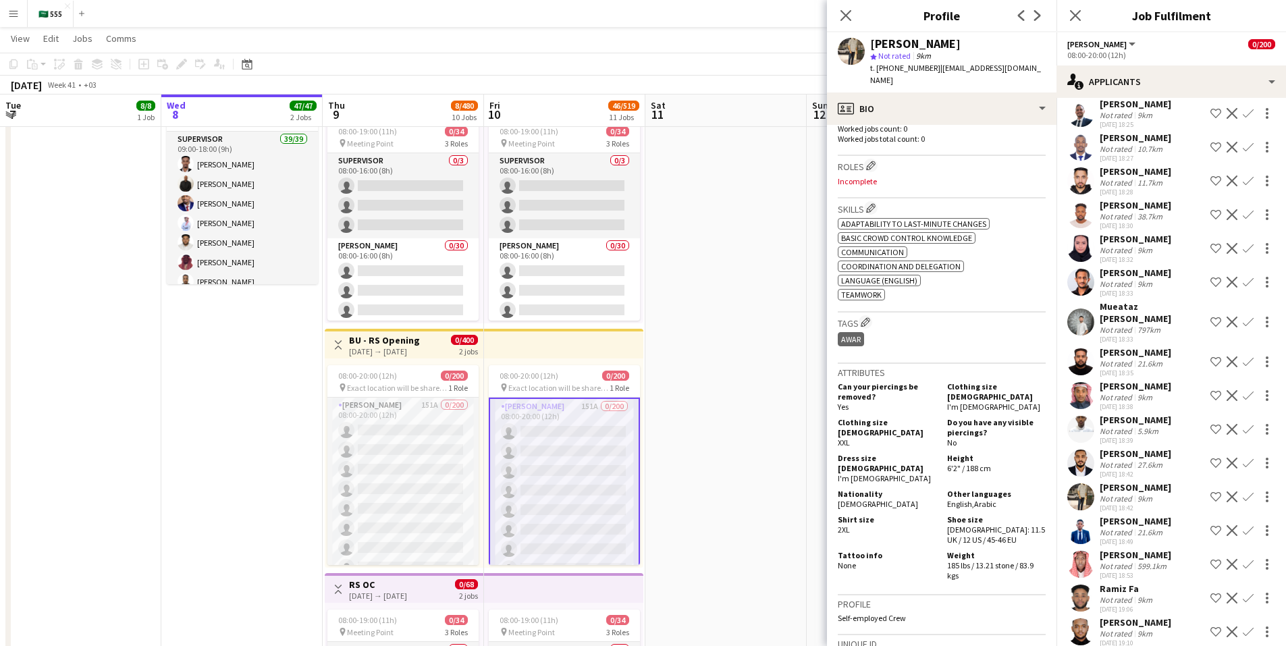
click at [1134, 549] on div "[PERSON_NAME]" at bounding box center [1136, 555] width 72 height 12
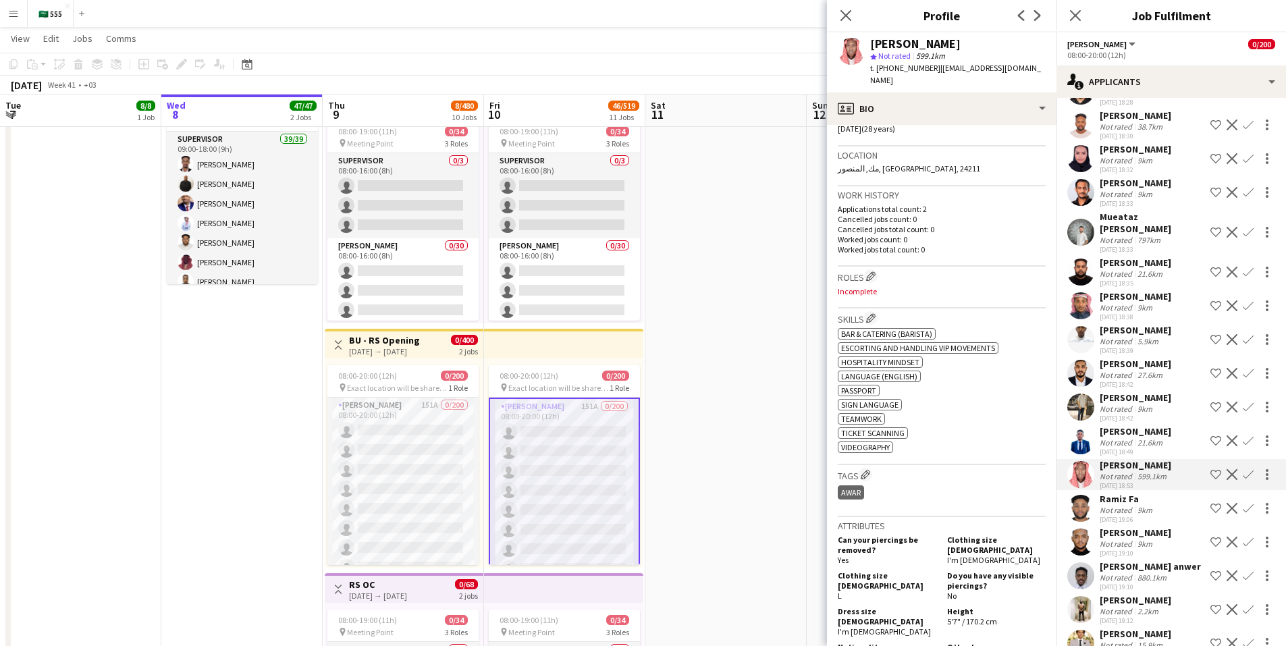
scroll to position [2160, 0]
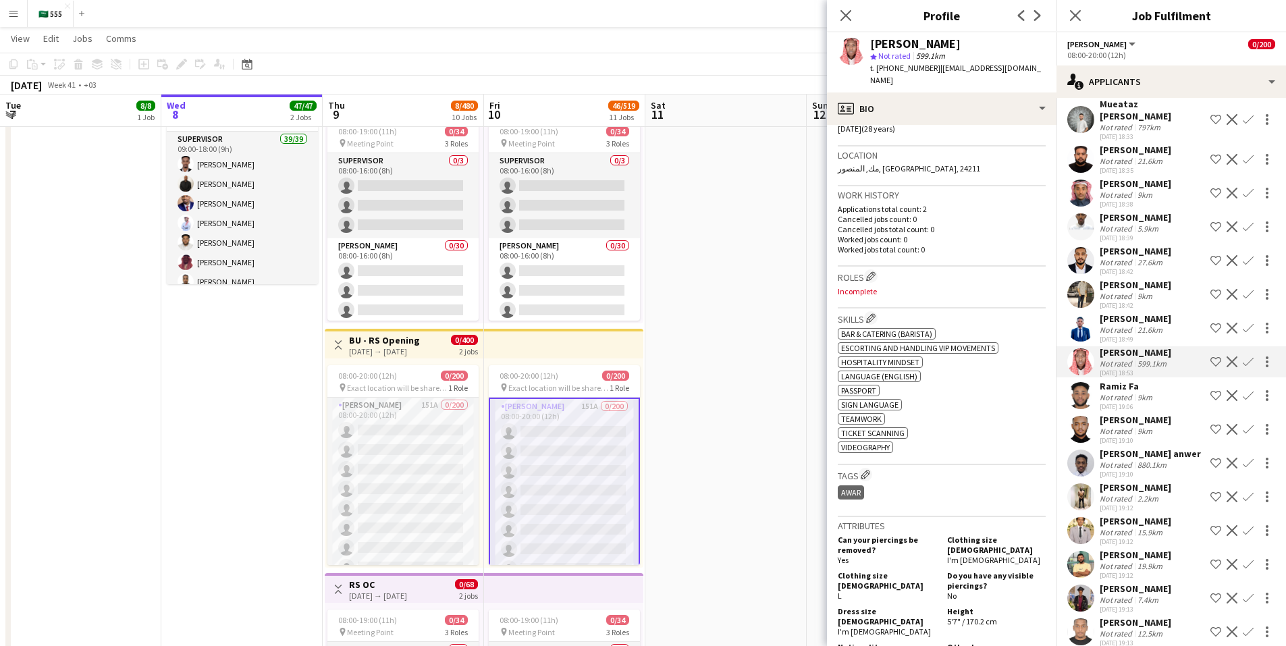
click at [1129, 380] on div "Ramiz Fa" at bounding box center [1127, 386] width 55 height 12
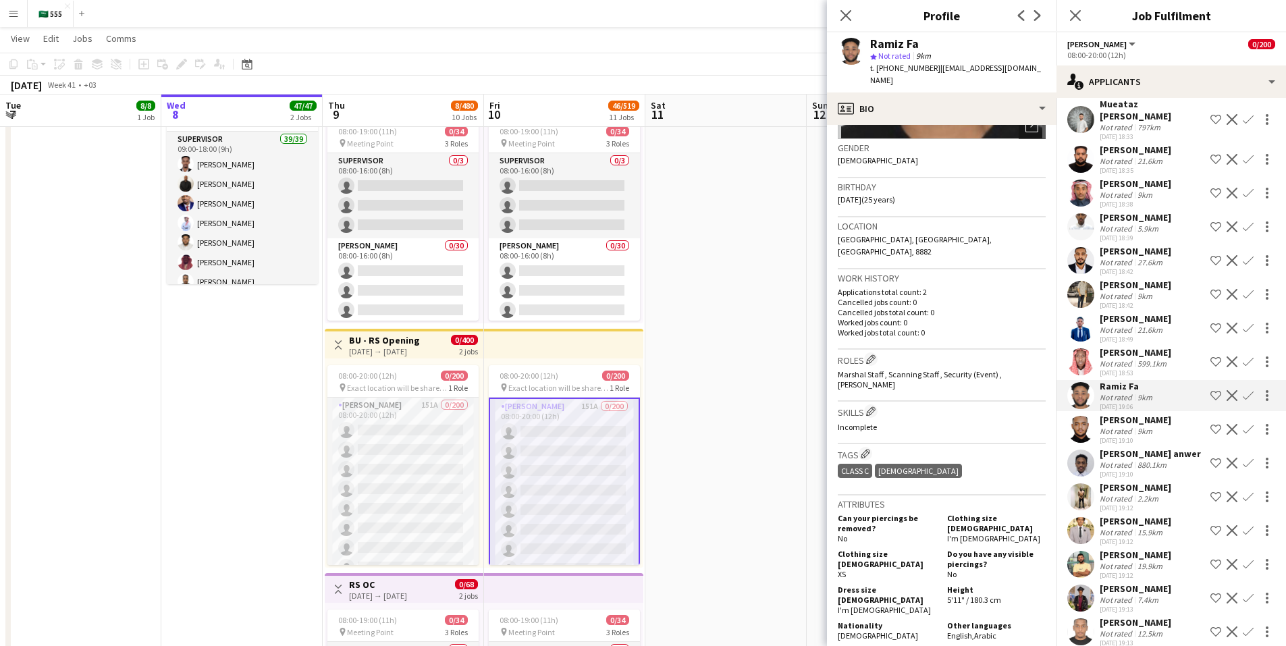
scroll to position [0, 0]
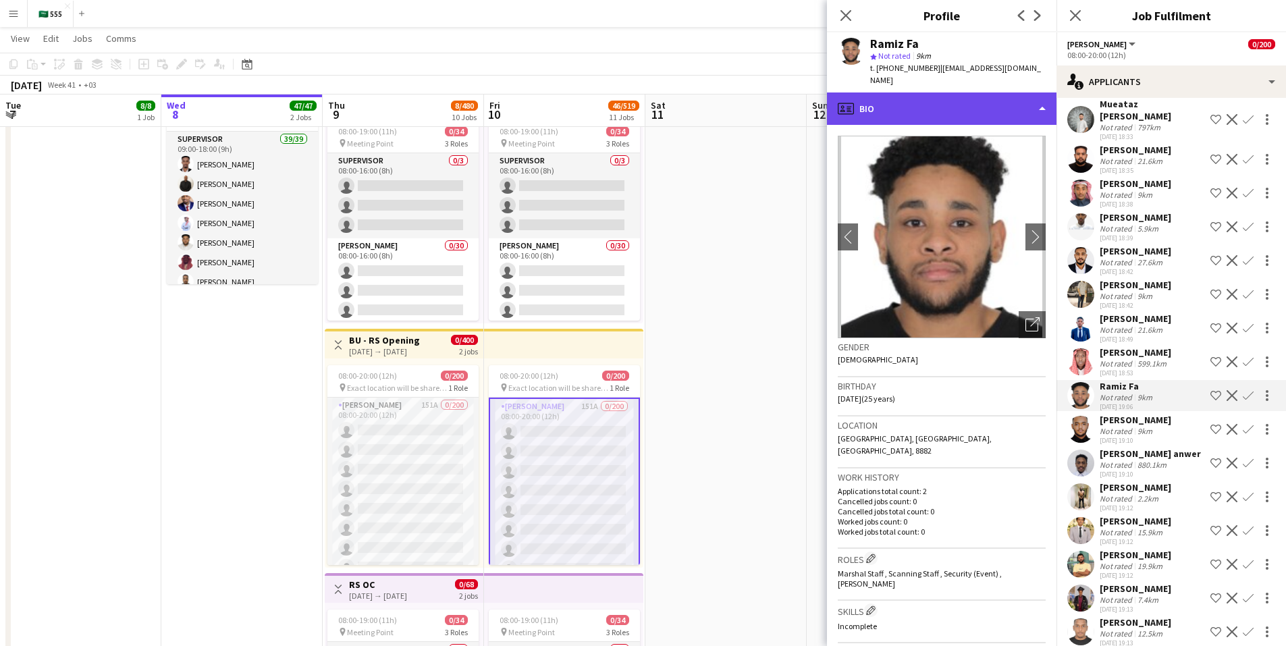
click at [934, 102] on div "profile Bio" at bounding box center [941, 108] width 229 height 32
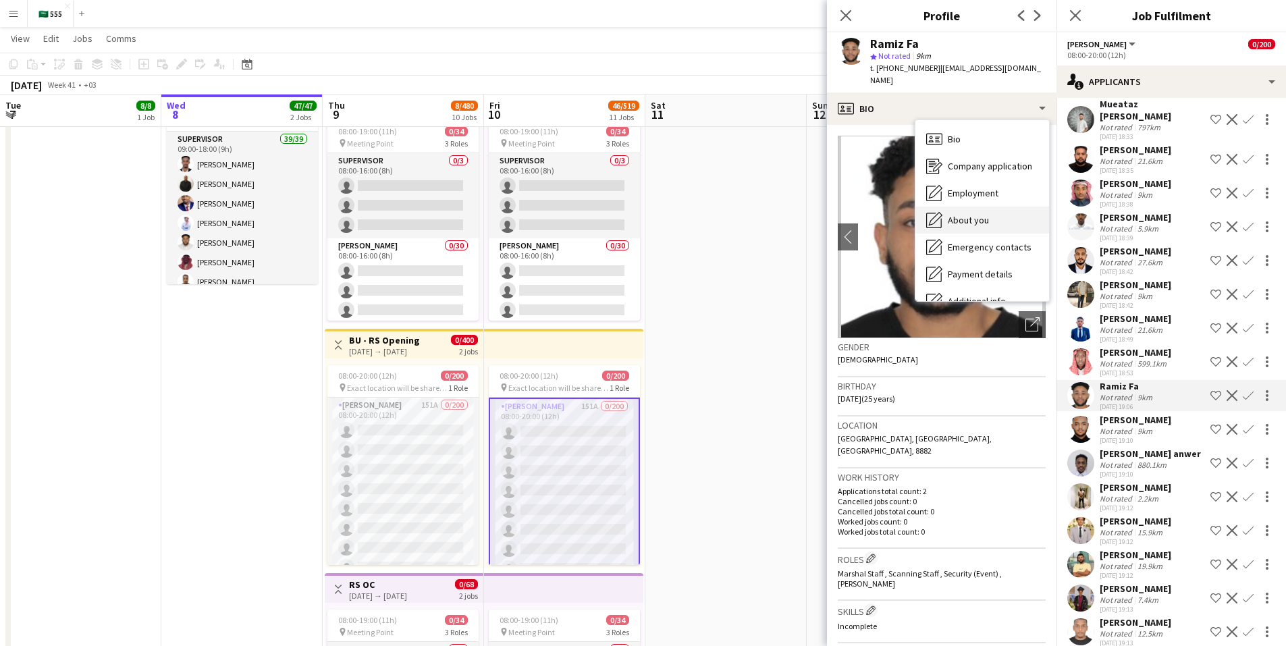
click at [983, 214] on span "About you" at bounding box center [968, 220] width 41 height 12
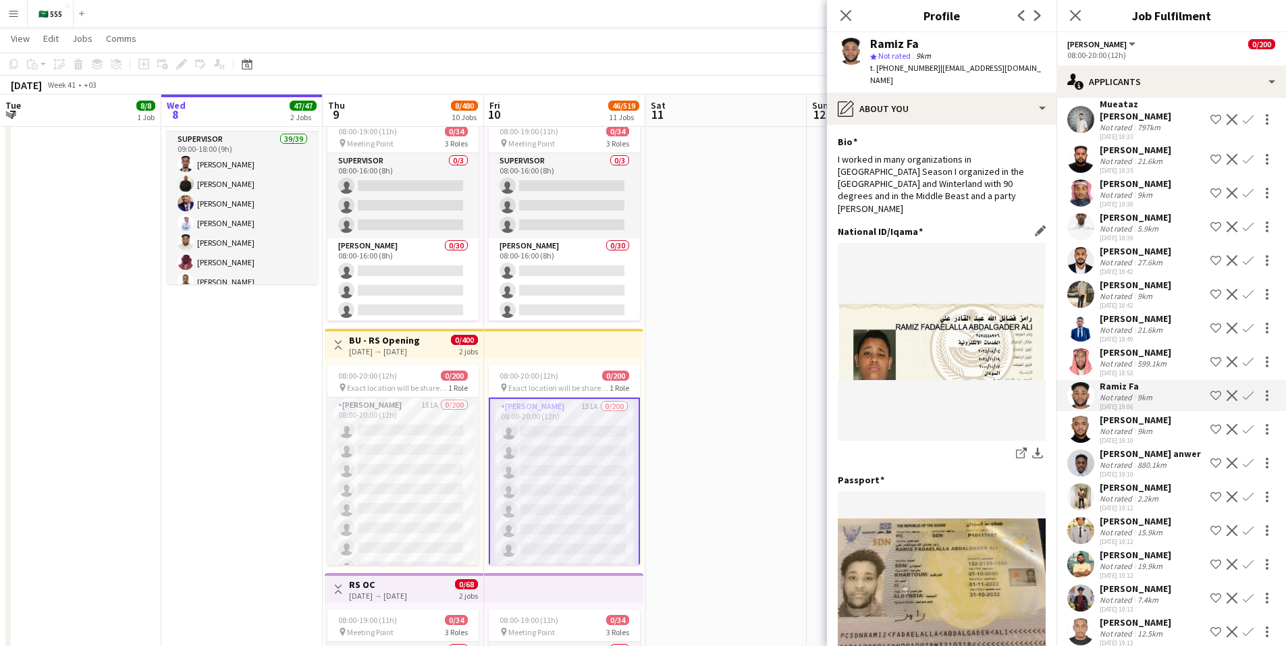
scroll to position [67, 0]
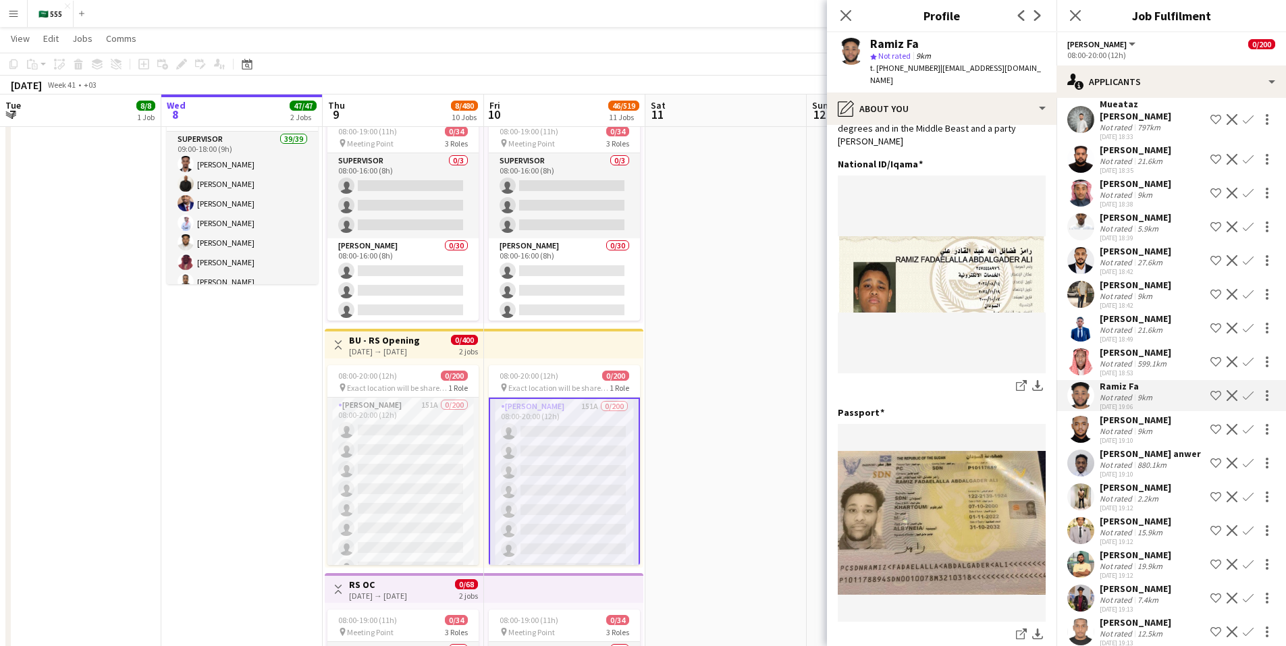
click at [1118, 460] on div "Not rated" at bounding box center [1117, 465] width 35 height 10
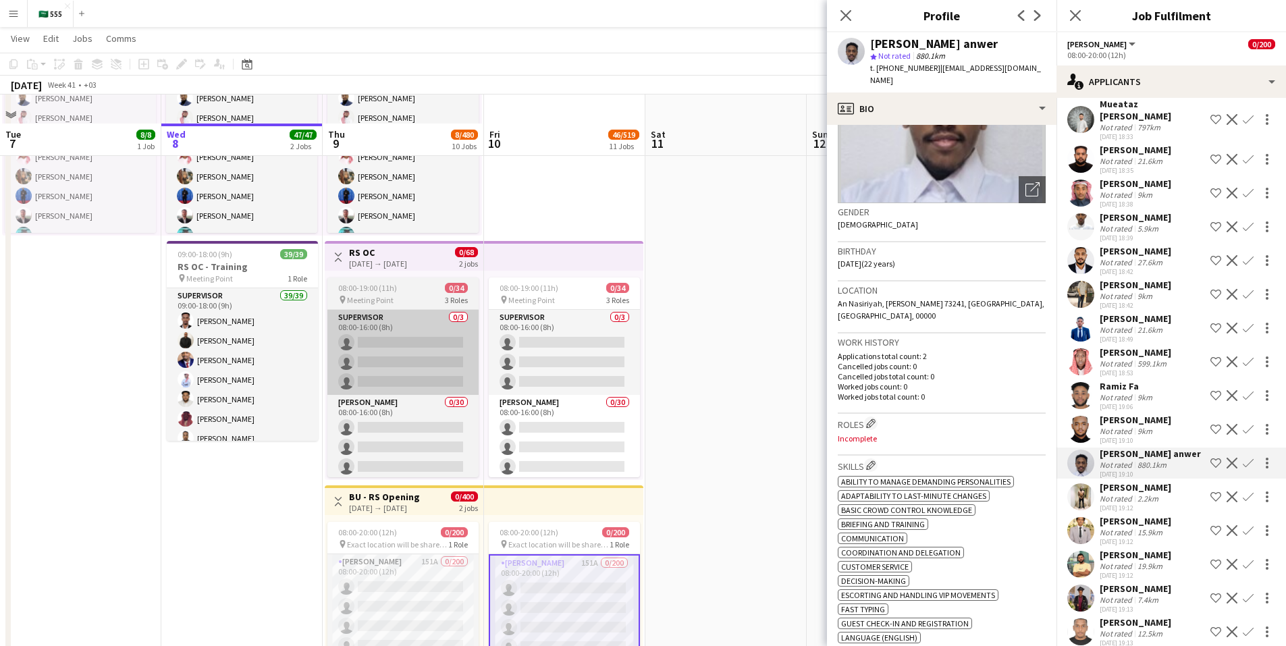
scroll to position [202, 0]
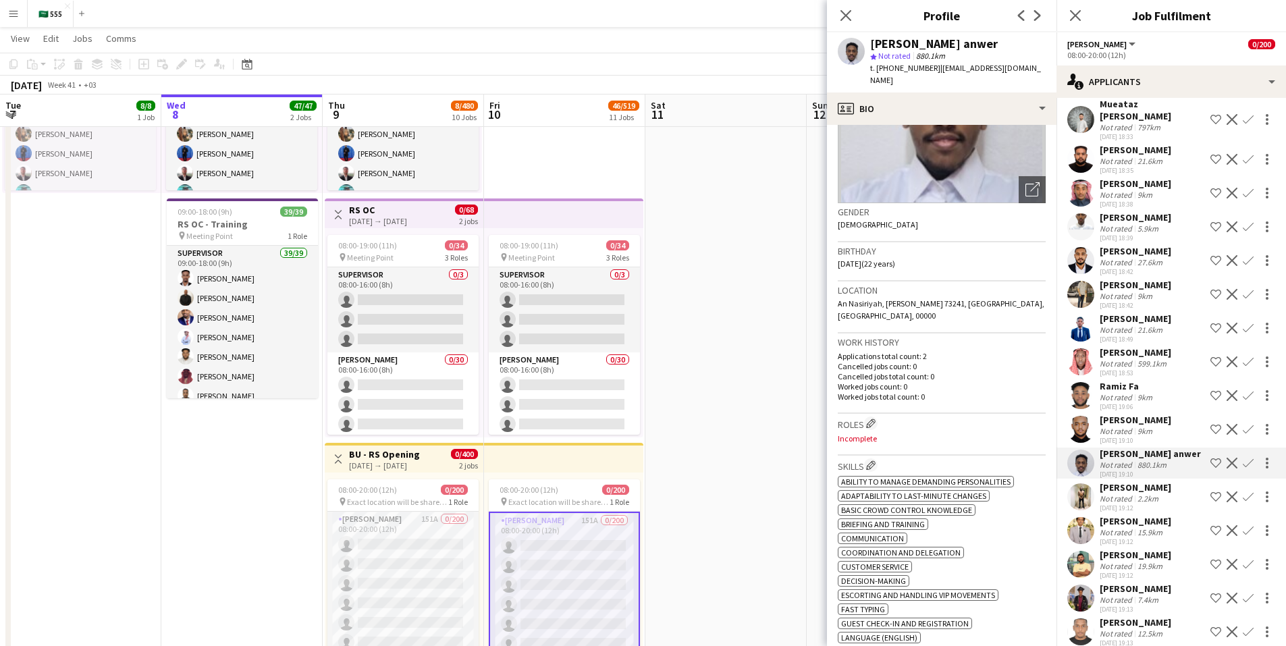
click at [1137, 380] on div "Ramiz Fa" at bounding box center [1127, 386] width 55 height 12
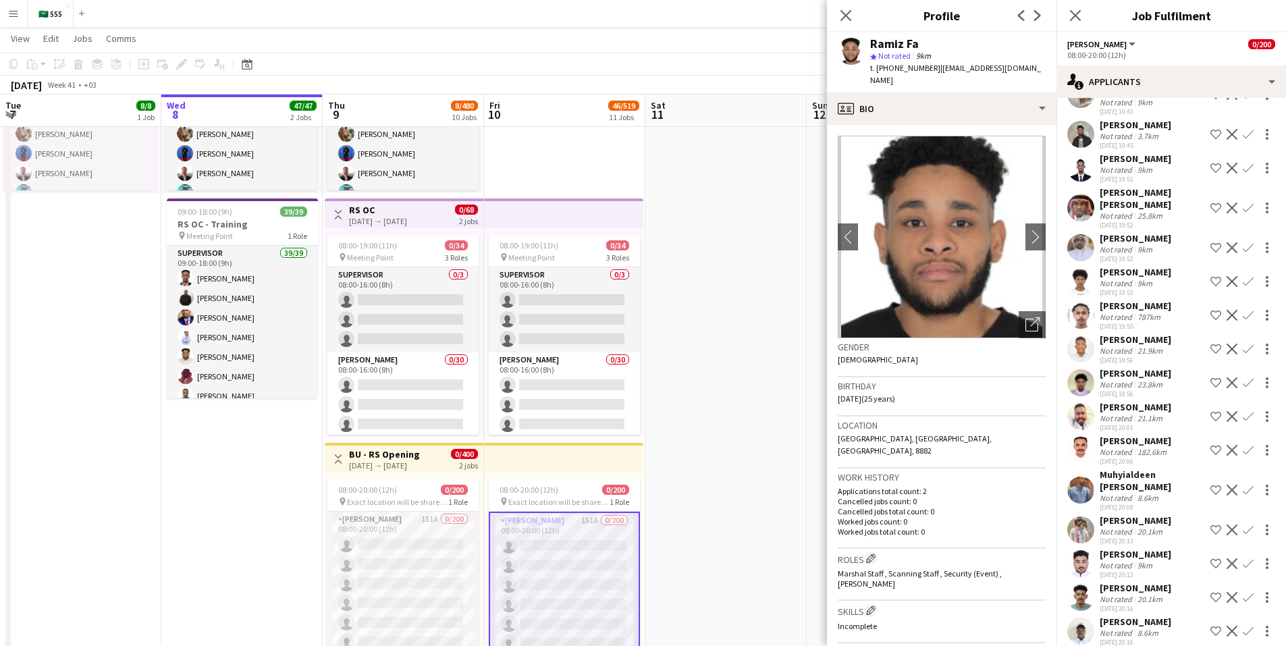
scroll to position [3375, 0]
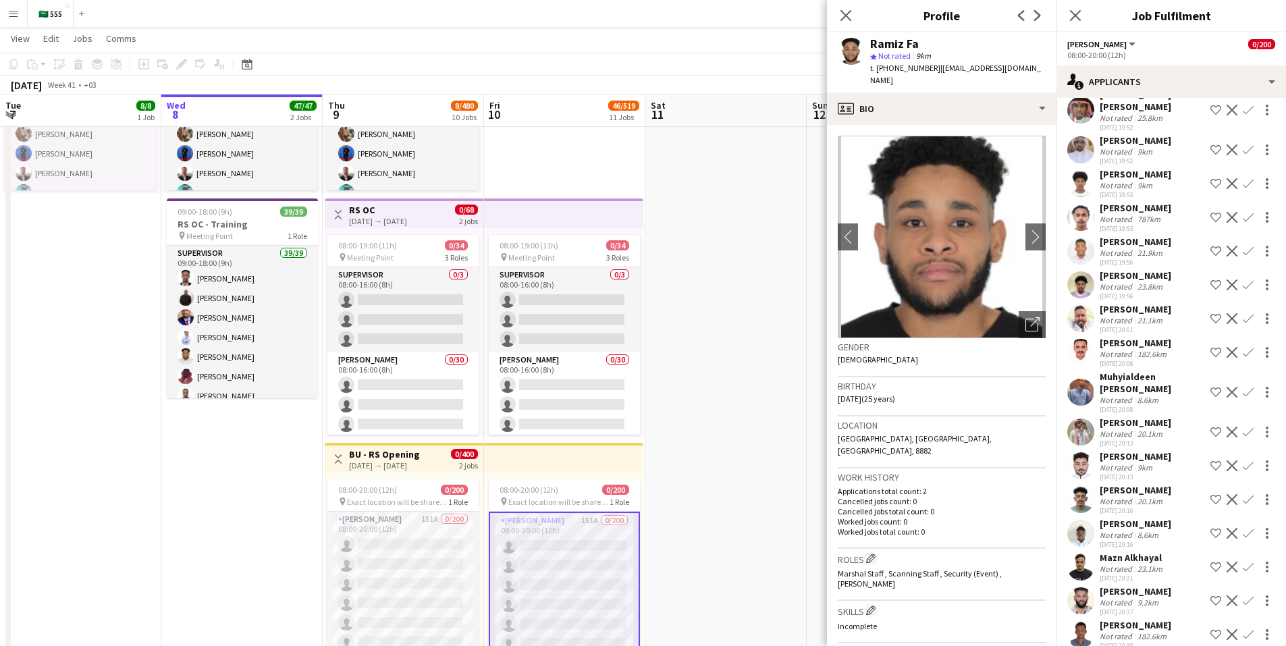
click at [1122, 462] on div "Not rated" at bounding box center [1117, 467] width 35 height 10
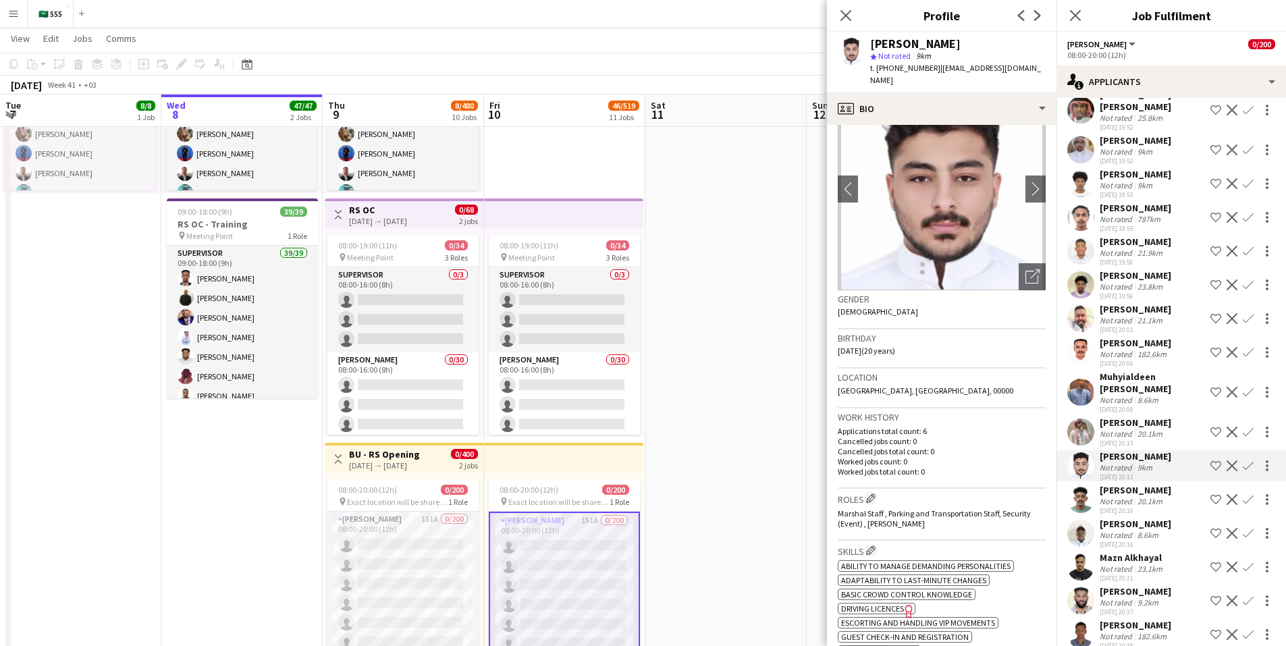
scroll to position [0, 0]
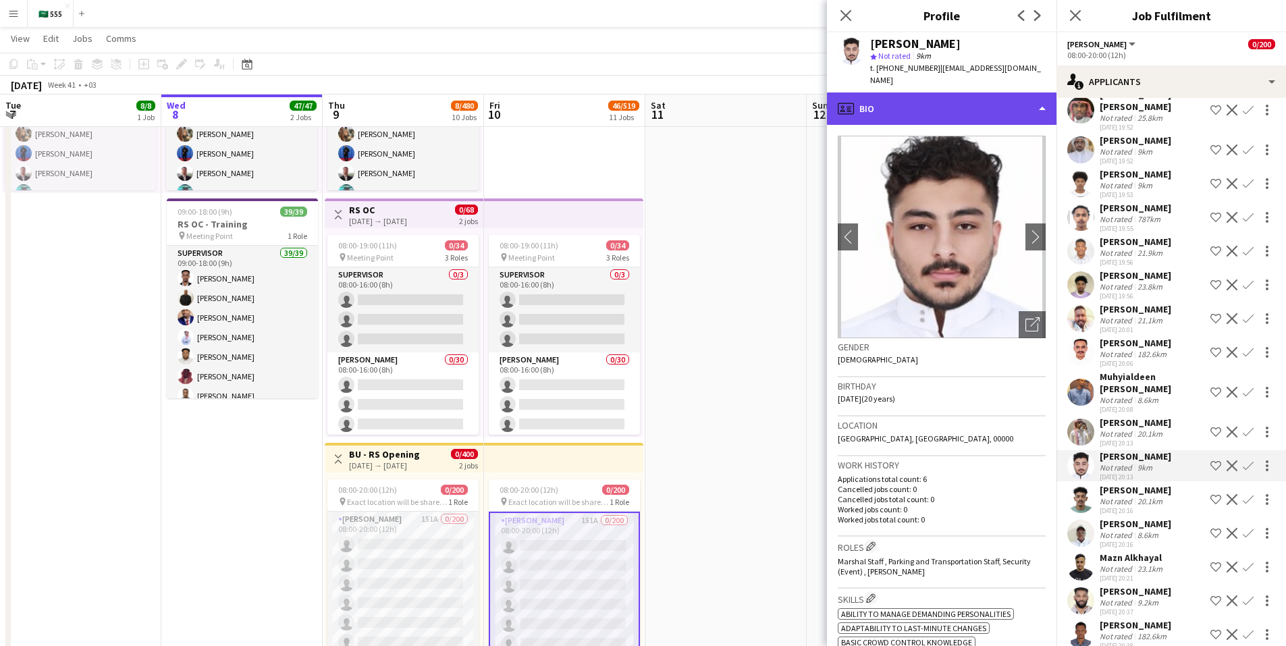
click at [940, 92] on div "profile Bio" at bounding box center [941, 108] width 229 height 32
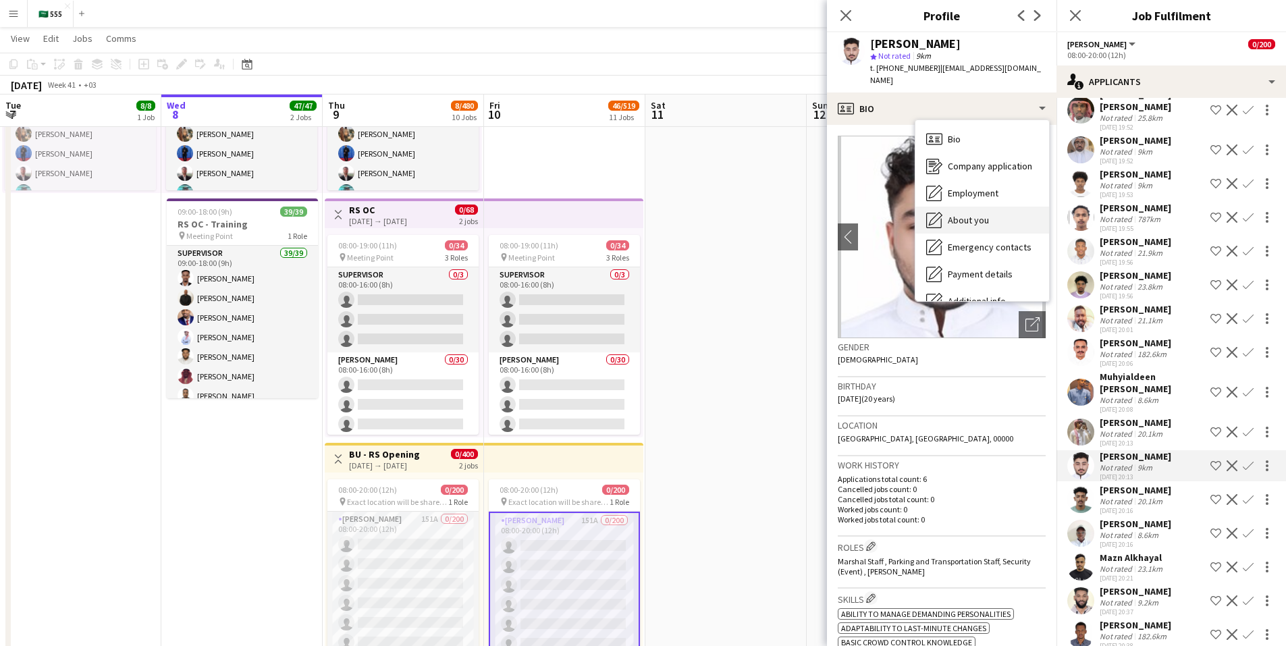
click at [948, 214] on span "About you" at bounding box center [968, 220] width 41 height 12
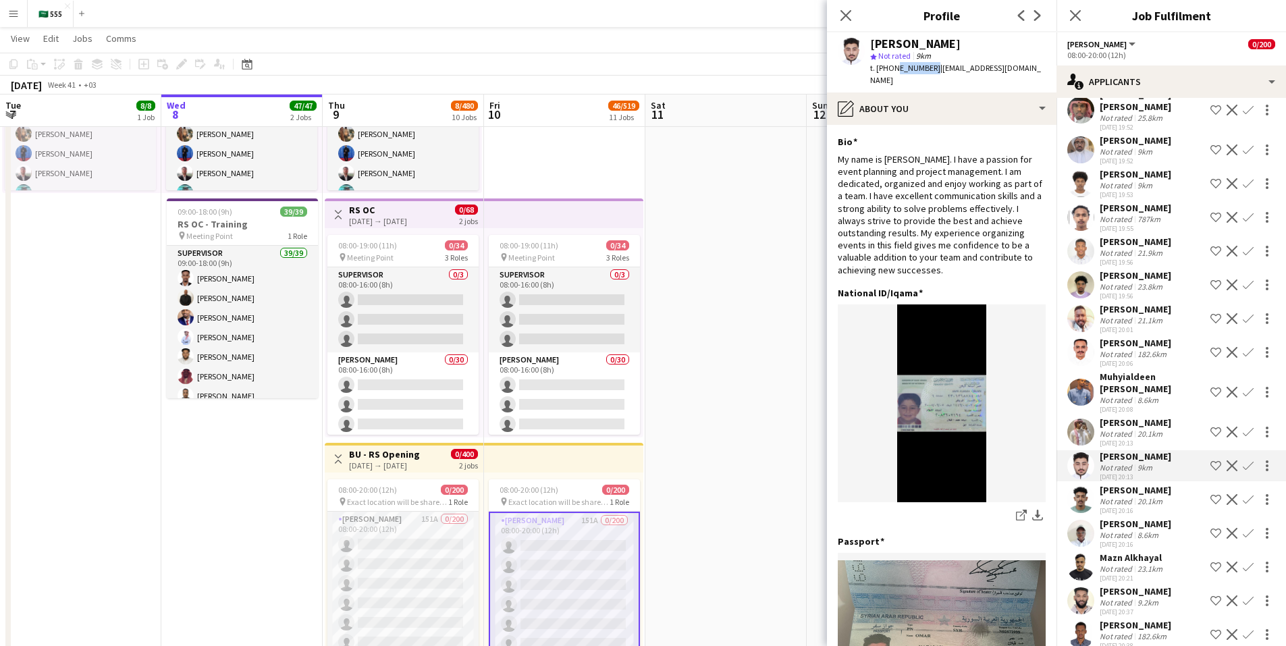
drag, startPoint x: 927, startPoint y: 67, endPoint x: 896, endPoint y: 70, distance: 31.8
click at [895, 70] on span "t. [PHONE_NUMBER]" at bounding box center [905, 68] width 70 height 10
click at [896, 69] on span "t. [PHONE_NUMBER]" at bounding box center [905, 68] width 70 height 10
drag, startPoint x: 891, startPoint y: 68, endPoint x: 928, endPoint y: 68, distance: 37.1
click at [928, 68] on span "t. [PHONE_NUMBER]" at bounding box center [905, 68] width 70 height 10
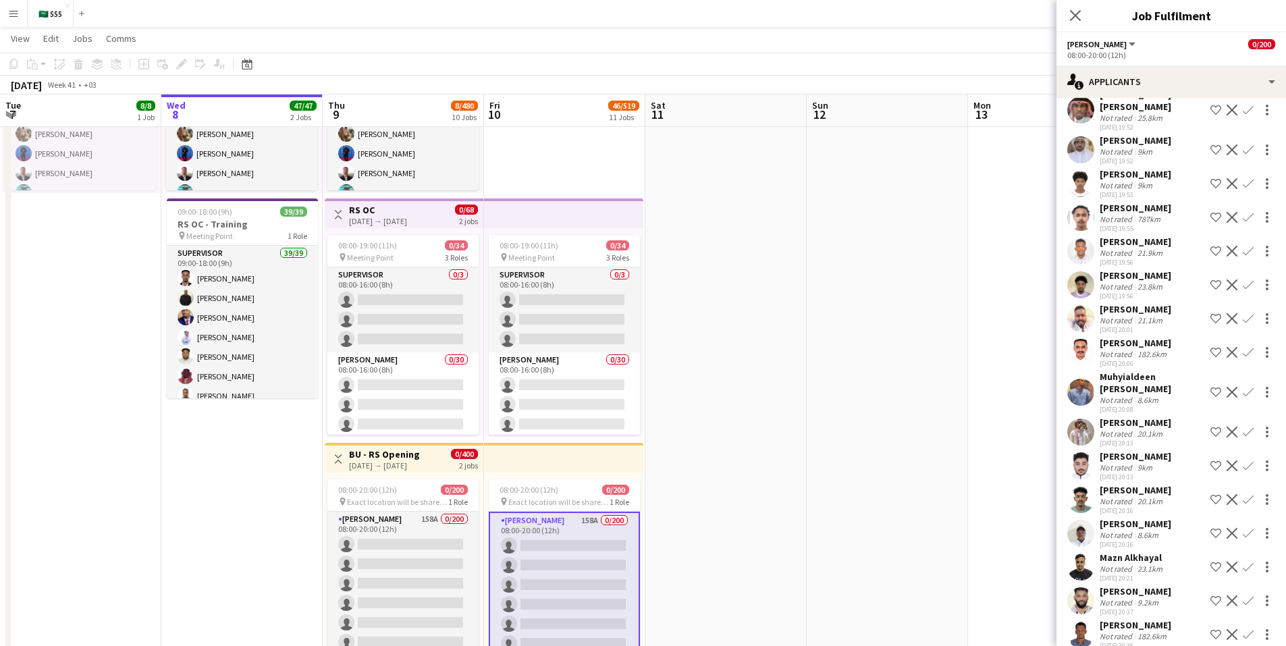
click at [9, 11] on app-icon "Menu" at bounding box center [13, 13] width 11 height 11
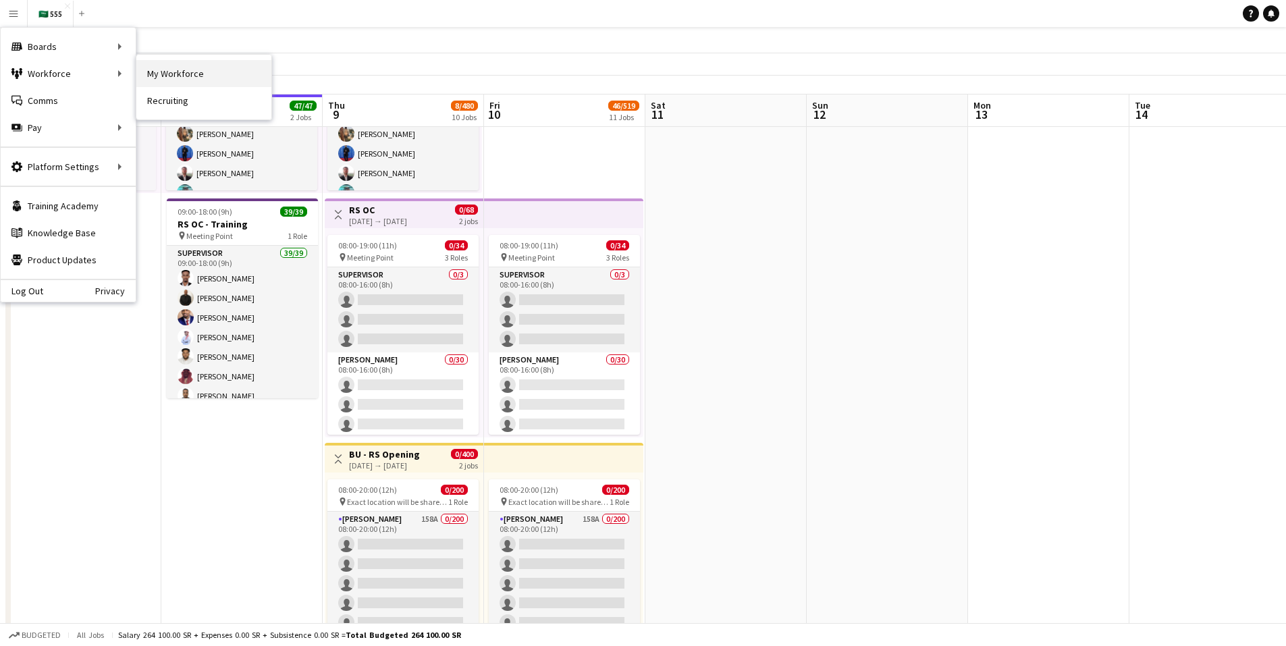
click at [193, 82] on link "My Workforce" at bounding box center [203, 73] width 135 height 27
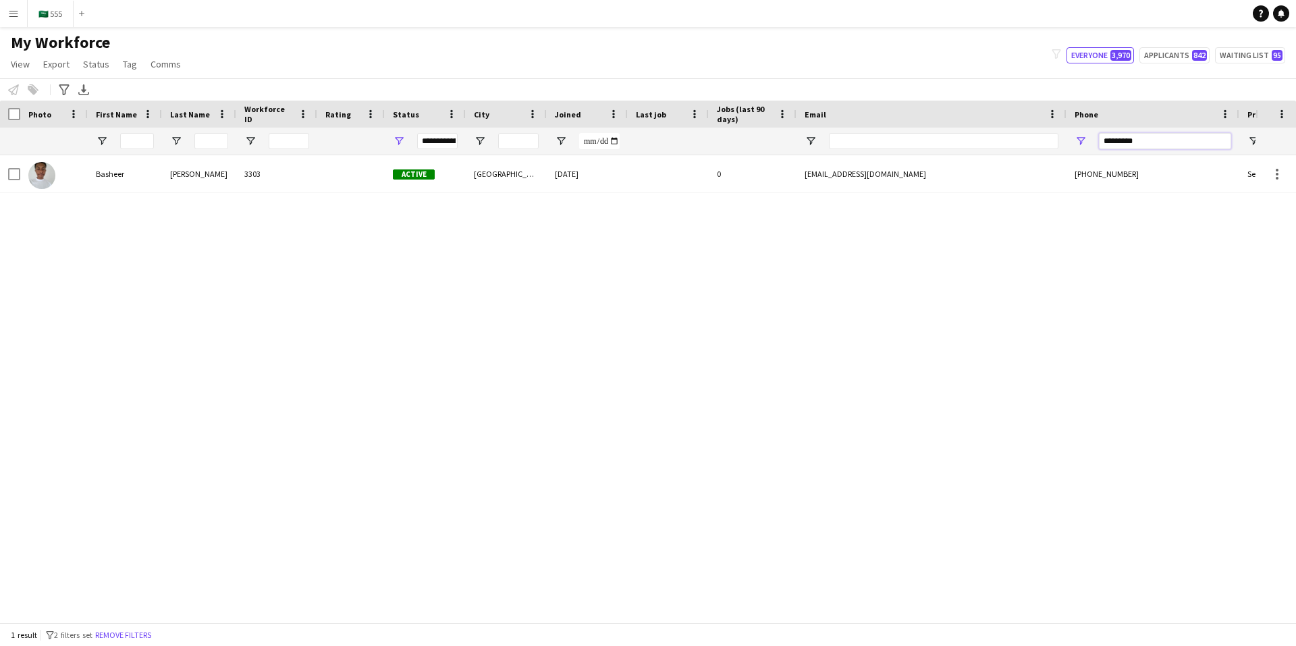
click at [1123, 142] on input "*********" at bounding box center [1165, 141] width 132 height 16
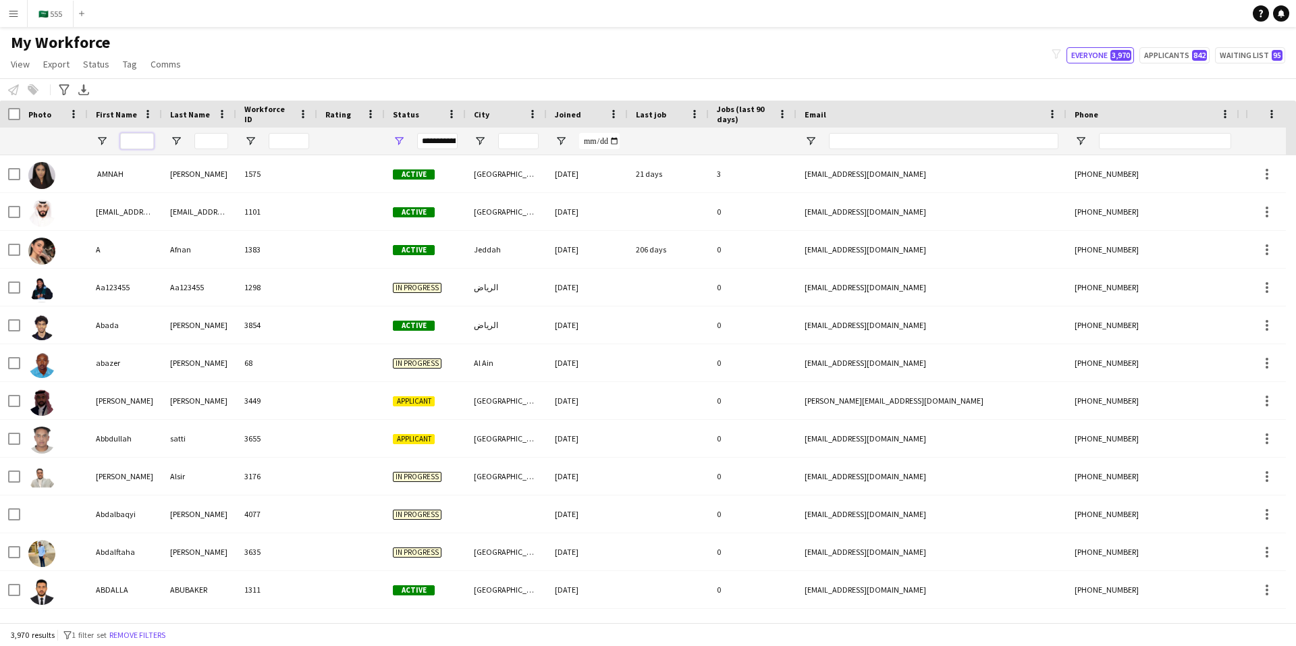
click at [136, 142] on input "First Name Filter Input" at bounding box center [137, 141] width 34 height 16
paste input "**********"
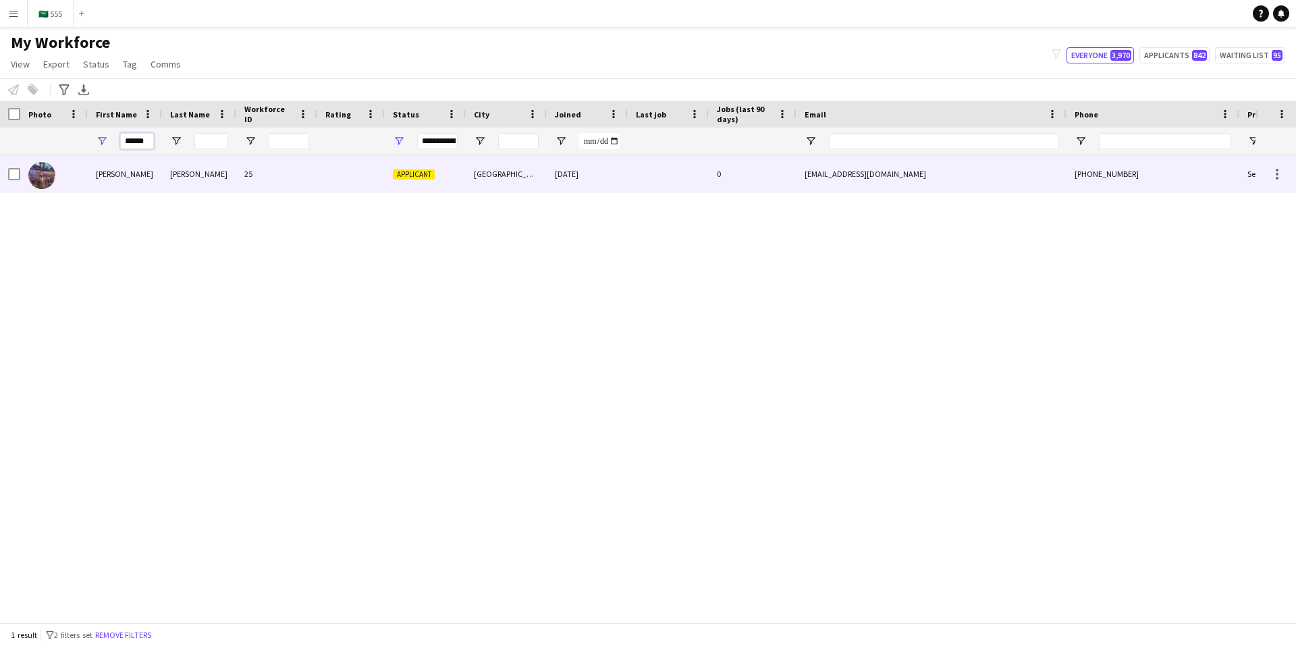
type input "******"
click at [196, 175] on div "[PERSON_NAME]" at bounding box center [199, 173] width 74 height 37
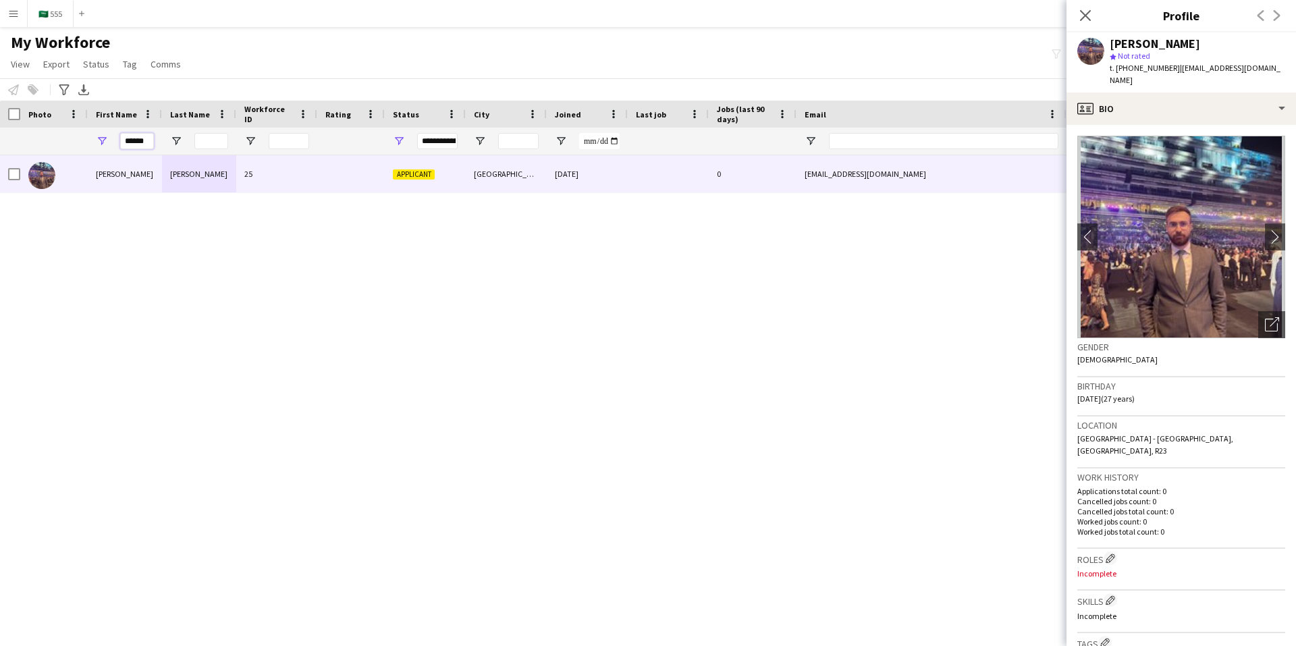
click at [141, 140] on input "******" at bounding box center [137, 141] width 34 height 16
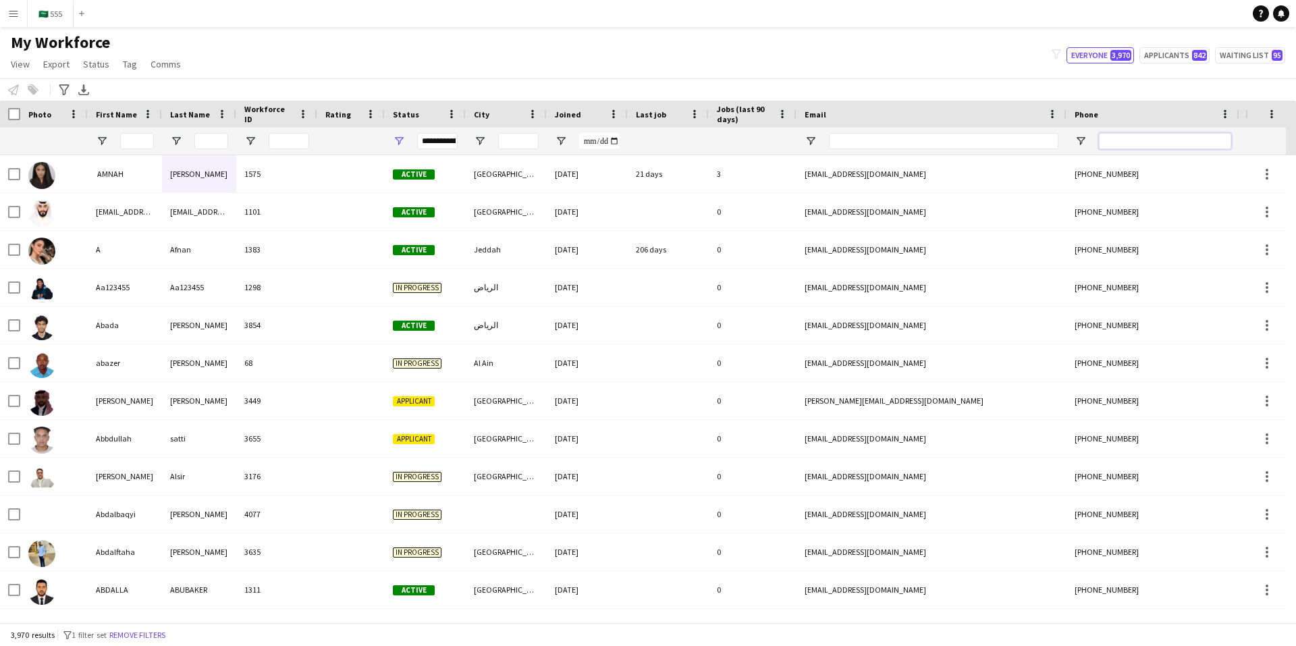
click at [1172, 140] on input "Phone Filter Input" at bounding box center [1165, 141] width 132 height 16
paste input "*********"
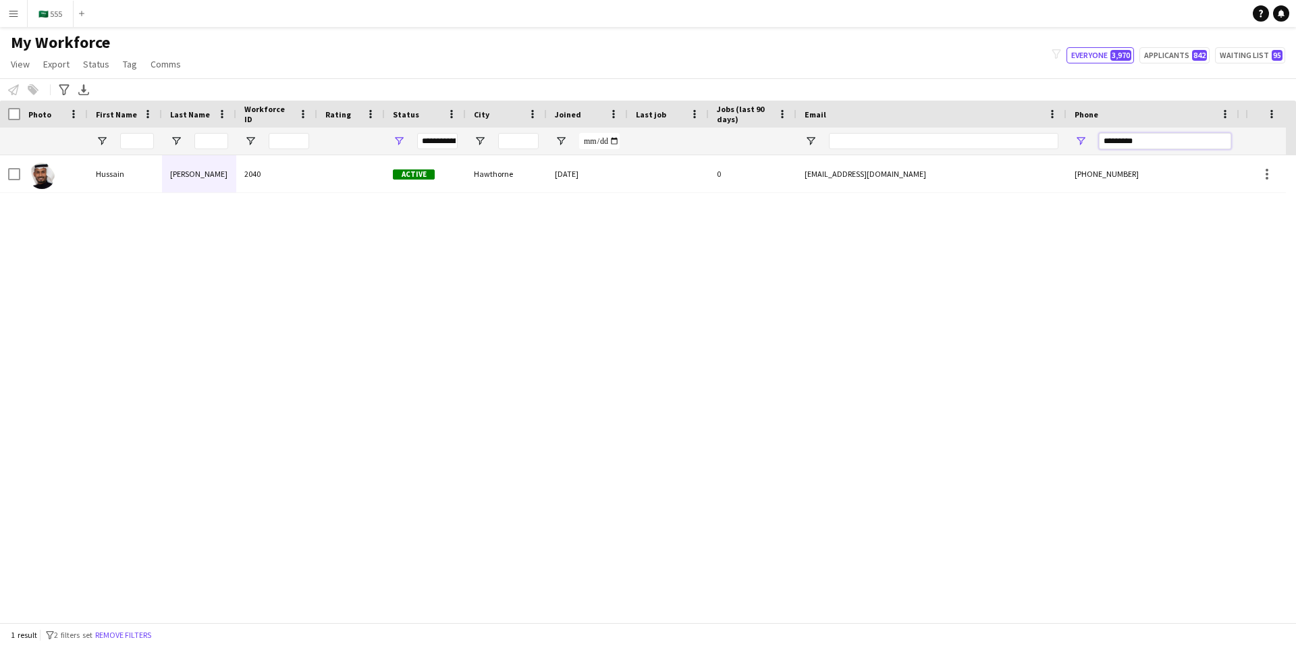
type input "*********"
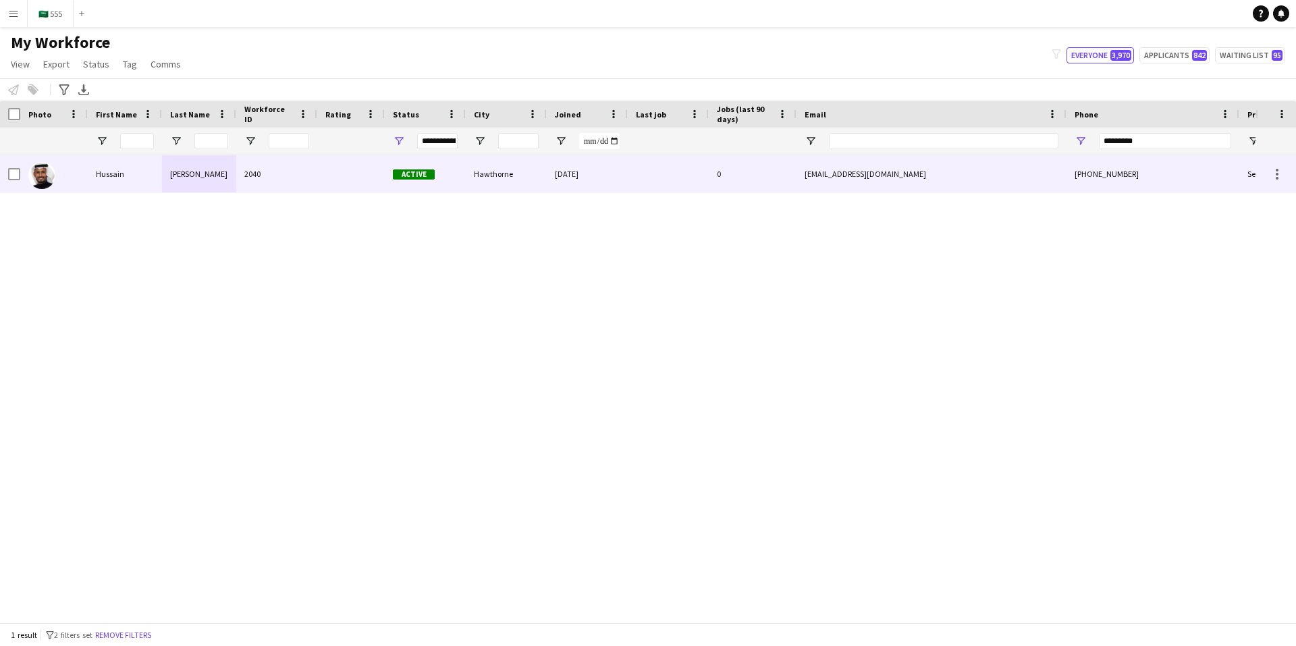
click at [323, 173] on div at bounding box center [350, 173] width 67 height 37
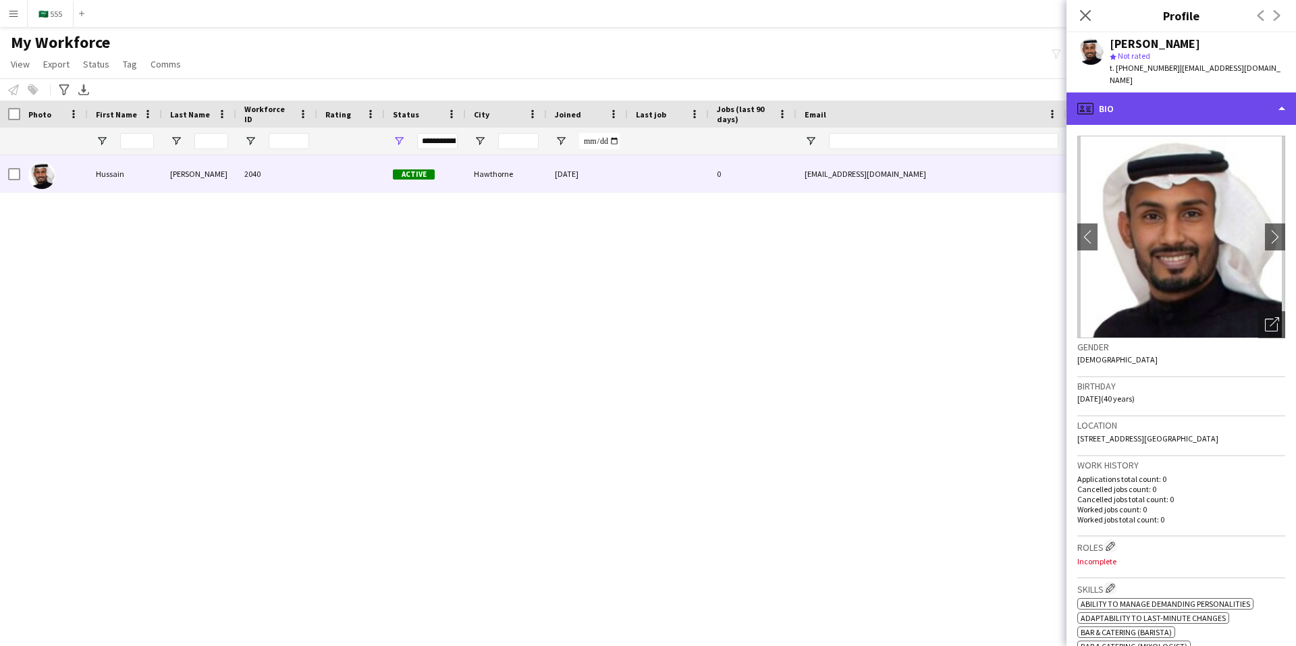
click at [1153, 100] on div "profile Bio" at bounding box center [1180, 108] width 229 height 32
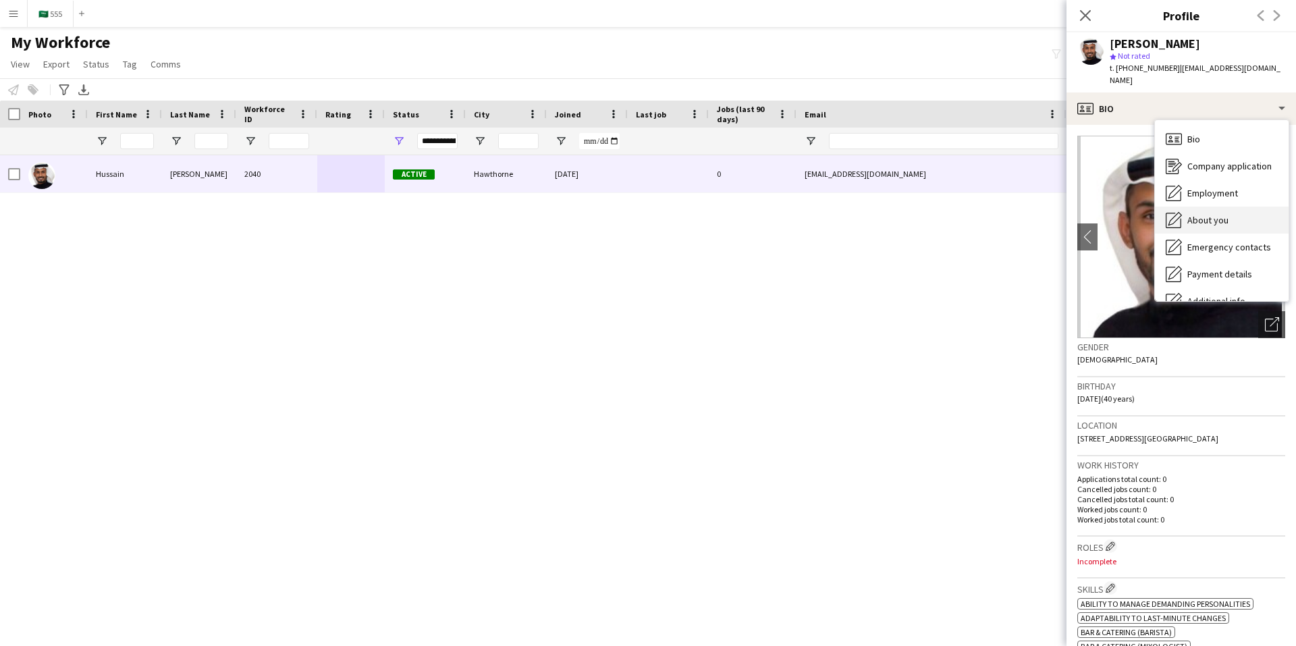
click at [1220, 214] on span "About you" at bounding box center [1207, 220] width 41 height 12
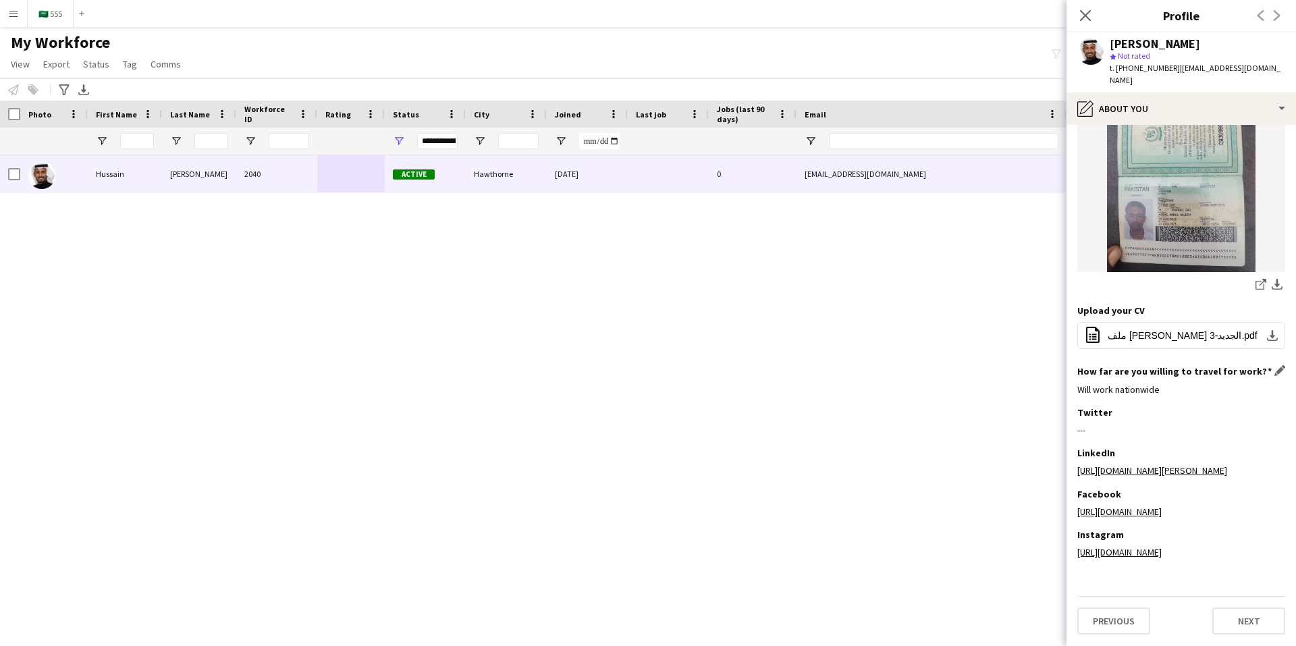
scroll to position [441, 0]
click at [501, 246] on div "[PERSON_NAME] 2040 Active Hawthorne [DATE] 0 [EMAIL_ADDRESS][DOMAIN_NAME] [PHON…" at bounding box center [627, 383] width 1255 height 457
click at [1087, 16] on icon "Close pop-in" at bounding box center [1085, 15] width 13 height 13
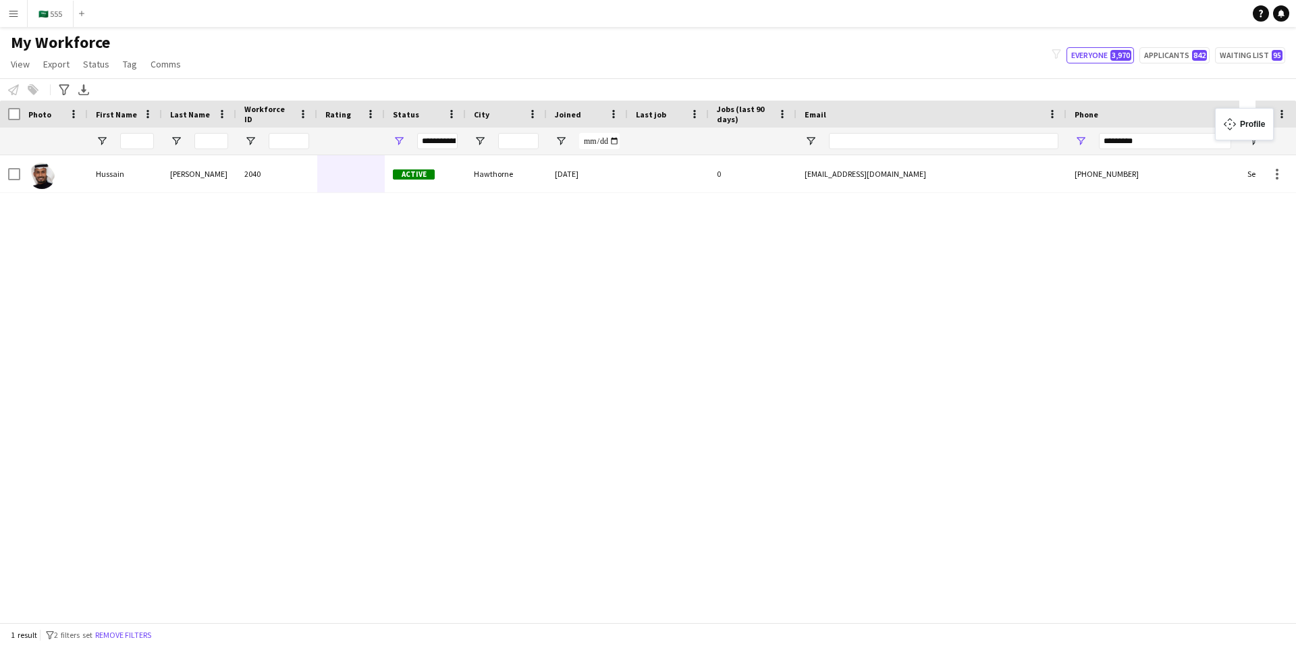
drag, startPoint x: 1242, startPoint y: 115, endPoint x: 1222, endPoint y: 116, distance: 20.3
click at [1251, 116] on span "Profile" at bounding box center [1260, 114] width 27 height 10
click at [1283, 113] on span at bounding box center [1282, 114] width 12 height 12
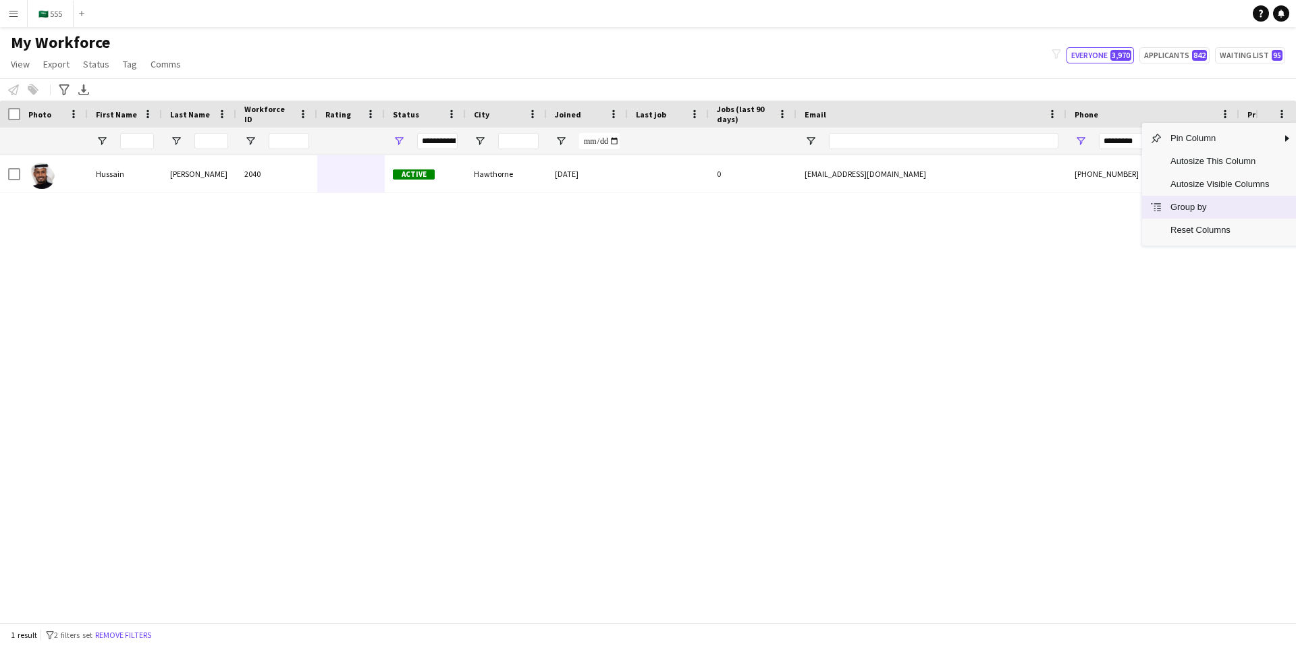
click at [1238, 210] on span "Group by" at bounding box center [1219, 207] width 115 height 23
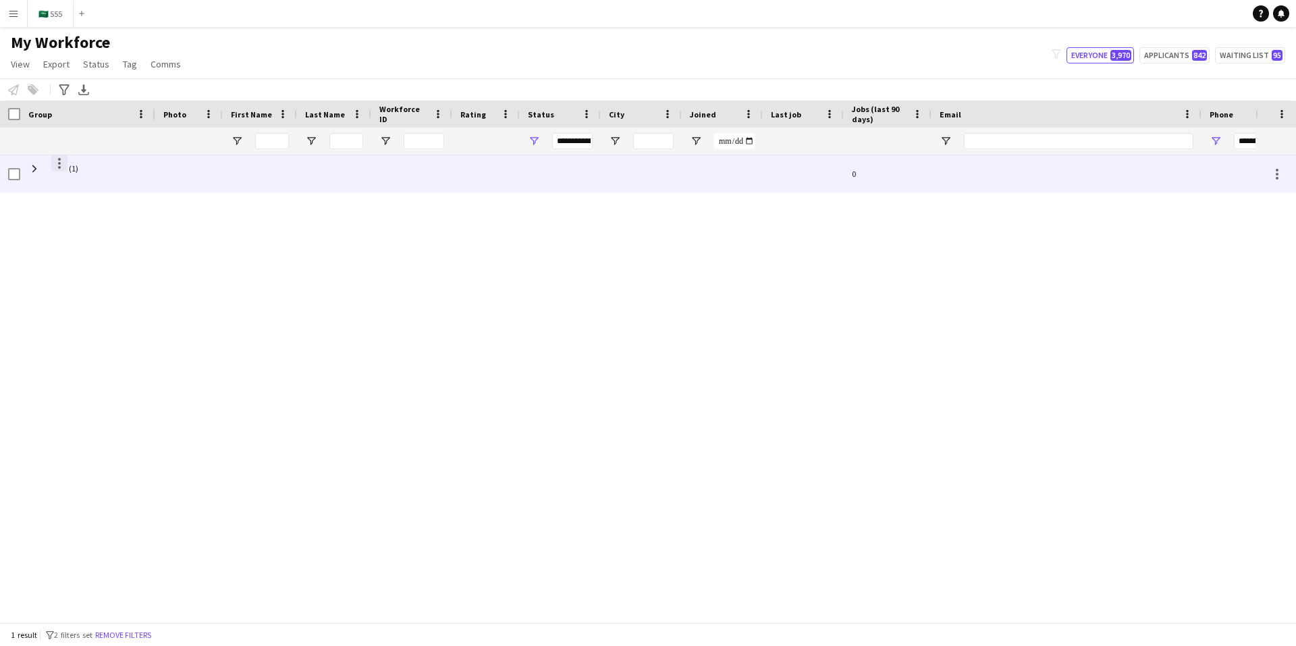
click at [61, 165] on div at bounding box center [59, 163] width 16 height 16
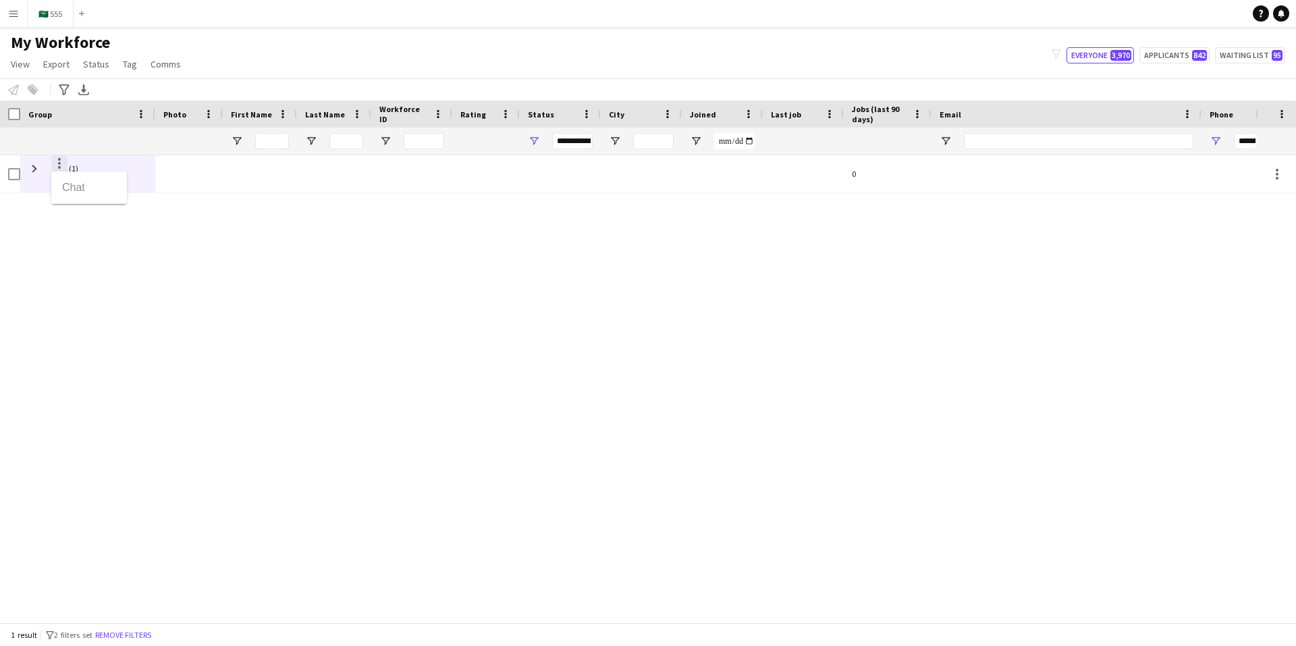
click at [61, 165] on div at bounding box center [648, 323] width 1296 height 646
click at [1178, 257] on div "(1) 0" at bounding box center [627, 383] width 1255 height 457
click at [1281, 113] on span at bounding box center [1282, 114] width 12 height 12
click at [967, 230] on div "(1) 0" at bounding box center [627, 383] width 1255 height 457
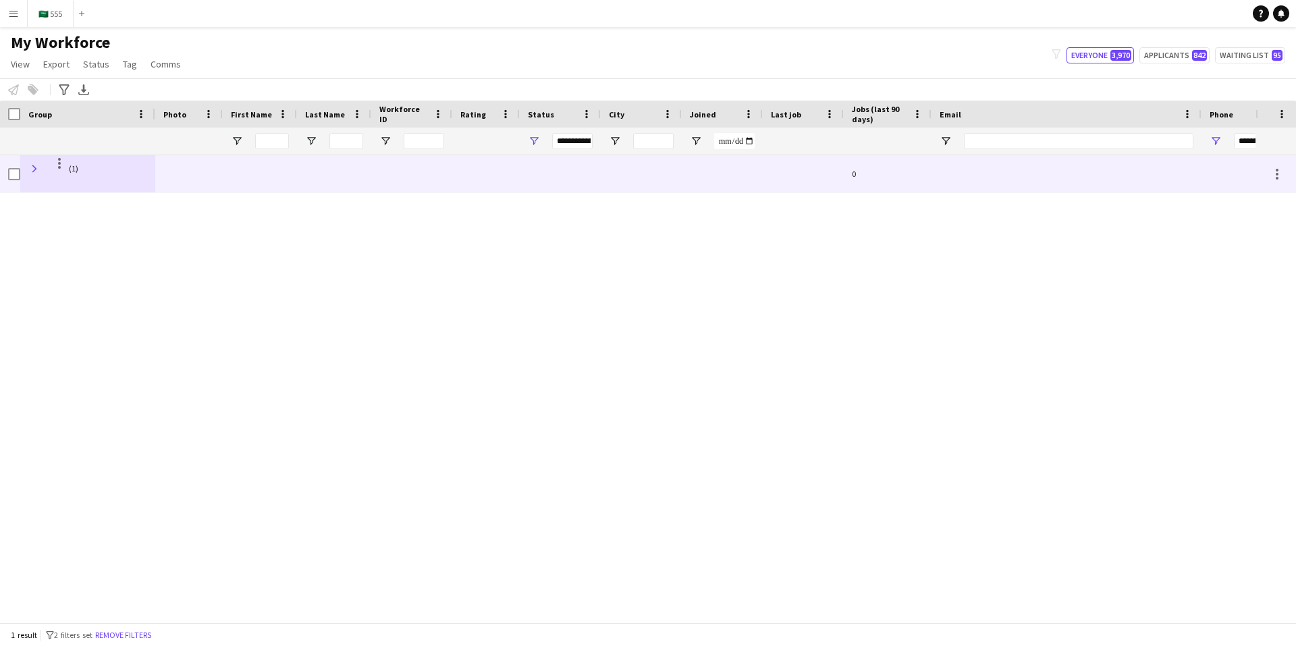
click at [30, 167] on span at bounding box center [34, 169] width 12 height 12
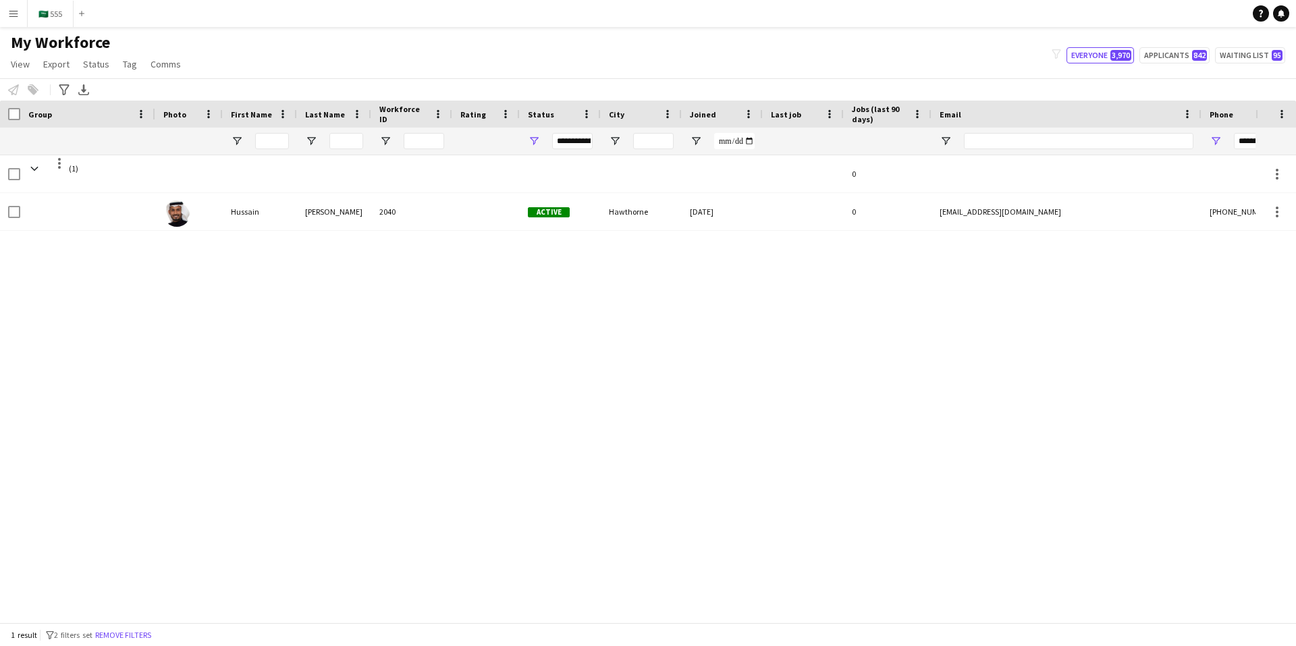
click at [475, 119] on span "Rating" at bounding box center [473, 114] width 26 height 10
click at [476, 119] on span "Rating" at bounding box center [469, 114] width 19 height 20
click at [558, 117] on div "Status" at bounding box center [552, 114] width 49 height 20
click at [639, 115] on div "City" at bounding box center [633, 114] width 49 height 20
click at [718, 117] on div "Joined" at bounding box center [714, 114] width 49 height 20
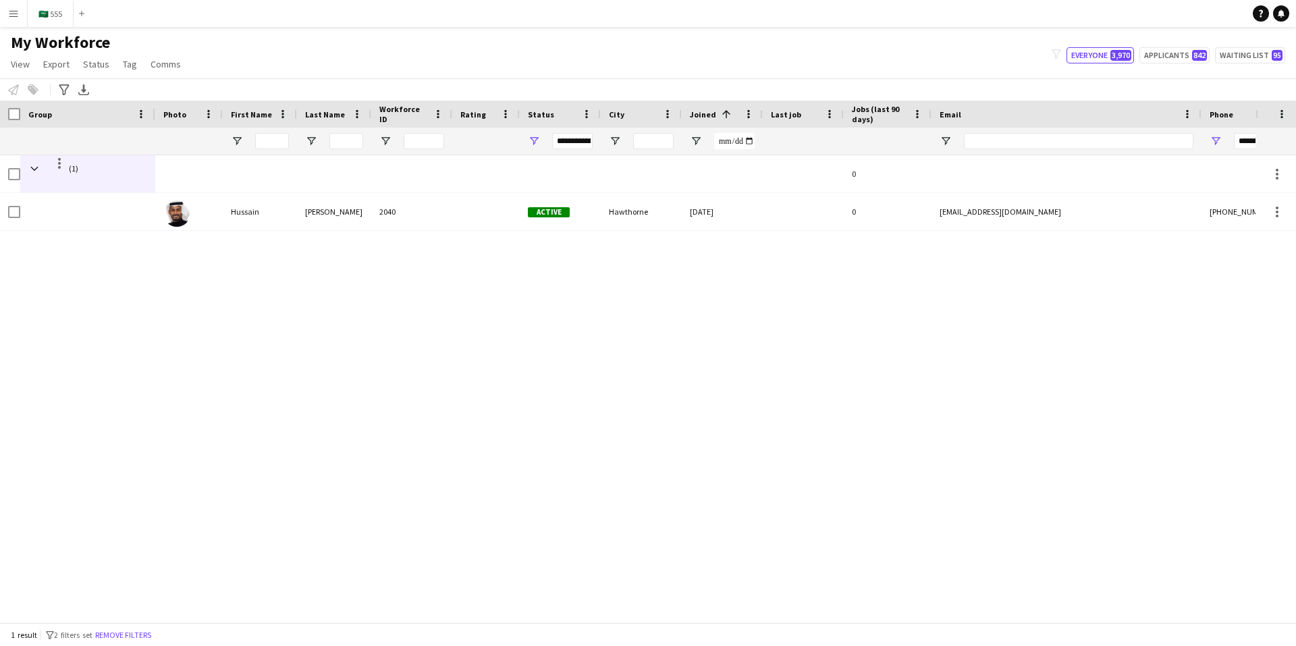
click at [777, 116] on span "Last job" at bounding box center [786, 114] width 30 height 10
click at [907, 119] on span "Jobs (last 90 days)" at bounding box center [879, 114] width 55 height 20
click at [948, 117] on span "Email" at bounding box center [951, 114] width 22 height 10
click at [1239, 115] on div "Phone" at bounding box center [1280, 114] width 140 height 20
click at [62, 91] on icon "Advanced filters" at bounding box center [64, 89] width 11 height 11
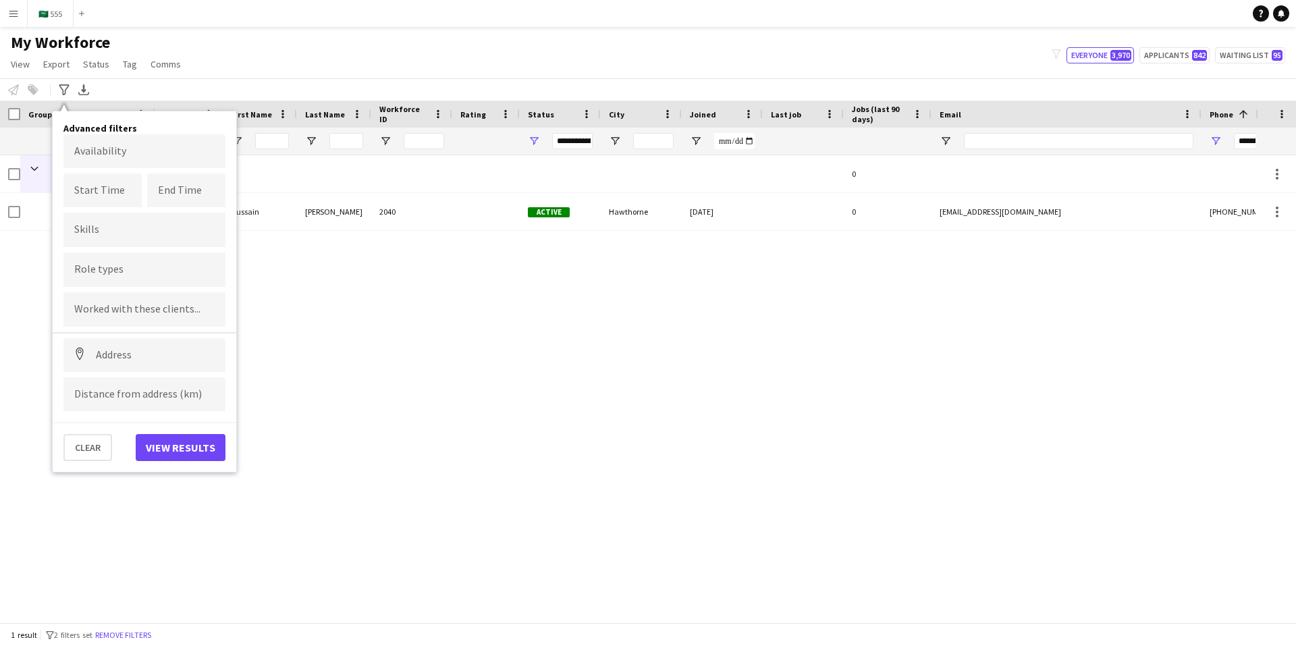
click at [298, 334] on div "(1) 0 [PERSON_NAME] 2040 Active Hawthorne [DATE] 0 [EMAIL_ADDRESS][DOMAIN_NAME]…" at bounding box center [627, 383] width 1255 height 457
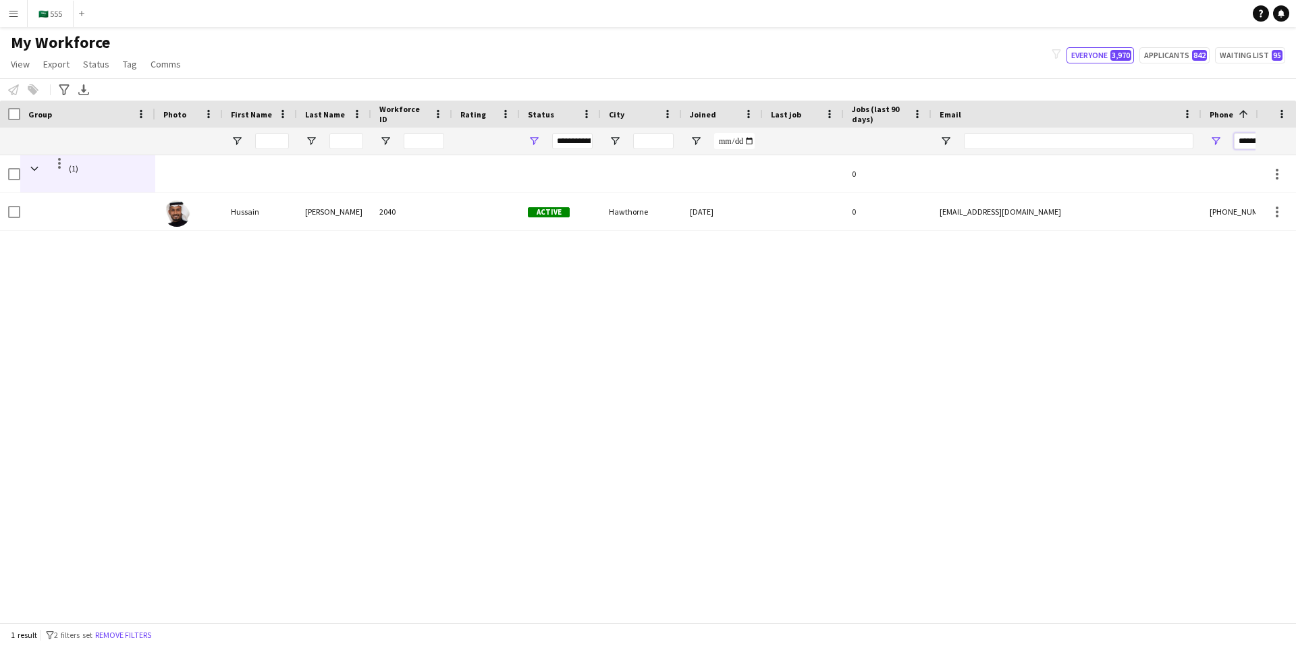
click at [1247, 138] on input "*********" at bounding box center [1300, 141] width 132 height 16
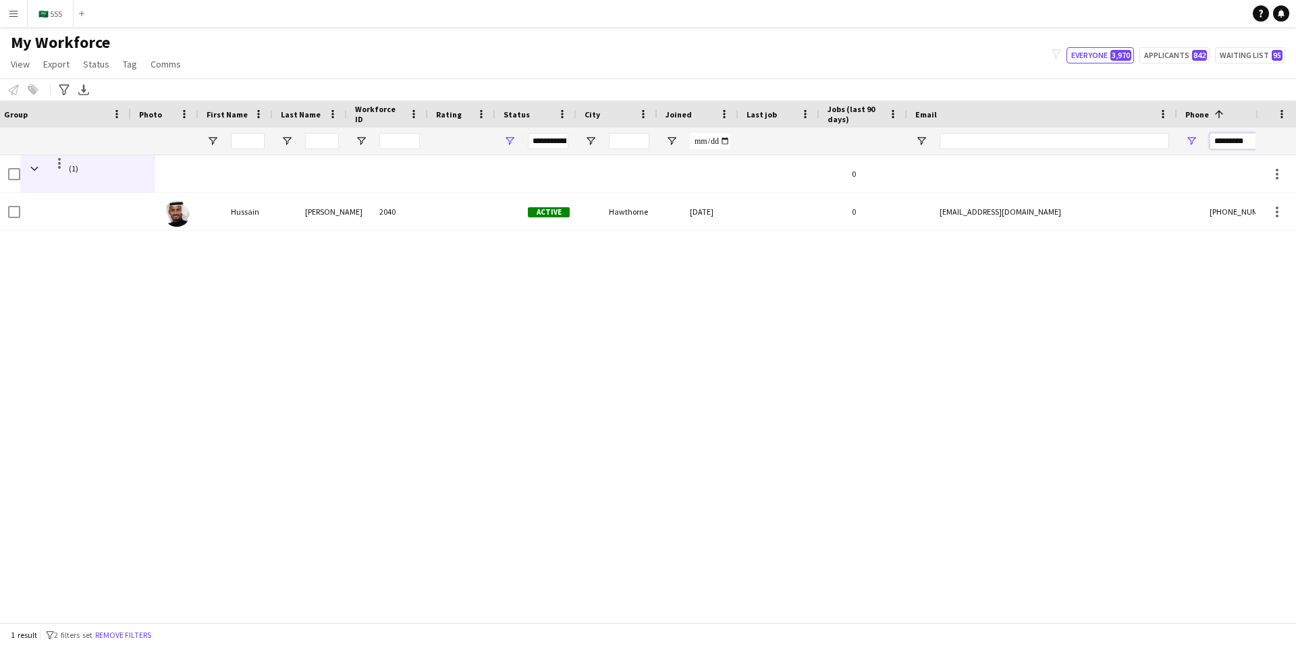
scroll to position [0, 24]
click at [1247, 138] on input "*********" at bounding box center [1276, 141] width 132 height 16
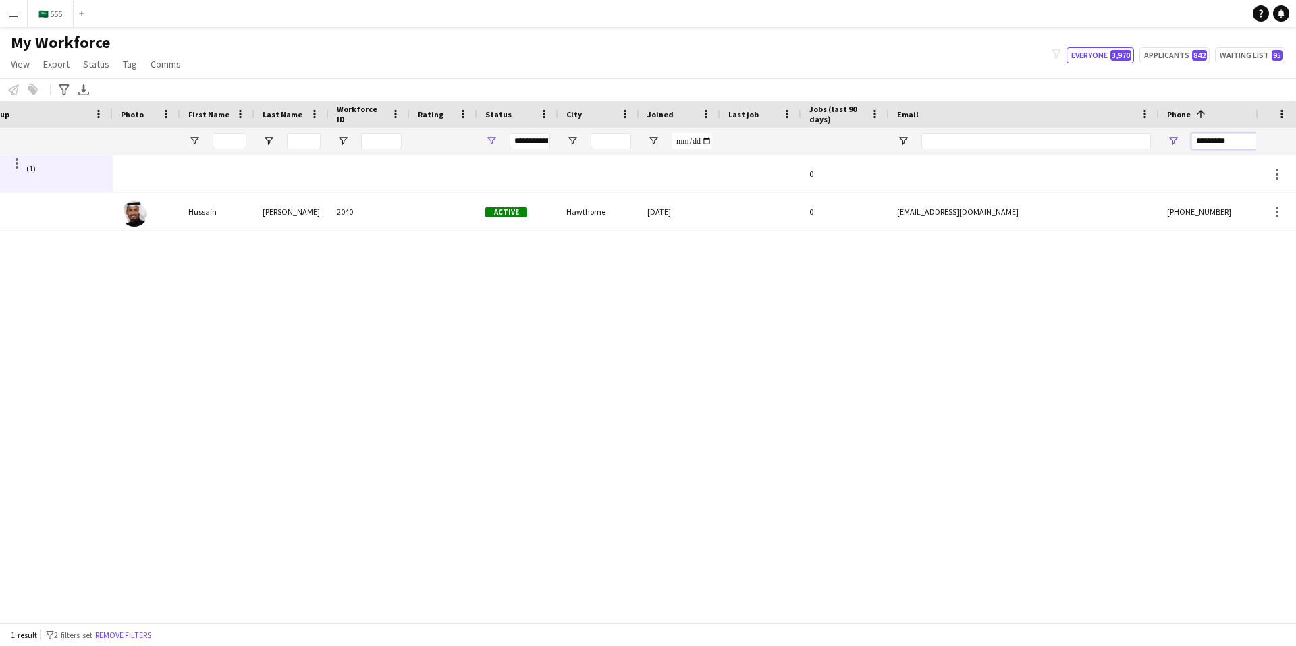
click at [1225, 137] on input "*********" at bounding box center [1257, 141] width 132 height 16
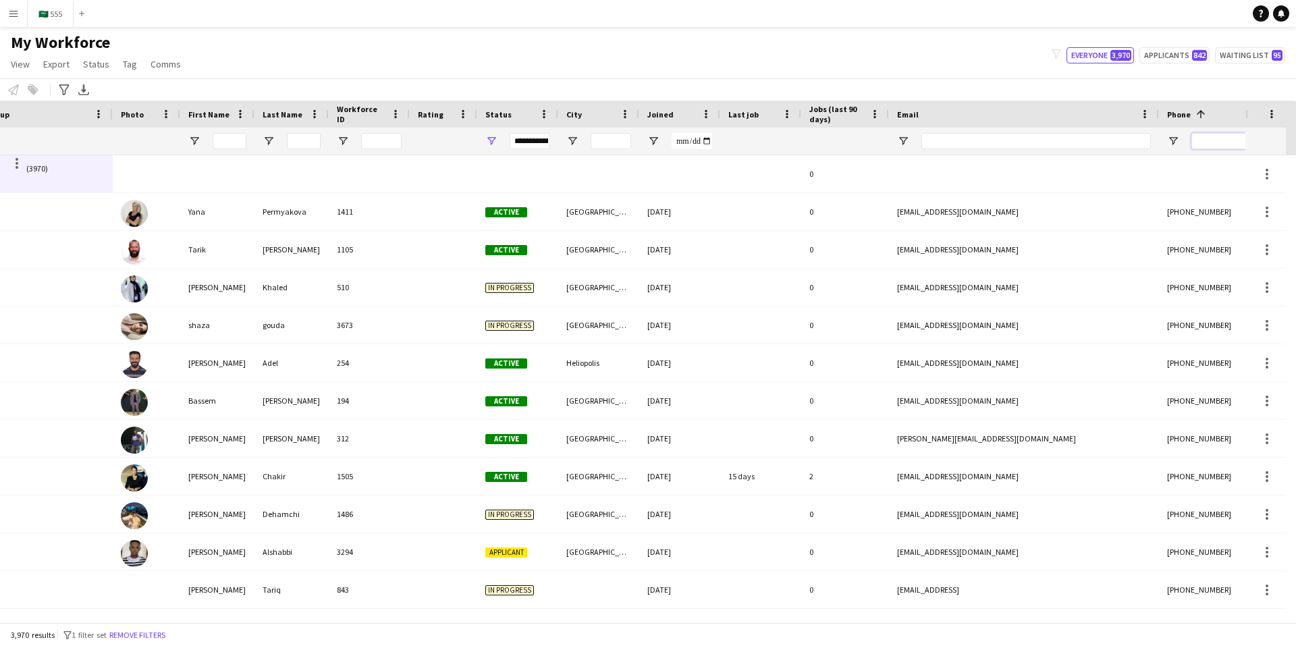
paste input "*********"
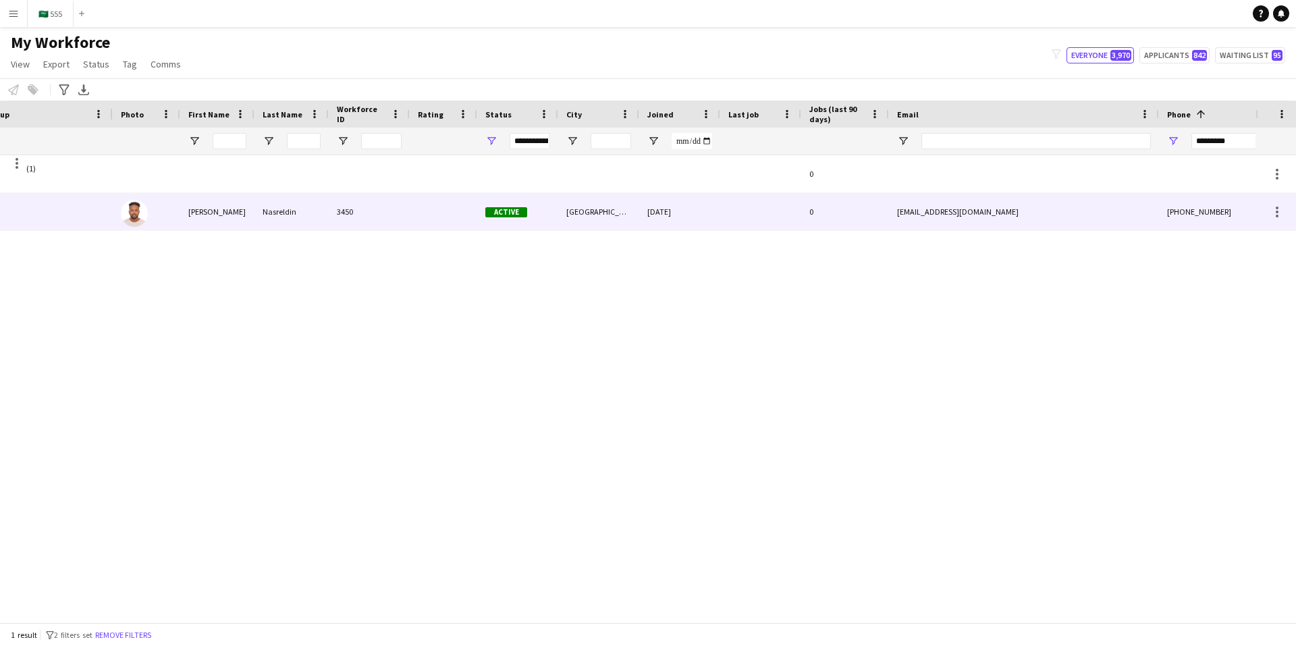
click at [418, 211] on div at bounding box center [443, 211] width 67 height 37
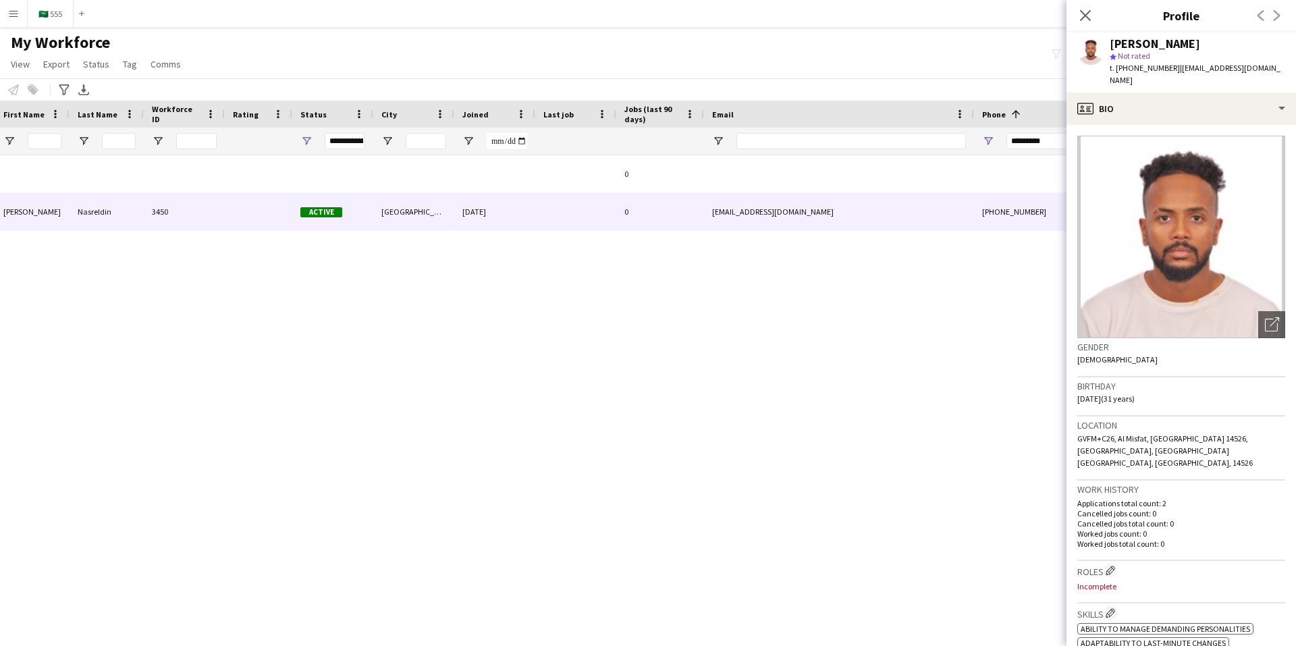
scroll to position [0, 343]
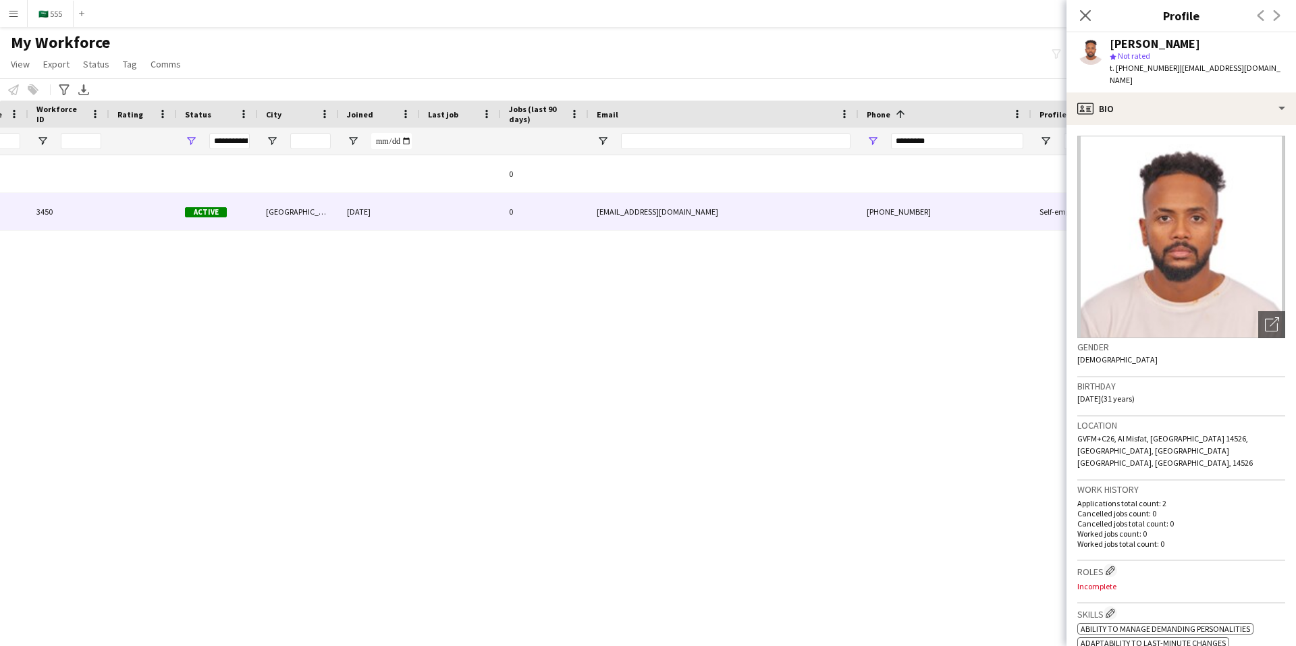
click at [757, 327] on div "0 [PERSON_NAME] 3450 Active [GEOGRAPHIC_DATA] [DATE] 0 [EMAIL_ADDRESS][DOMAIN_N…" at bounding box center [627, 383] width 1255 height 457
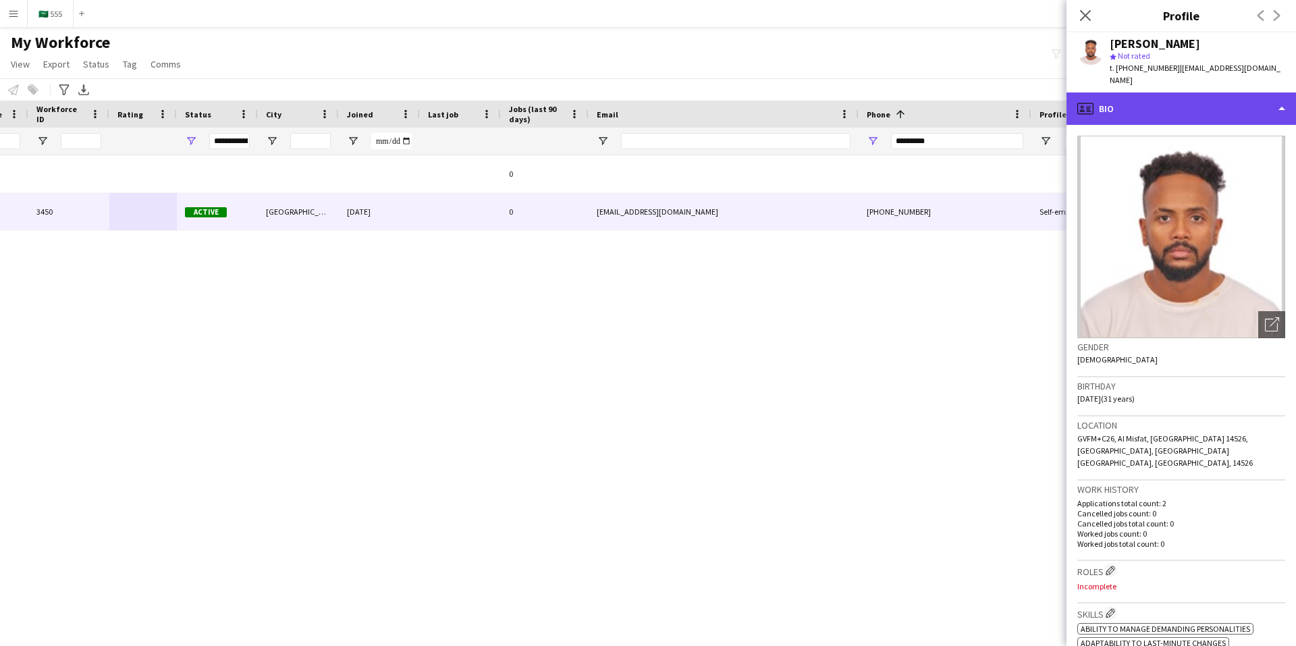
click at [1197, 97] on div "profile Bio" at bounding box center [1180, 108] width 229 height 32
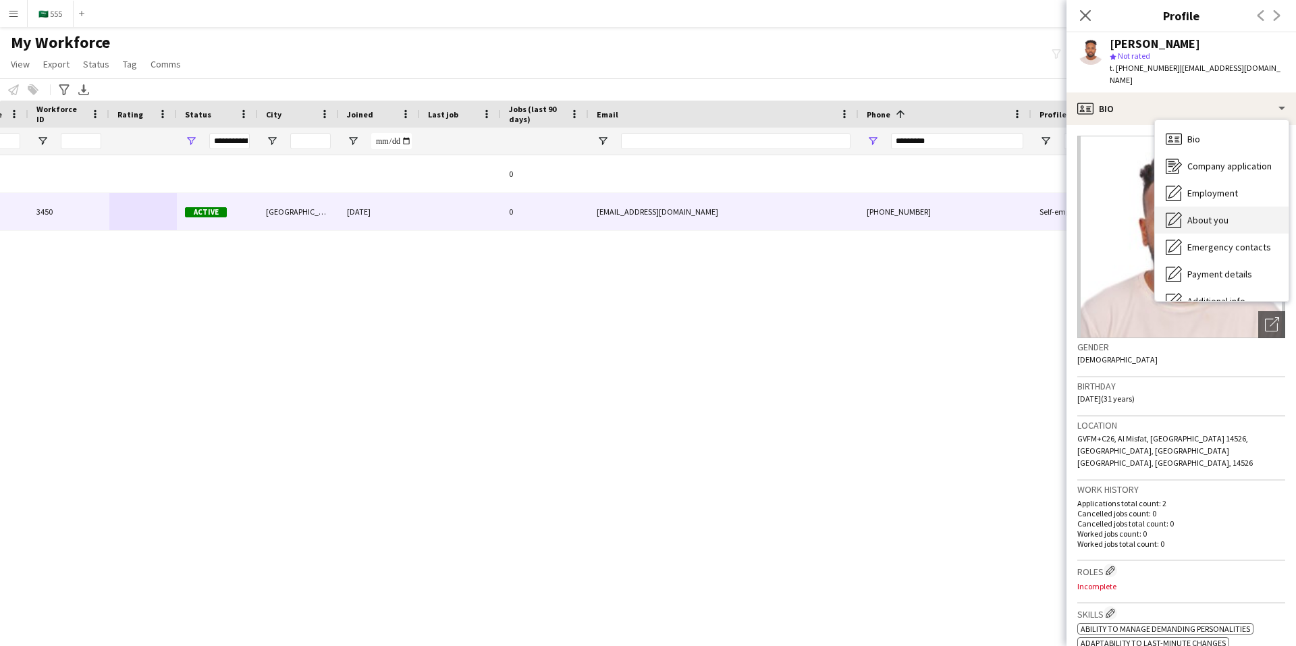
click at [1226, 214] on span "About you" at bounding box center [1207, 220] width 41 height 12
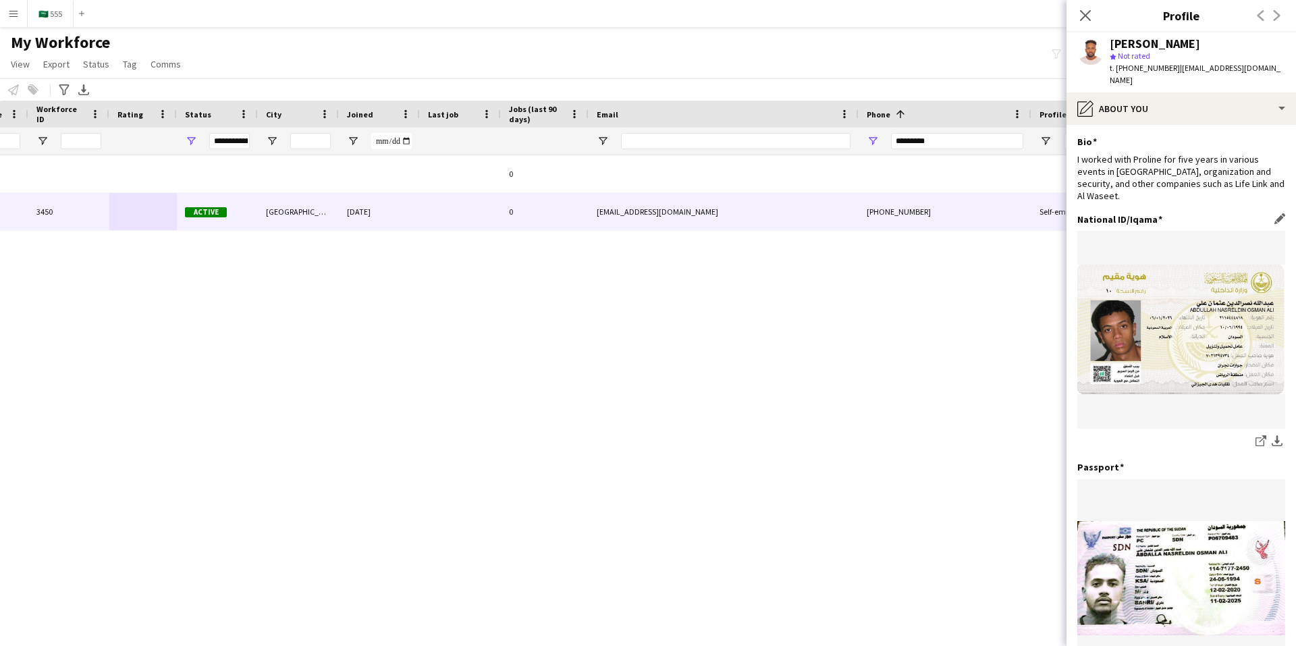
click at [1183, 331] on img at bounding box center [1181, 330] width 208 height 130
click at [1272, 435] on app-icon "download-bottom" at bounding box center [1277, 441] width 11 height 13
click at [1086, 16] on icon at bounding box center [1085, 15] width 13 height 13
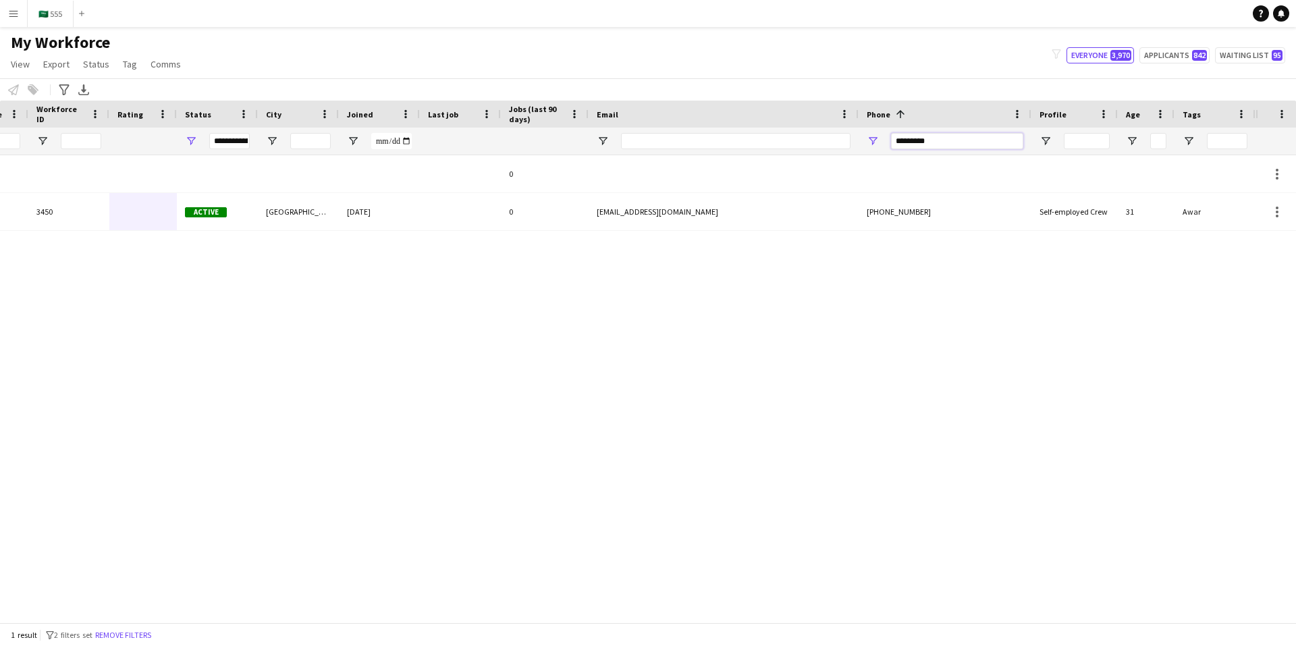
click at [968, 137] on input "*********" at bounding box center [957, 141] width 132 height 16
paste input "Phone Filter Input"
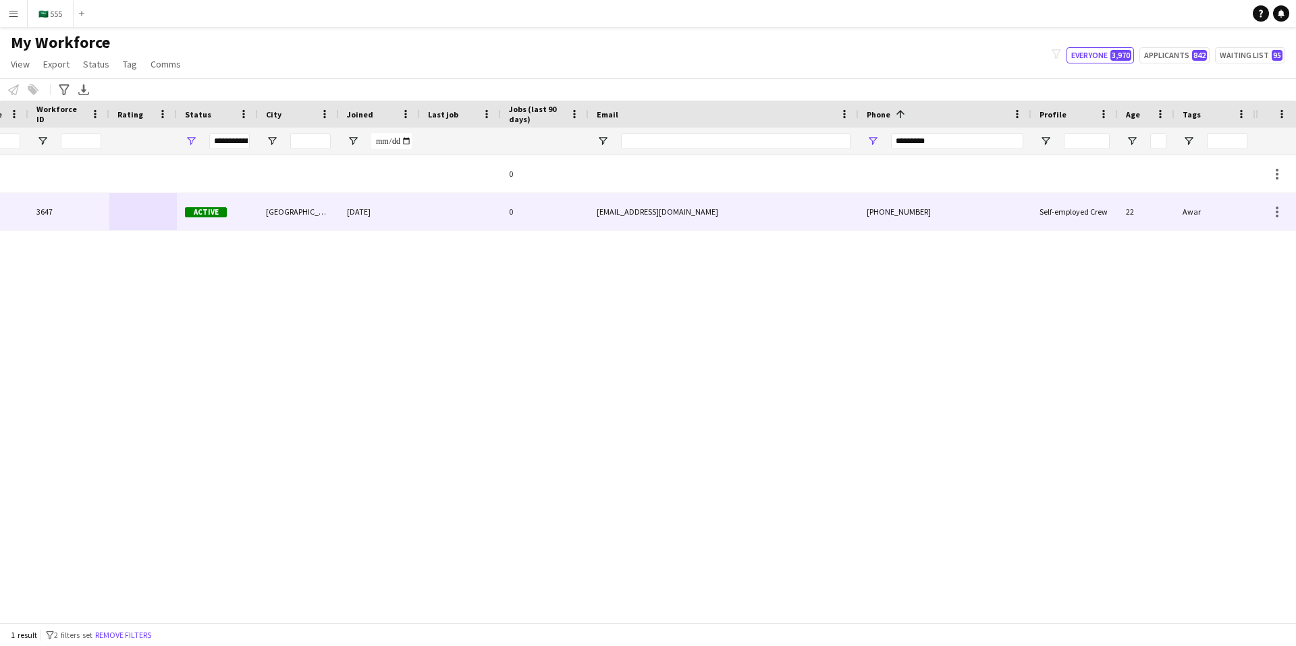
click at [460, 207] on div at bounding box center [460, 211] width 81 height 37
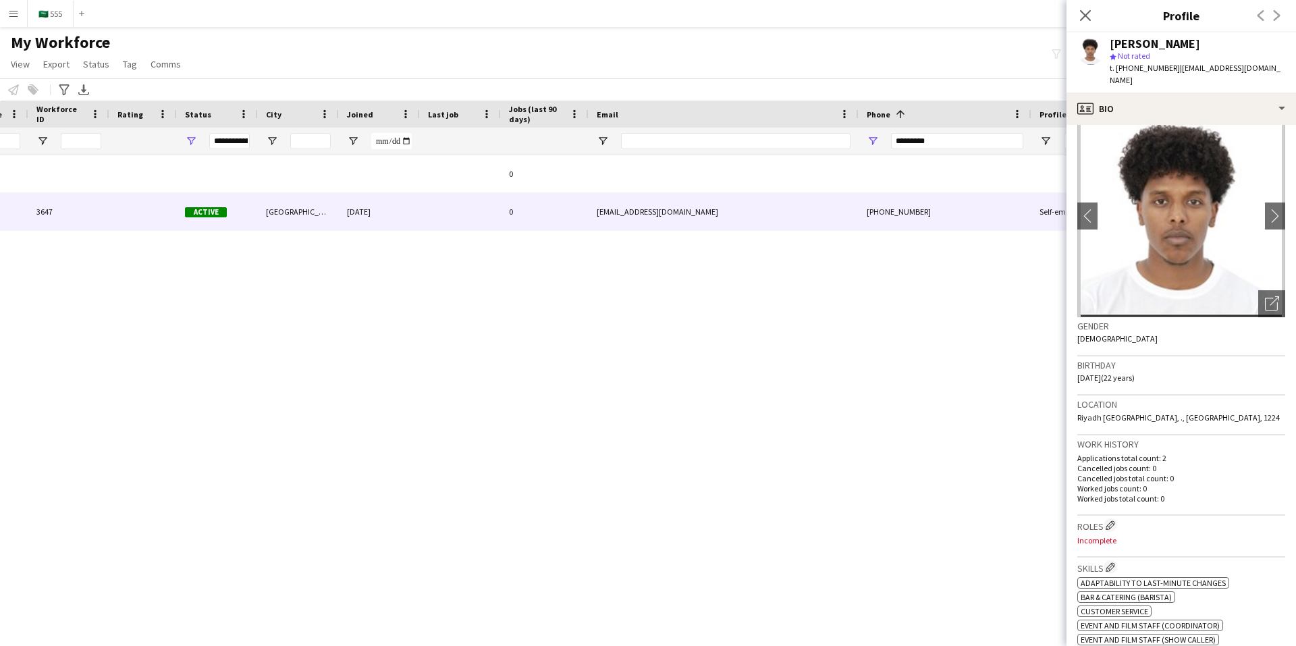
scroll to position [0, 0]
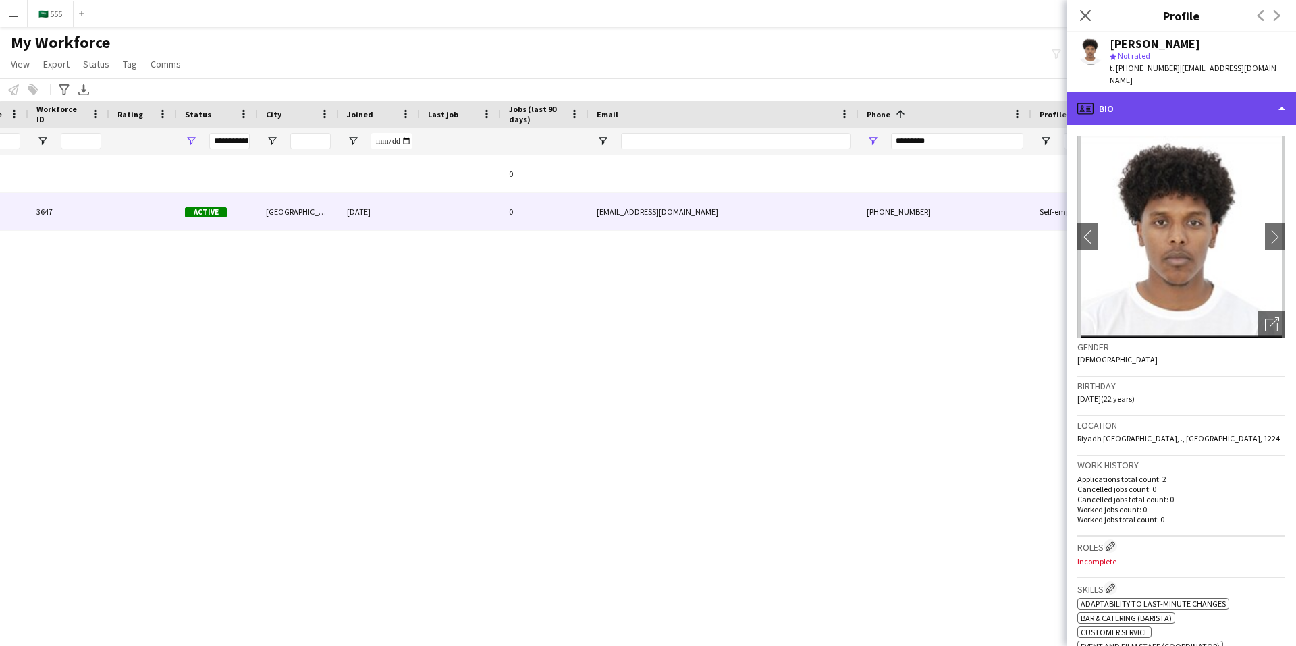
click at [1172, 92] on div "profile Bio" at bounding box center [1180, 108] width 229 height 32
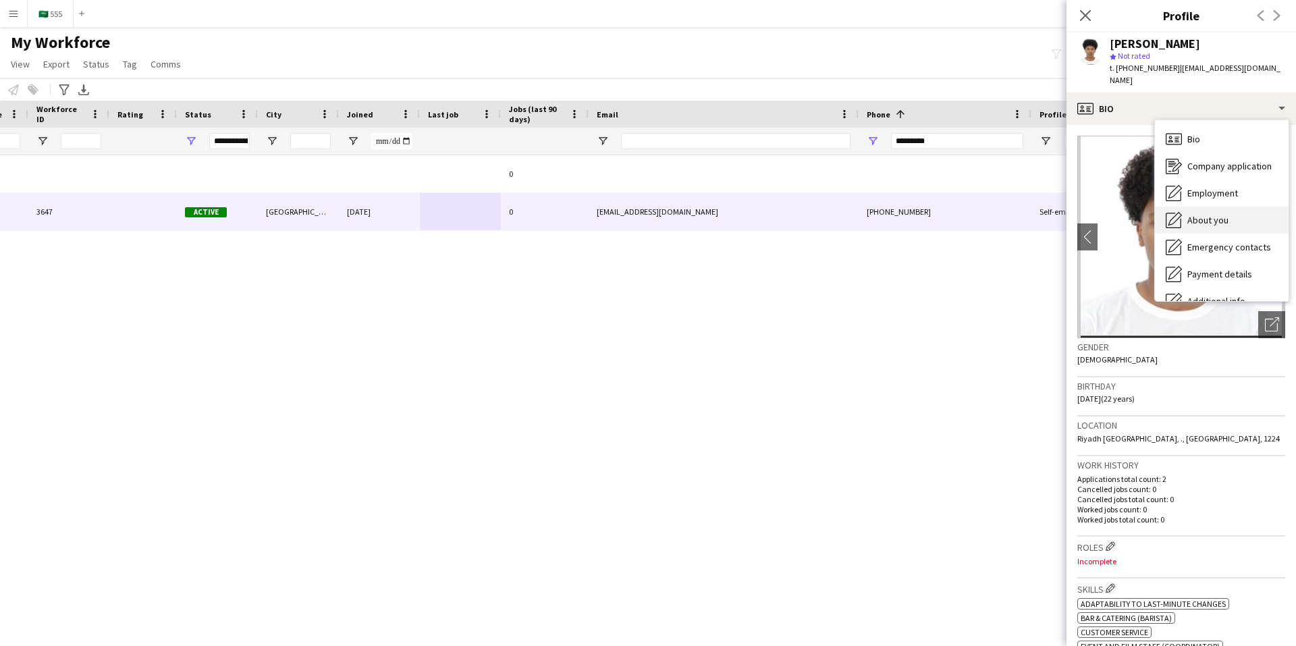
click at [1216, 214] on span "About you" at bounding box center [1207, 220] width 41 height 12
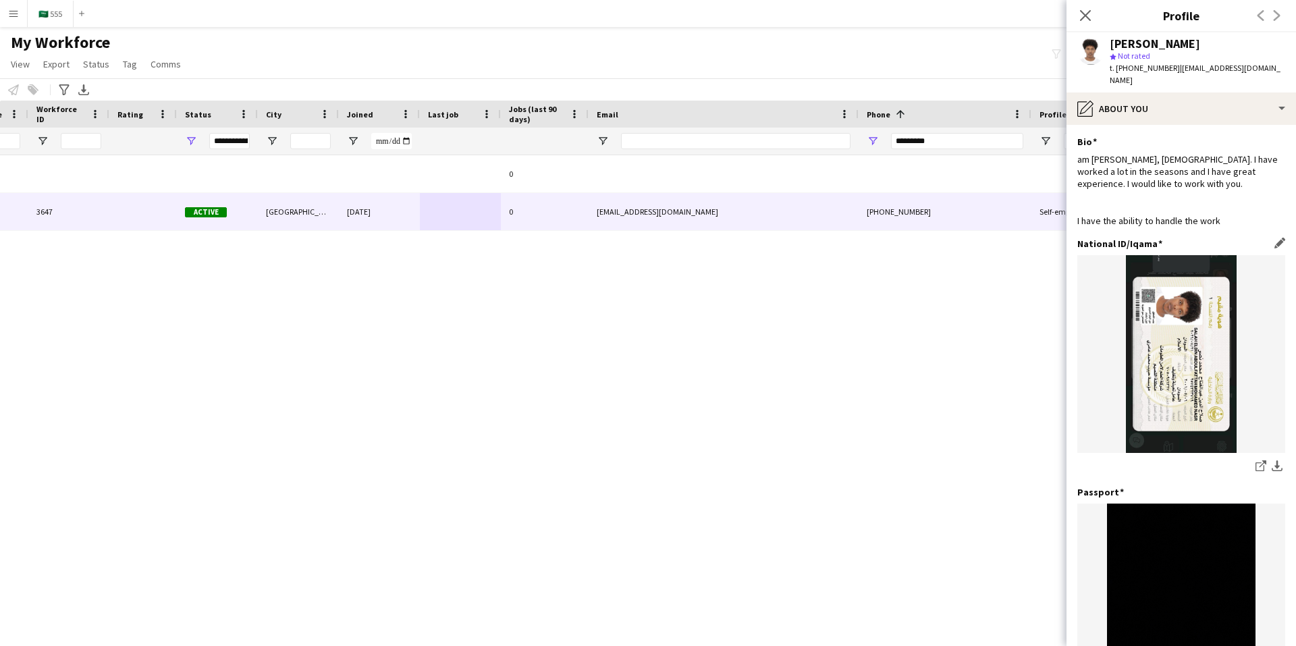
click at [1186, 360] on img at bounding box center [1181, 354] width 208 height 198
click at [1255, 460] on icon "share-external-link-1" at bounding box center [1260, 465] width 11 height 11
click at [938, 139] on input "*********" at bounding box center [957, 141] width 132 height 16
paste input "Phone Filter Input"
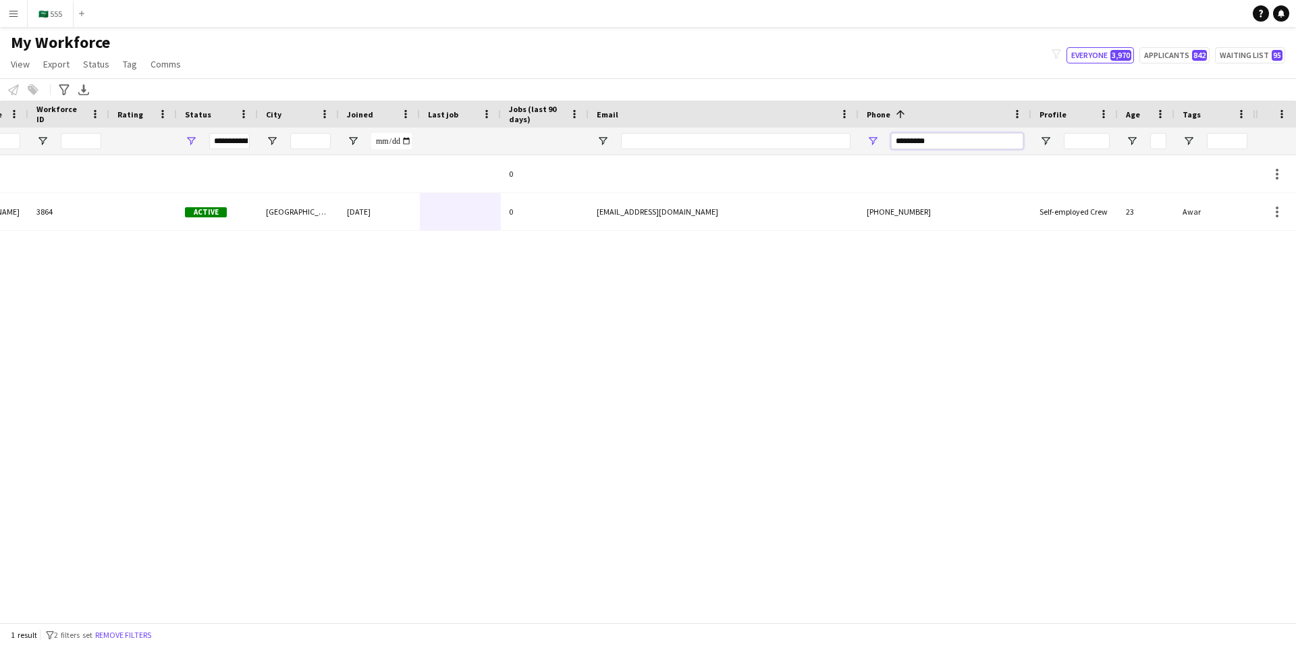
type input "*********"
click at [929, 135] on input "*********" at bounding box center [957, 141] width 132 height 16
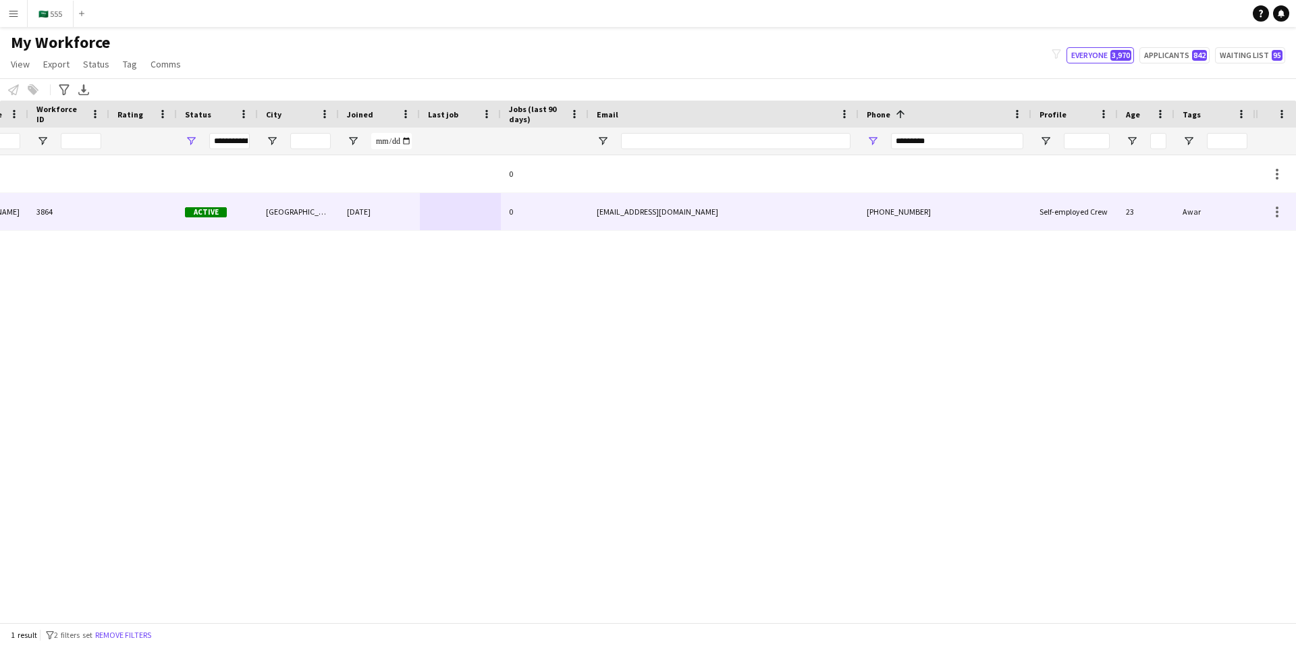
click at [624, 220] on div "[EMAIL_ADDRESS][DOMAIN_NAME]" at bounding box center [724, 211] width 270 height 37
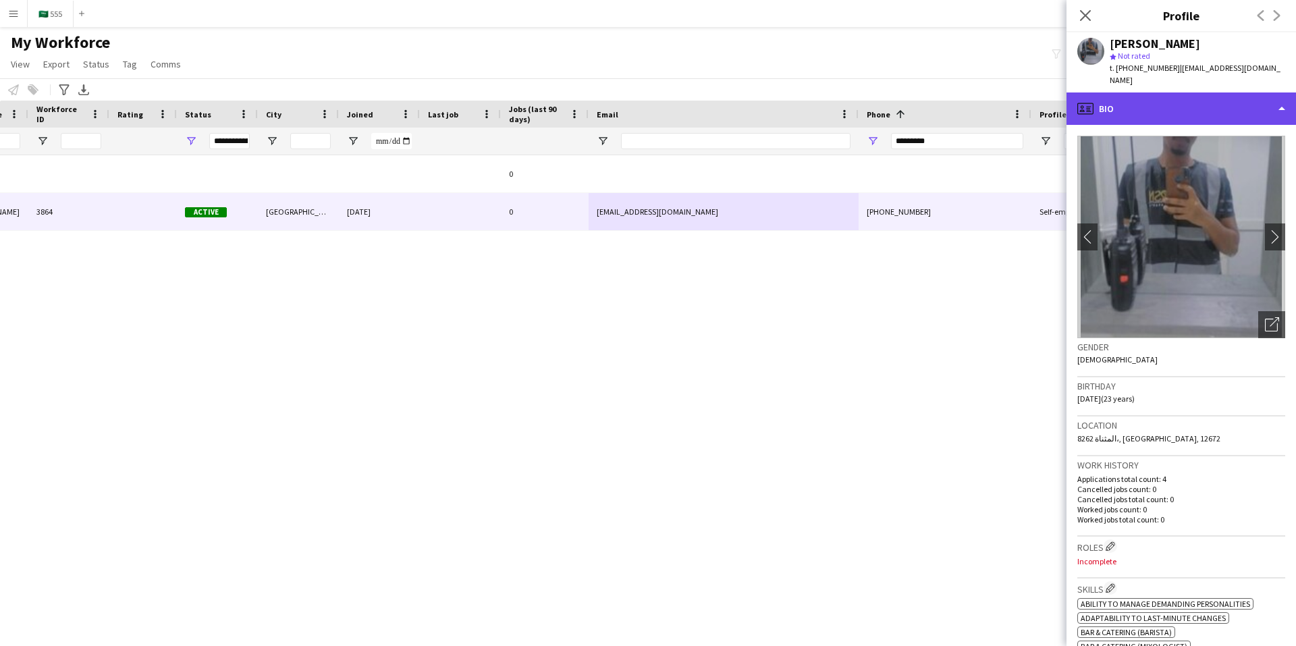
click at [1144, 92] on div "profile Bio" at bounding box center [1180, 108] width 229 height 32
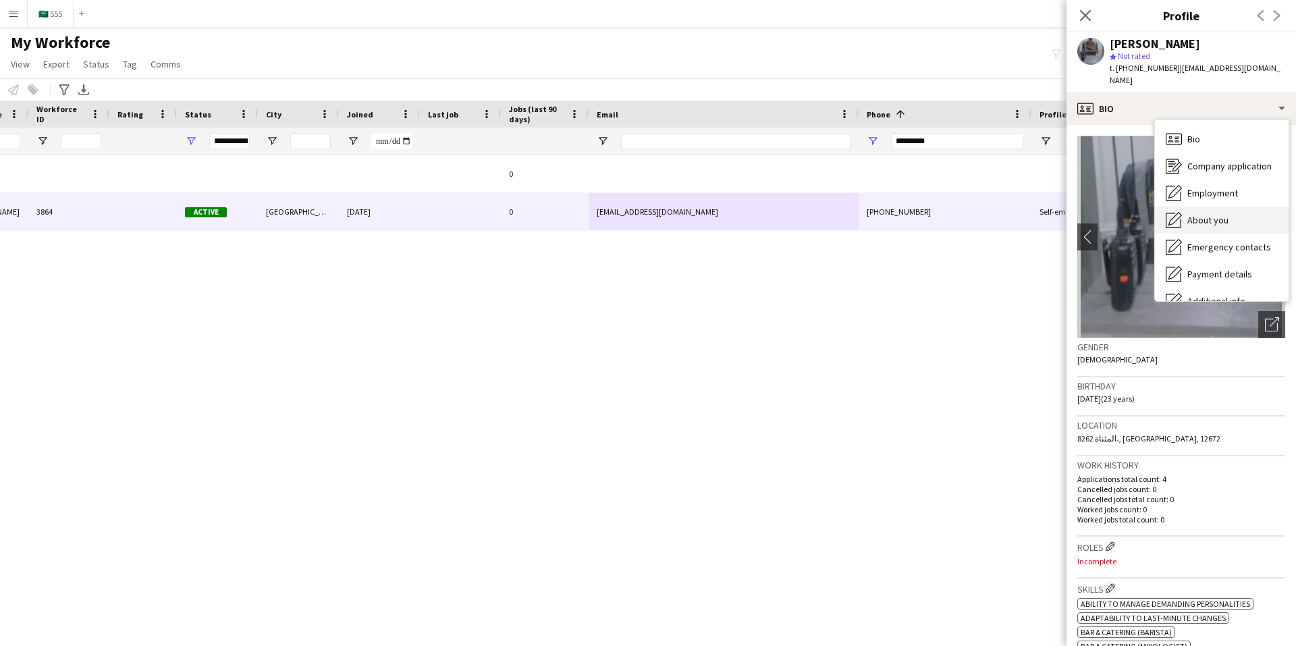
click at [1200, 214] on span "About you" at bounding box center [1207, 220] width 41 height 12
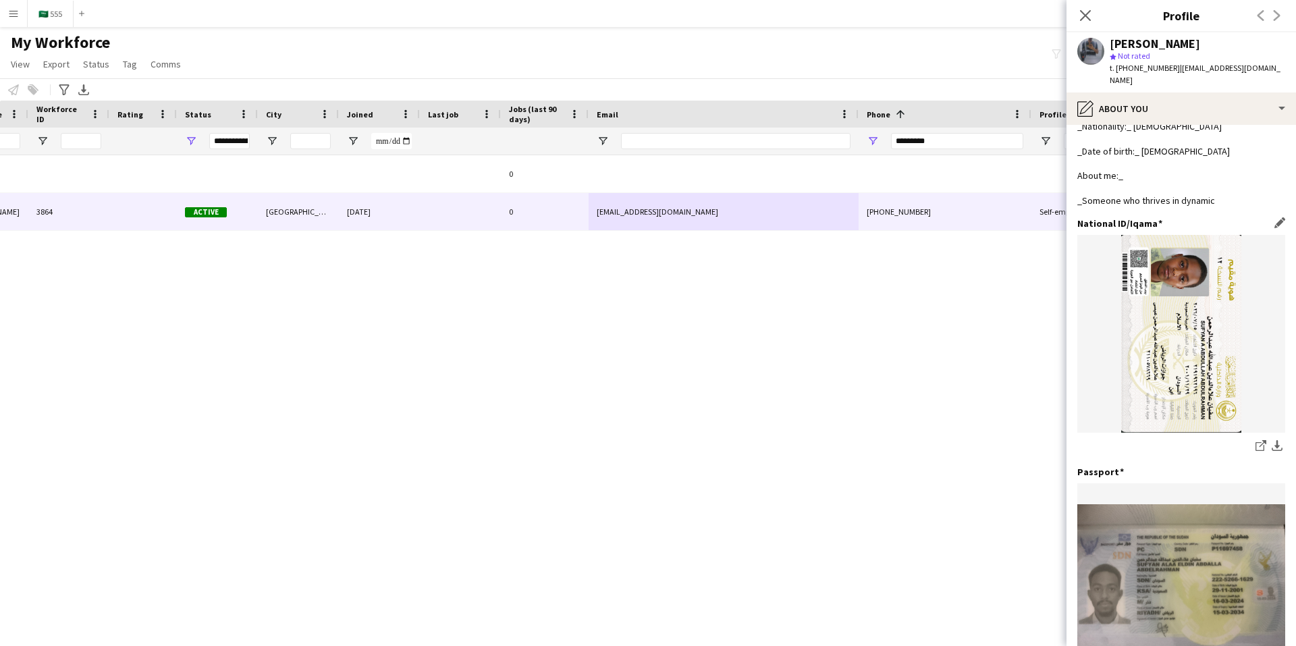
scroll to position [202, 0]
